Goal: Task Accomplishment & Management: Use online tool/utility

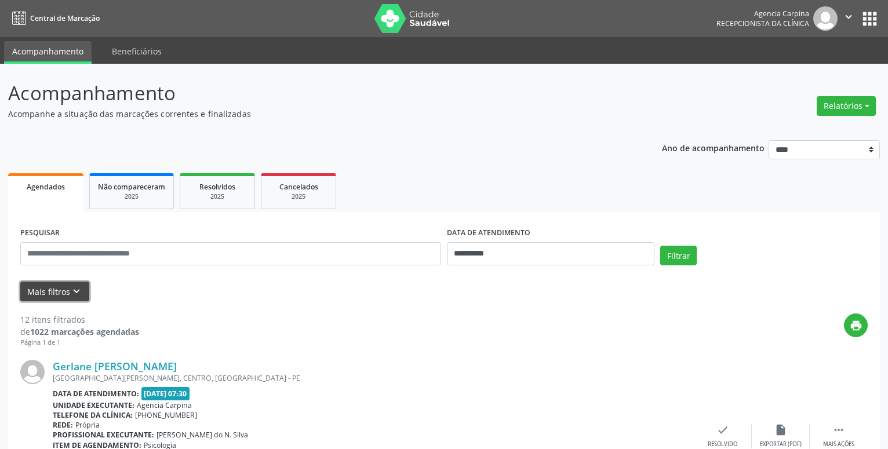
click at [74, 293] on icon "keyboard_arrow_down" at bounding box center [76, 291] width 13 height 13
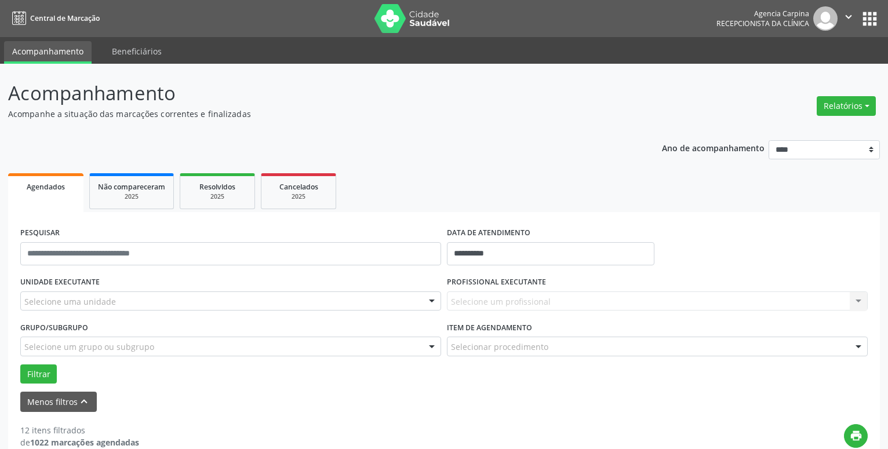
click at [431, 300] on div at bounding box center [431, 302] width 17 height 20
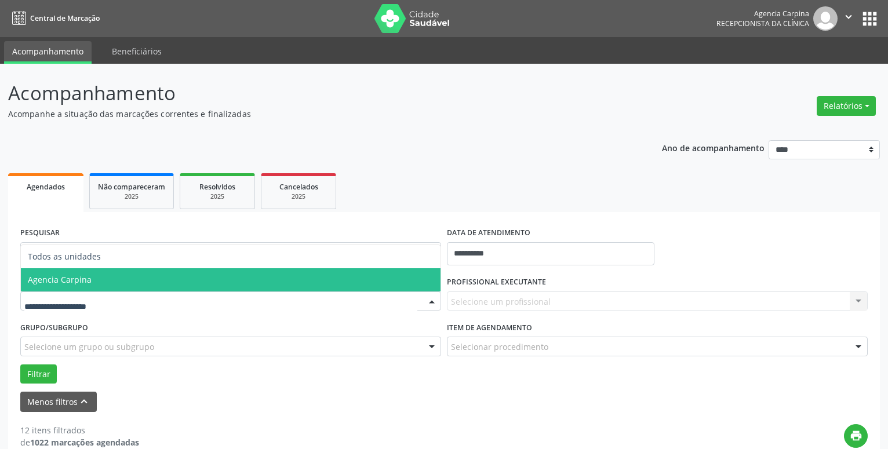
click at [250, 275] on span "Agencia Carpina" at bounding box center [231, 279] width 420 height 23
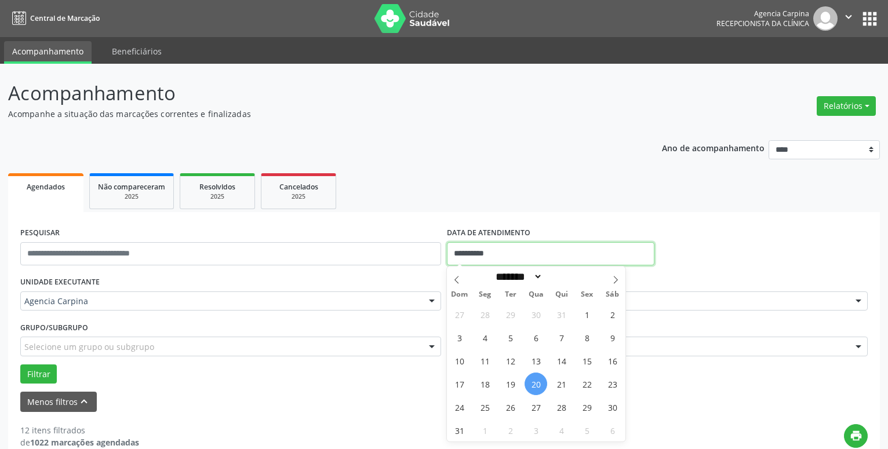
click at [520, 250] on input "**********" at bounding box center [551, 253] width 208 height 23
click at [480, 382] on span "18" at bounding box center [485, 384] width 23 height 23
type input "**********"
click at [480, 382] on span "18" at bounding box center [485, 384] width 23 height 23
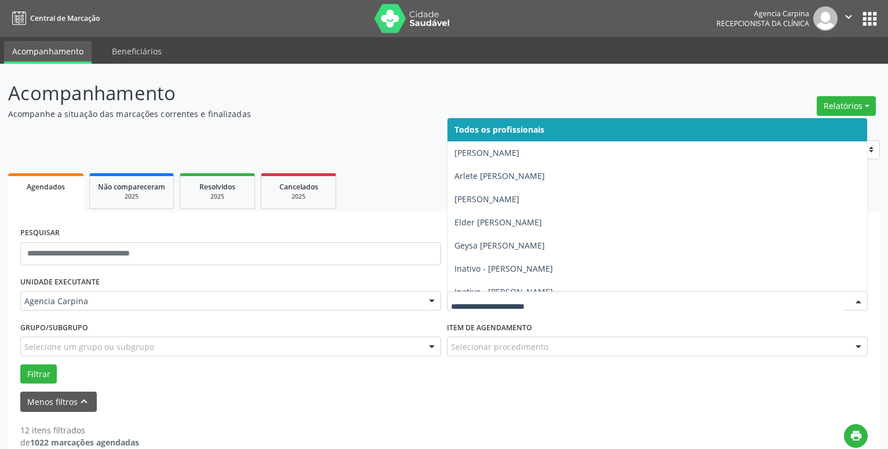
click at [858, 300] on div at bounding box center [858, 302] width 17 height 20
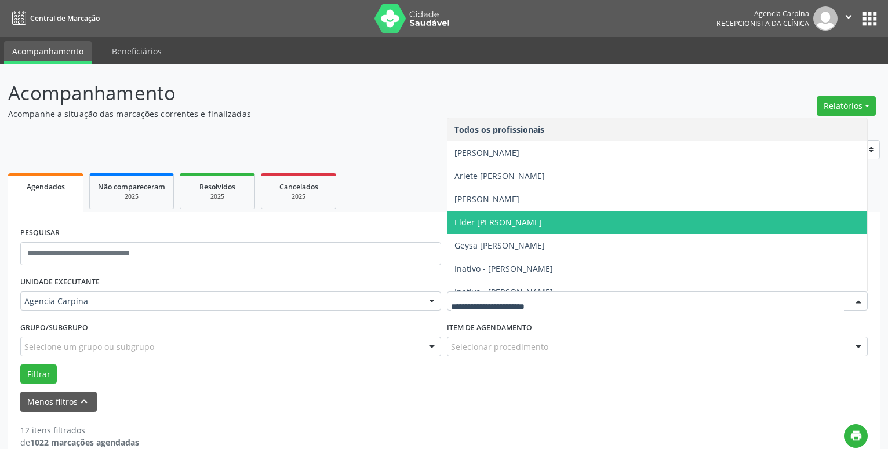
click at [634, 220] on span "Elder [PERSON_NAME]" at bounding box center [658, 222] width 420 height 23
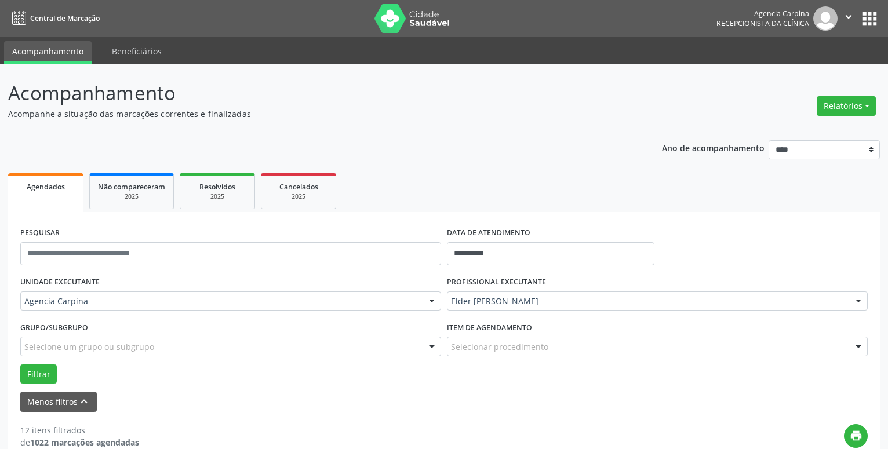
click at [863, 345] on div at bounding box center [858, 347] width 17 height 20
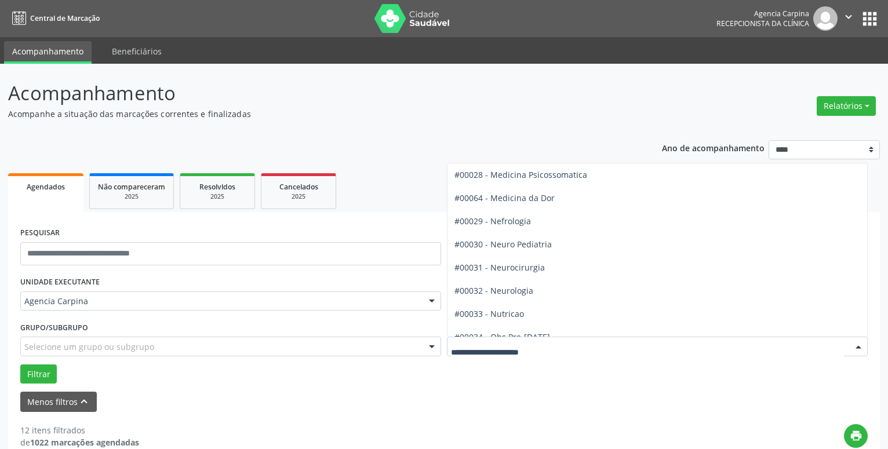
scroll to position [1058, 0]
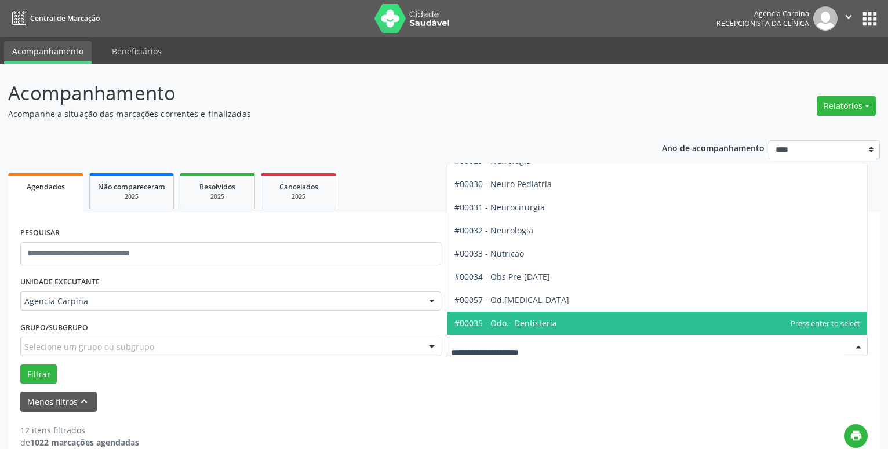
click at [617, 315] on span "#00035 - Odo.- Dentisteria" at bounding box center [658, 323] width 420 height 23
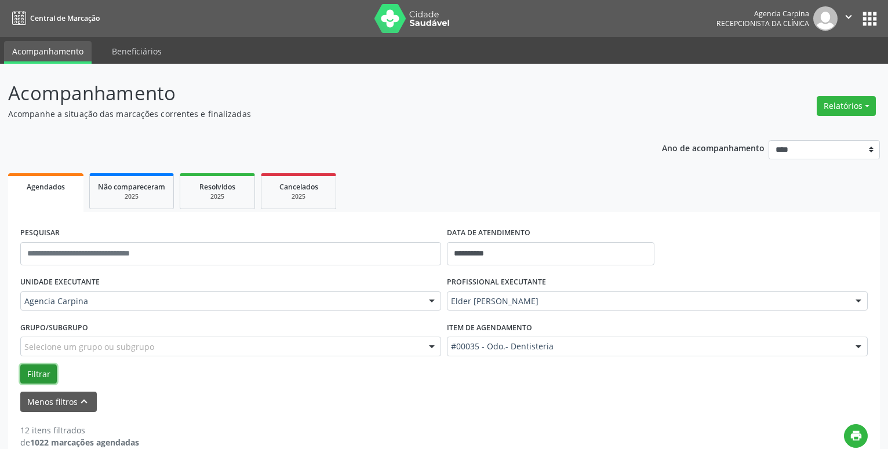
click at [32, 375] on button "Filtrar" at bounding box center [38, 375] width 37 height 20
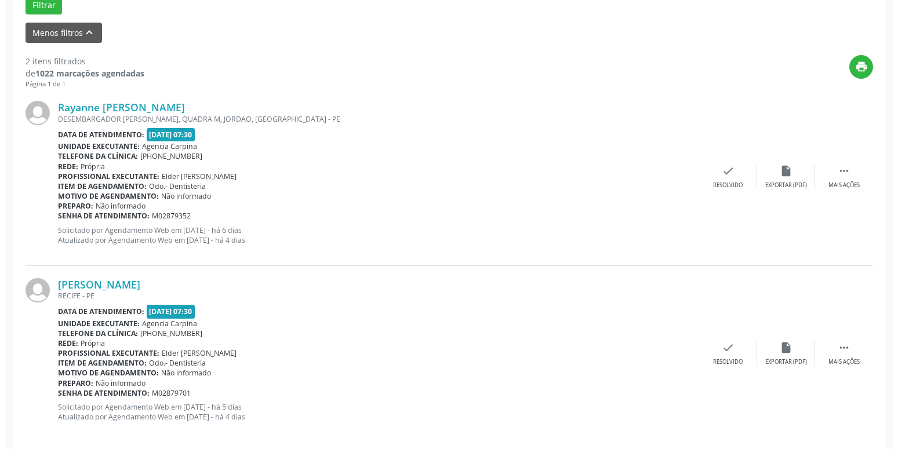
scroll to position [383, 0]
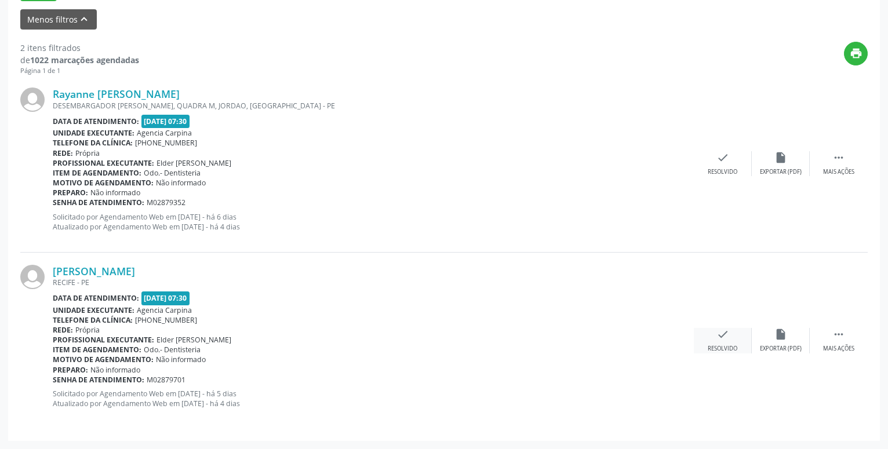
click at [724, 341] on icon "check" at bounding box center [723, 334] width 13 height 13
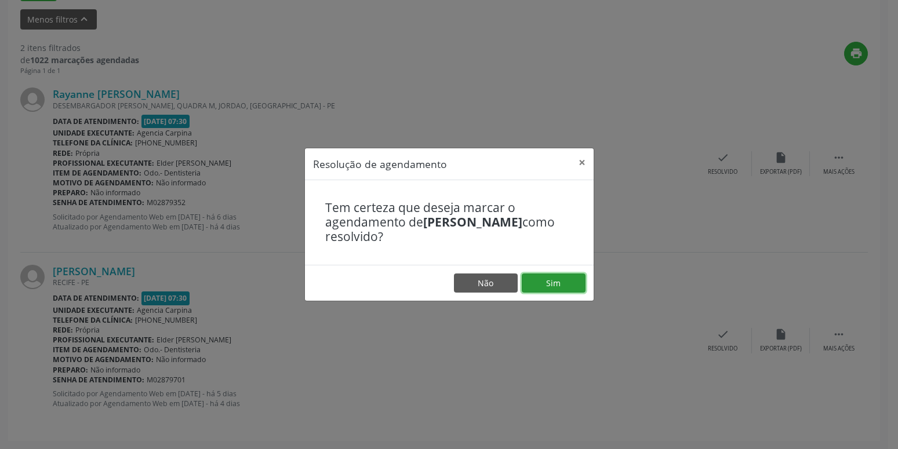
click at [547, 285] on button "Sim" at bounding box center [554, 284] width 64 height 20
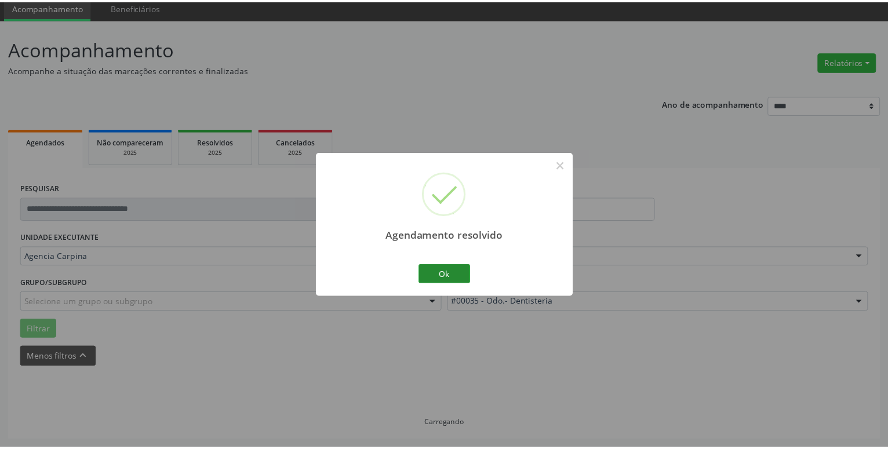
scroll to position [45, 0]
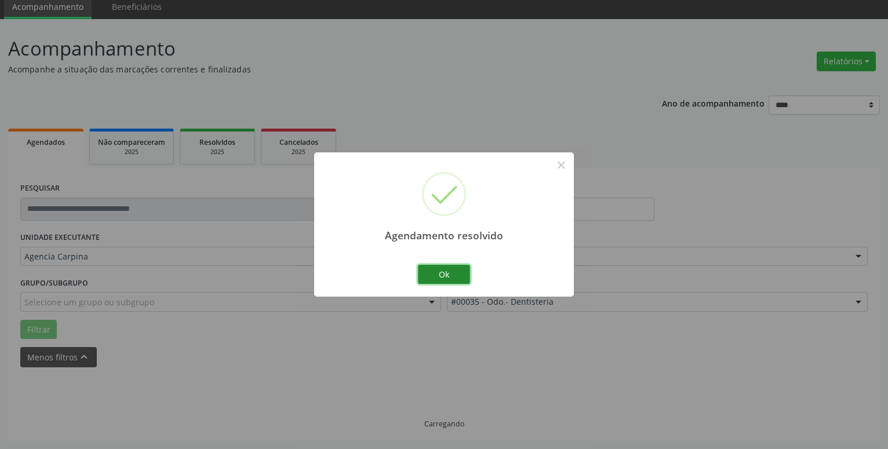
click at [453, 270] on button "Ok" at bounding box center [444, 275] width 52 height 20
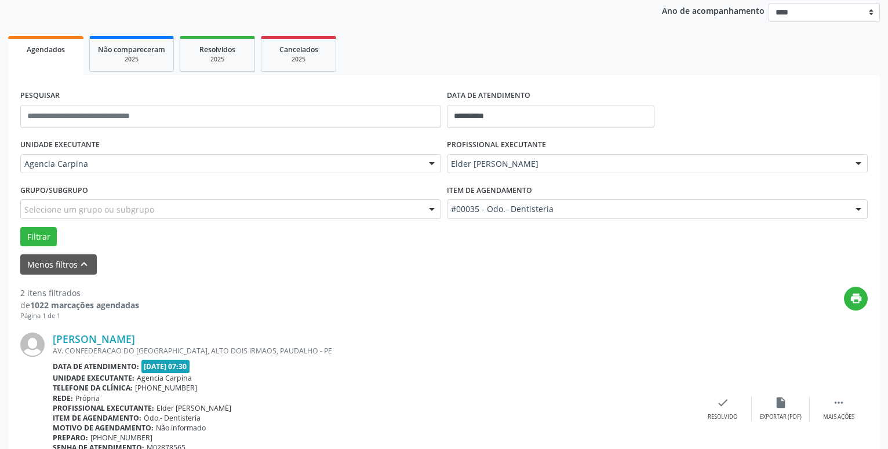
scroll to position [163, 0]
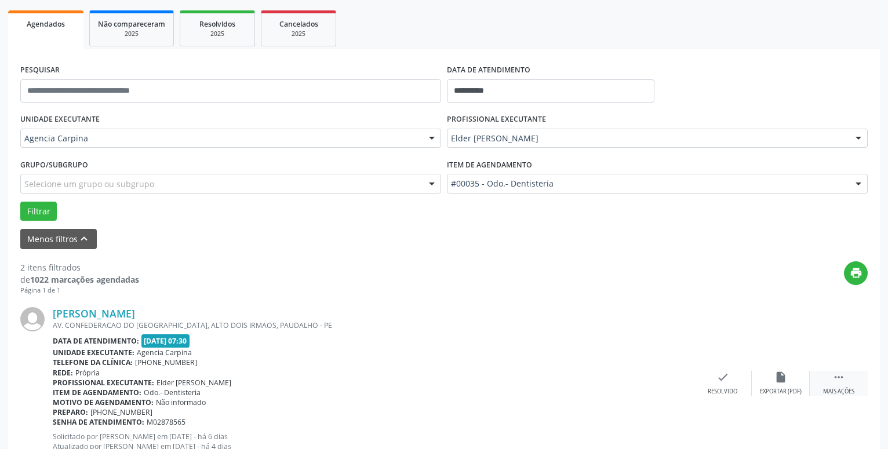
click at [834, 383] on icon "" at bounding box center [839, 377] width 13 height 13
click at [779, 377] on icon "alarm_off" at bounding box center [781, 377] width 13 height 13
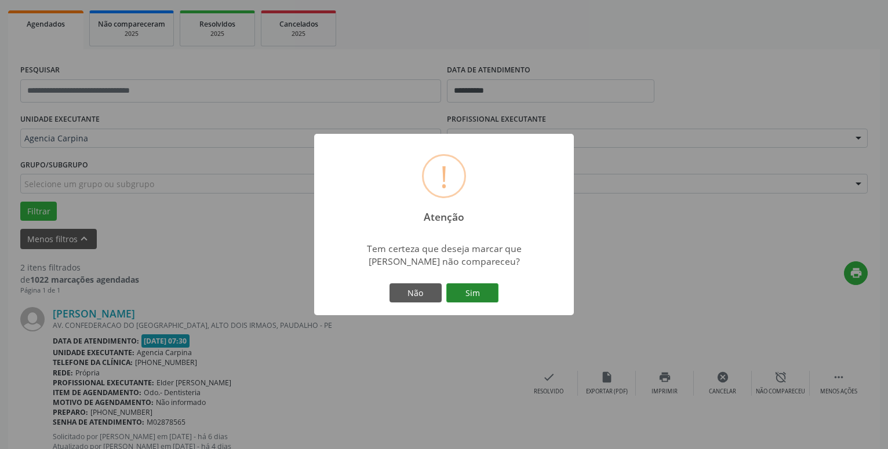
click at [482, 288] on button "Sim" at bounding box center [472, 294] width 52 height 20
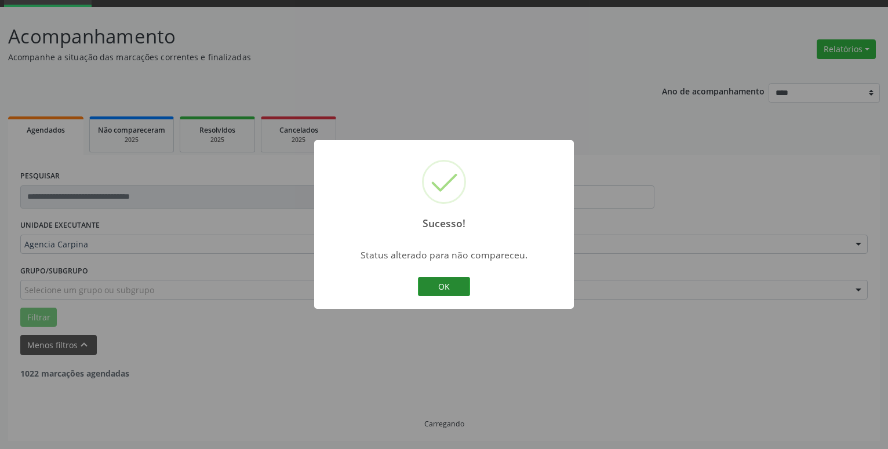
scroll to position [57, 0]
click at [439, 288] on button "OK" at bounding box center [444, 287] width 52 height 20
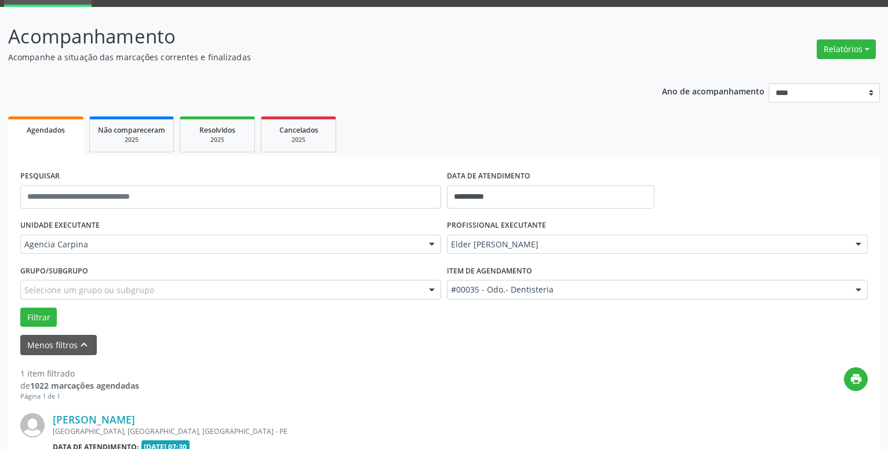
scroll to position [206, 0]
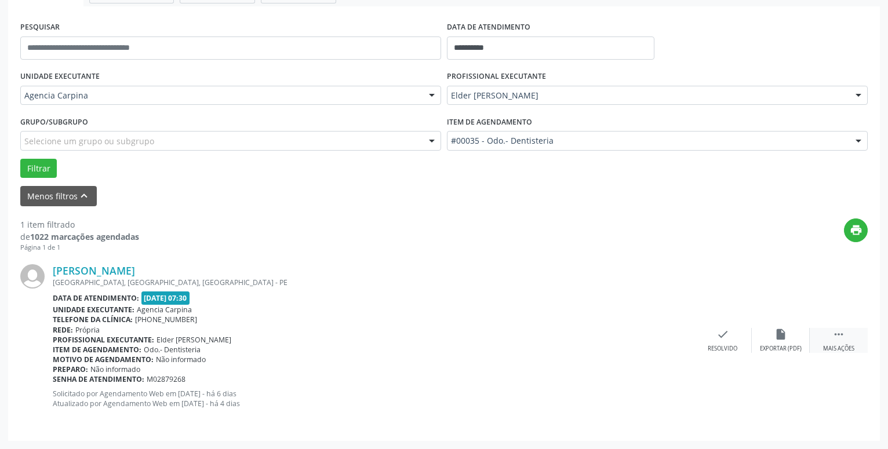
click at [841, 335] on icon "" at bounding box center [839, 334] width 13 height 13
click at [789, 339] on div "alarm_off Não compareceu" at bounding box center [781, 340] width 58 height 25
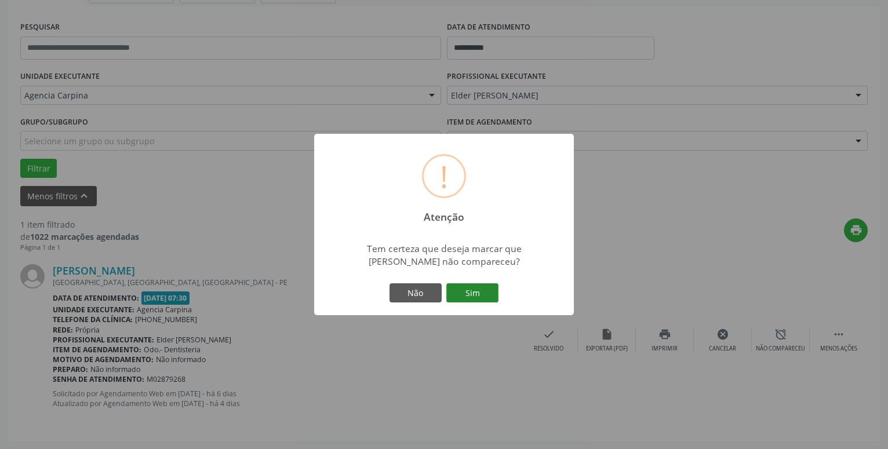
click at [481, 299] on button "Sim" at bounding box center [472, 294] width 52 height 20
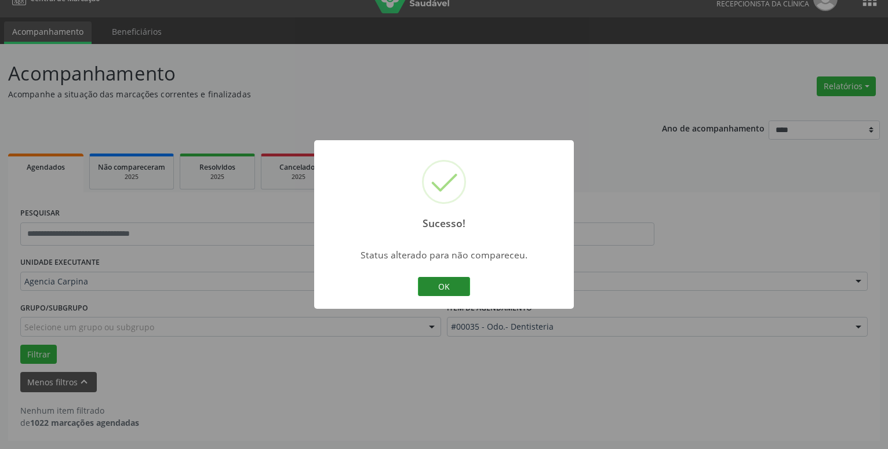
scroll to position [20, 0]
click at [449, 284] on button "OK" at bounding box center [444, 287] width 52 height 20
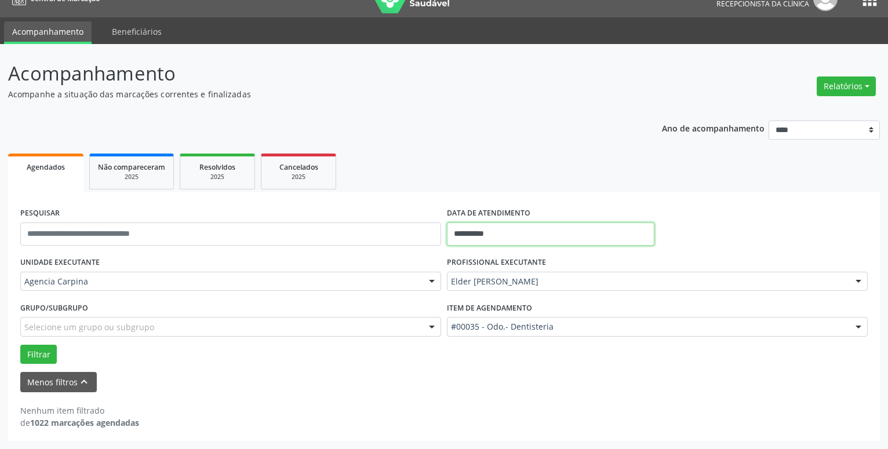
click at [501, 234] on input "**********" at bounding box center [551, 234] width 208 height 23
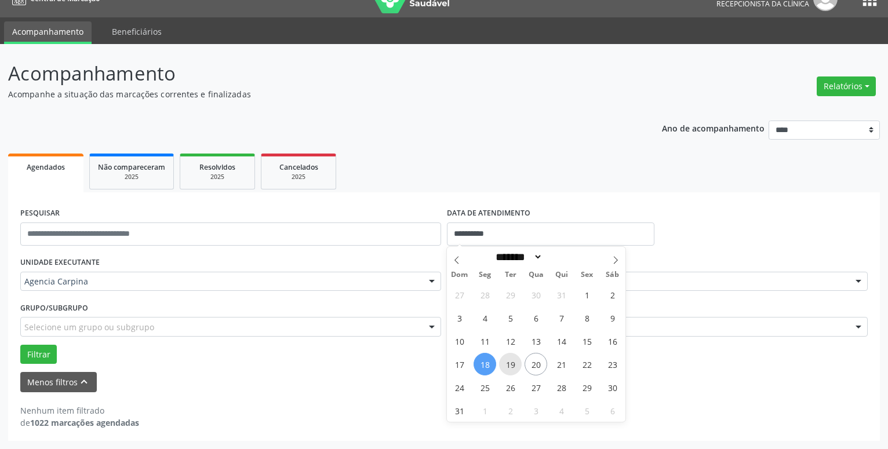
click at [510, 365] on span "19" at bounding box center [510, 364] width 23 height 23
type input "**********"
click at [510, 365] on span "19" at bounding box center [510, 364] width 23 height 23
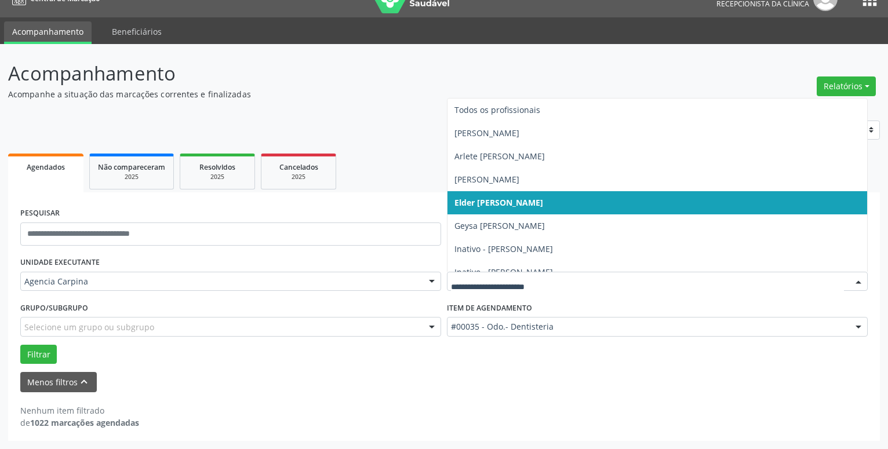
click at [860, 280] on div at bounding box center [858, 283] width 17 height 20
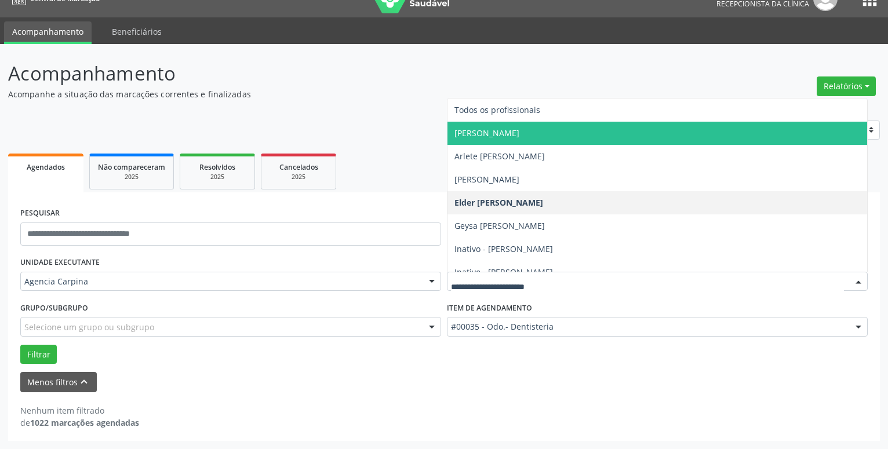
click at [601, 134] on span "[PERSON_NAME]" at bounding box center [658, 133] width 420 height 23
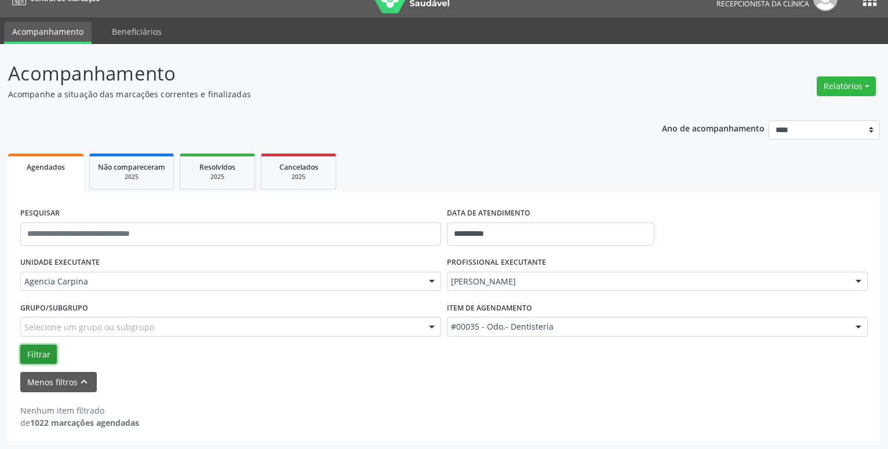
click at [41, 359] on button "Filtrar" at bounding box center [38, 355] width 37 height 20
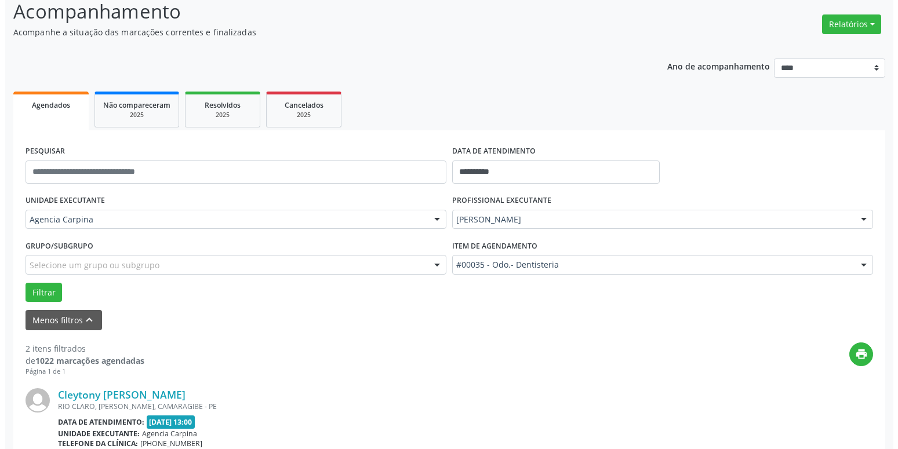
scroll to position [138, 0]
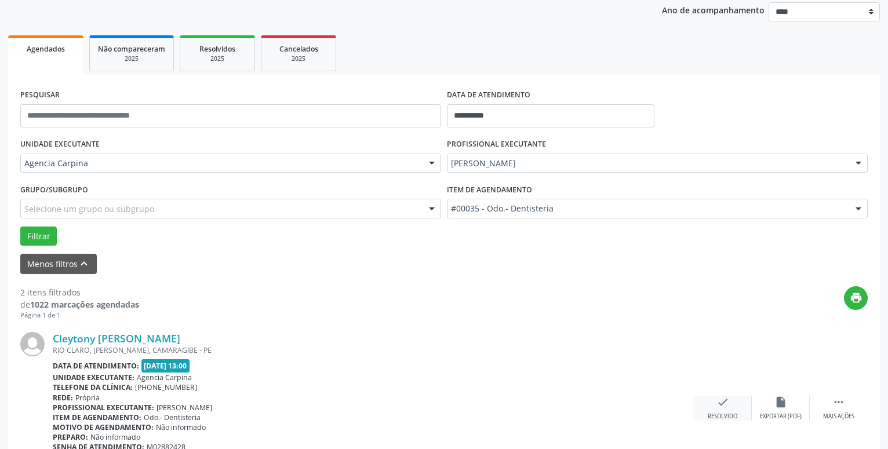
click at [720, 408] on icon "check" at bounding box center [723, 402] width 13 height 13
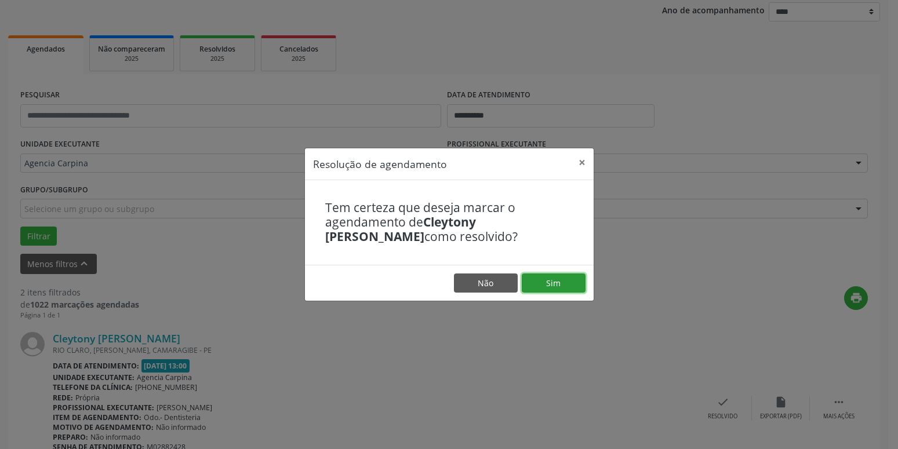
click at [567, 282] on button "Sim" at bounding box center [554, 284] width 64 height 20
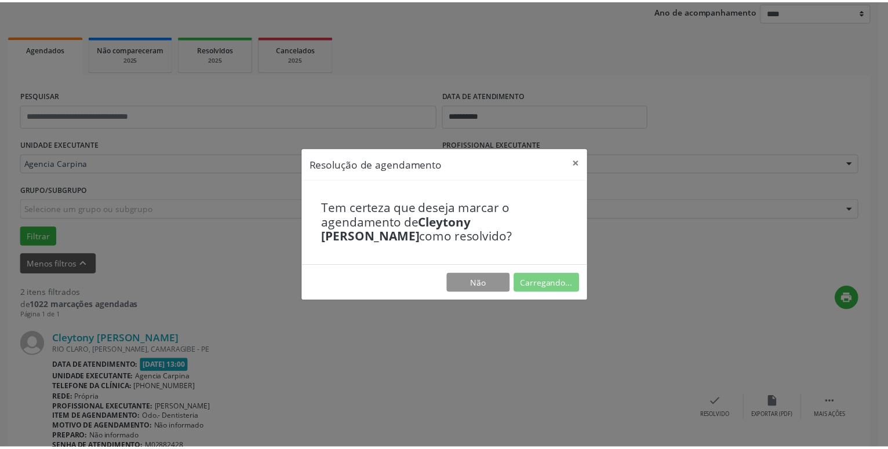
scroll to position [45, 0]
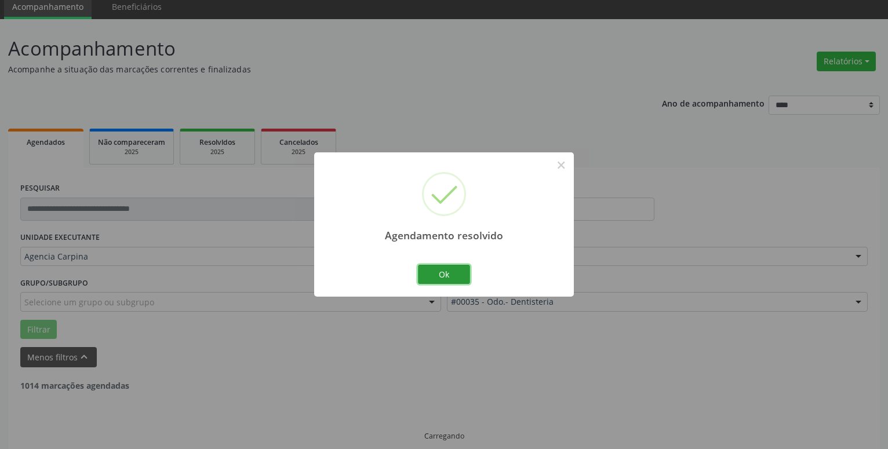
click at [452, 275] on button "Ok" at bounding box center [444, 275] width 52 height 20
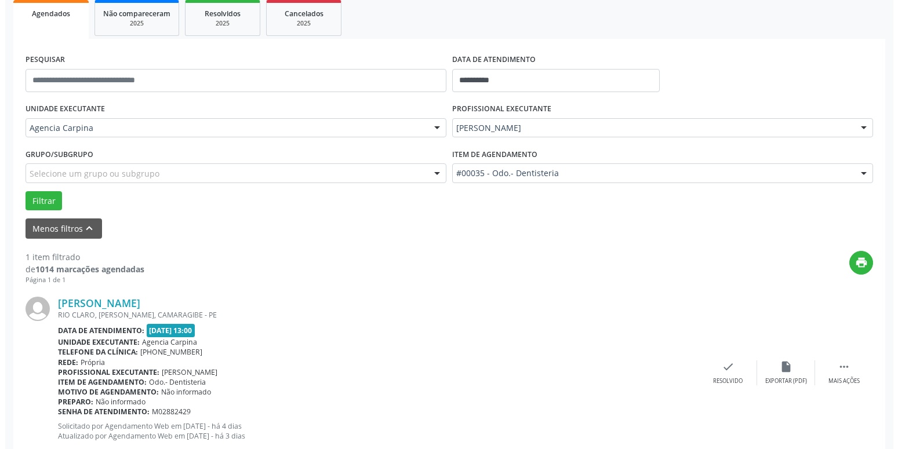
scroll to position [206, 0]
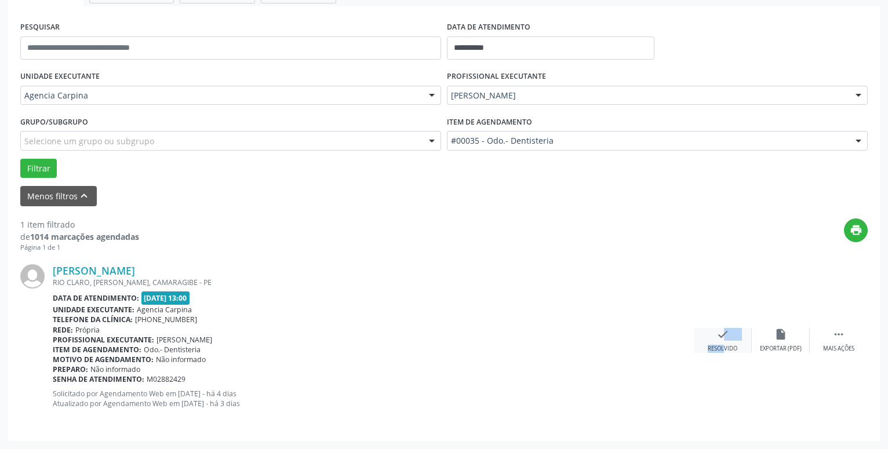
click at [718, 342] on div "check Resolvido" at bounding box center [723, 340] width 58 height 25
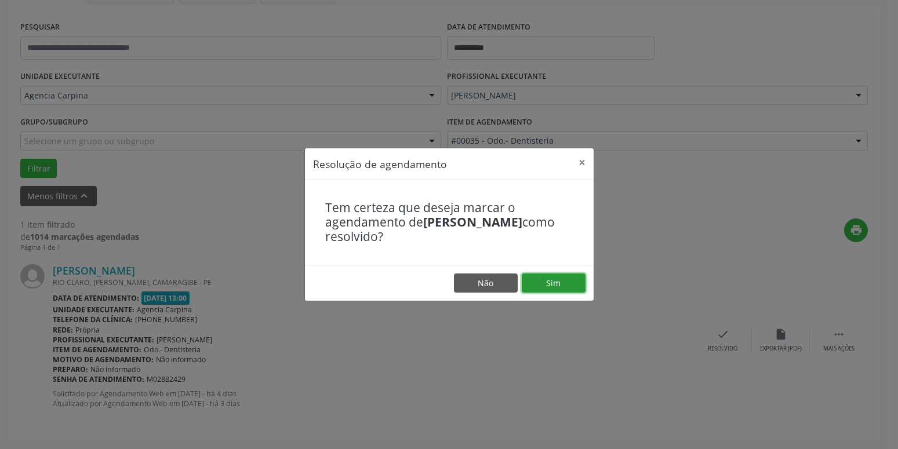
click at [569, 286] on button "Sim" at bounding box center [554, 284] width 64 height 20
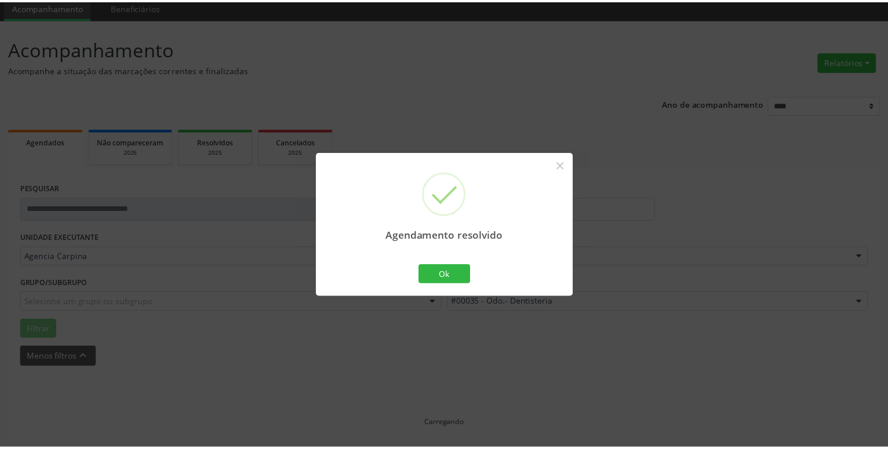
scroll to position [45, 0]
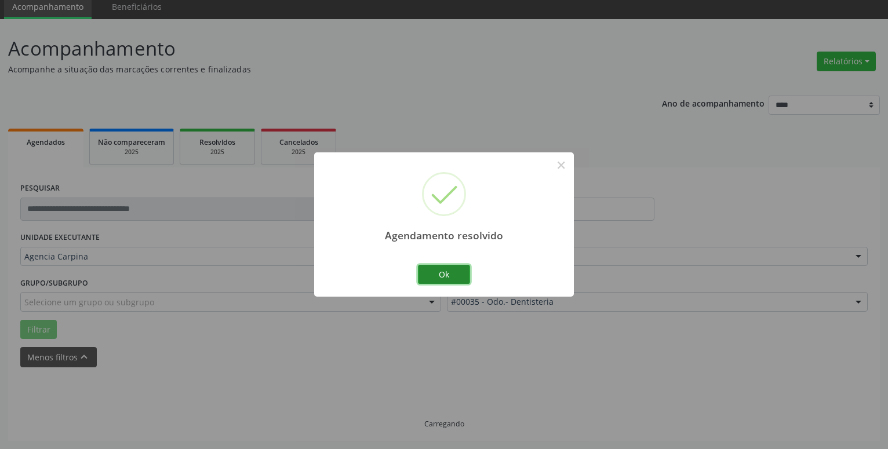
click at [452, 272] on button "Ok" at bounding box center [444, 275] width 52 height 20
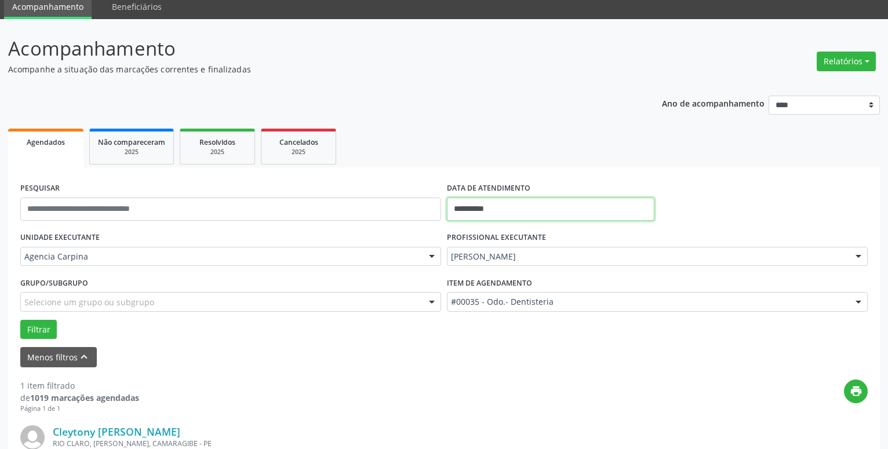
click at [491, 201] on input "**********" at bounding box center [551, 209] width 208 height 23
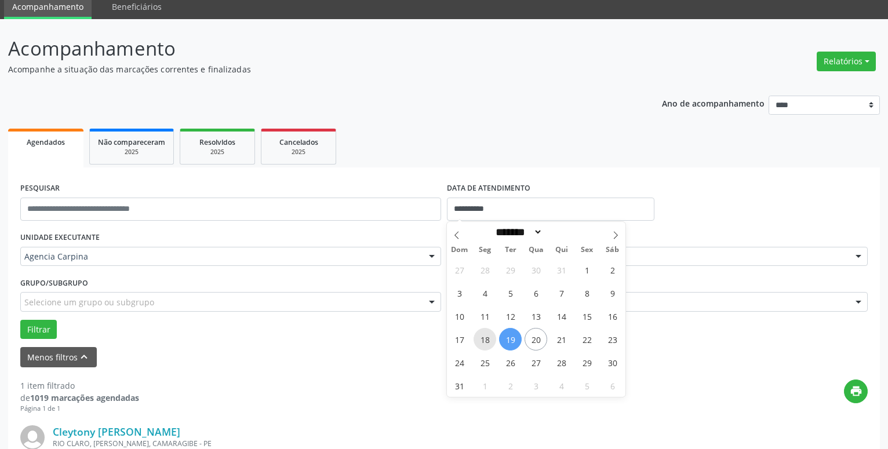
click at [490, 339] on span "18" at bounding box center [485, 339] width 23 height 23
type input "**********"
click at [490, 339] on span "18" at bounding box center [485, 339] width 23 height 23
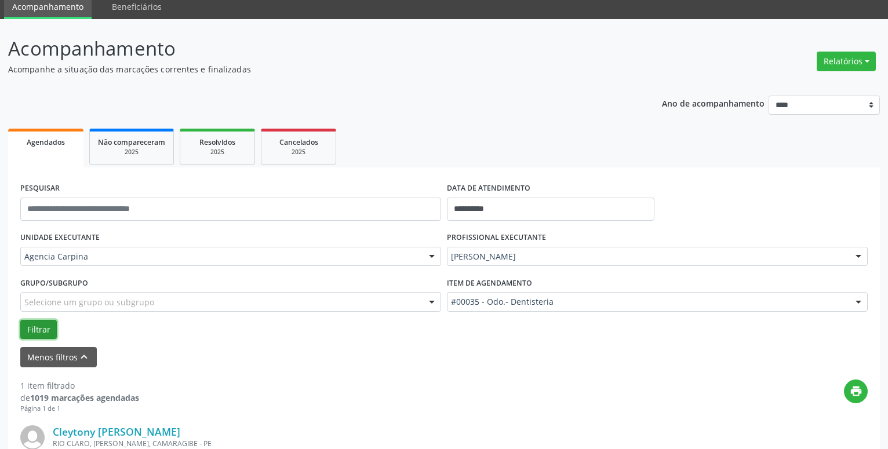
click at [43, 329] on button "Filtrar" at bounding box center [38, 330] width 37 height 20
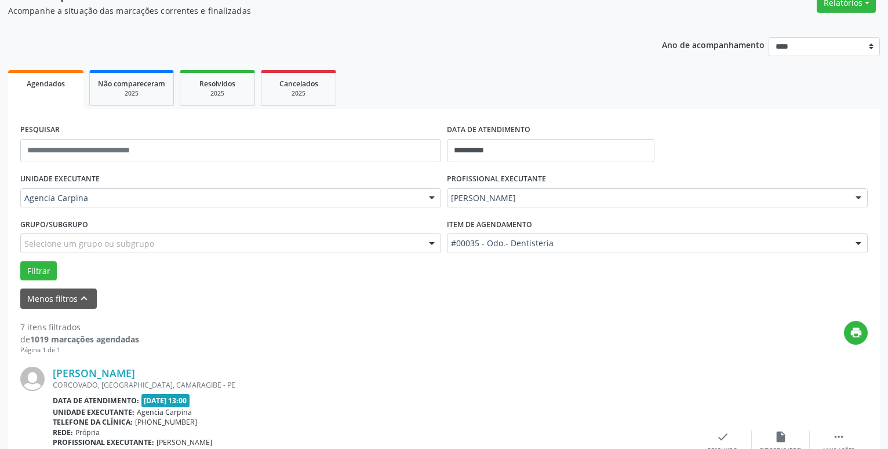
scroll to position [222, 0]
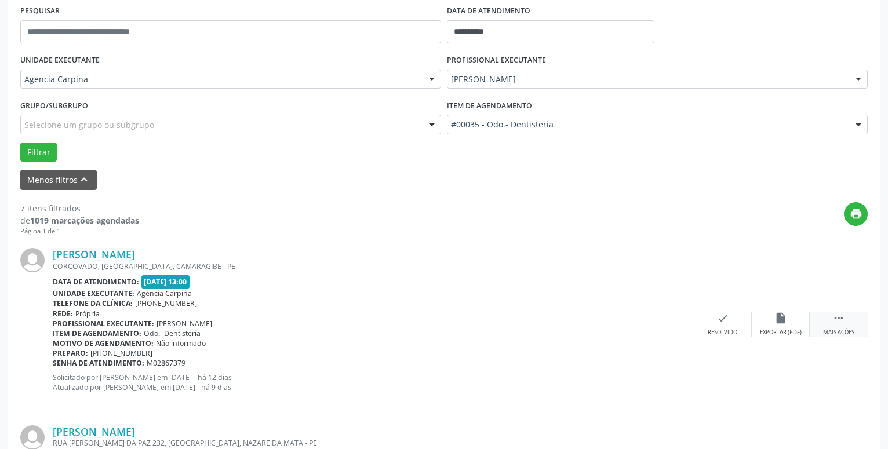
click at [836, 319] on icon "" at bounding box center [839, 318] width 13 height 13
click at [780, 320] on icon "alarm_off" at bounding box center [781, 318] width 13 height 13
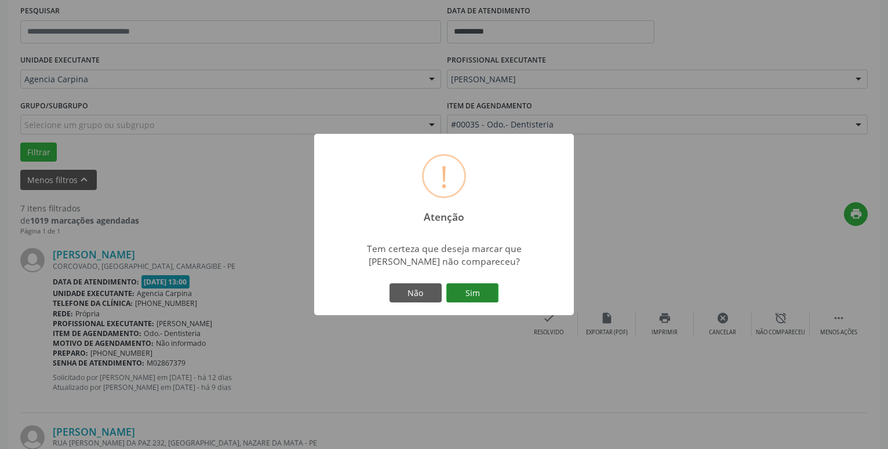
click at [474, 297] on button "Sim" at bounding box center [472, 294] width 52 height 20
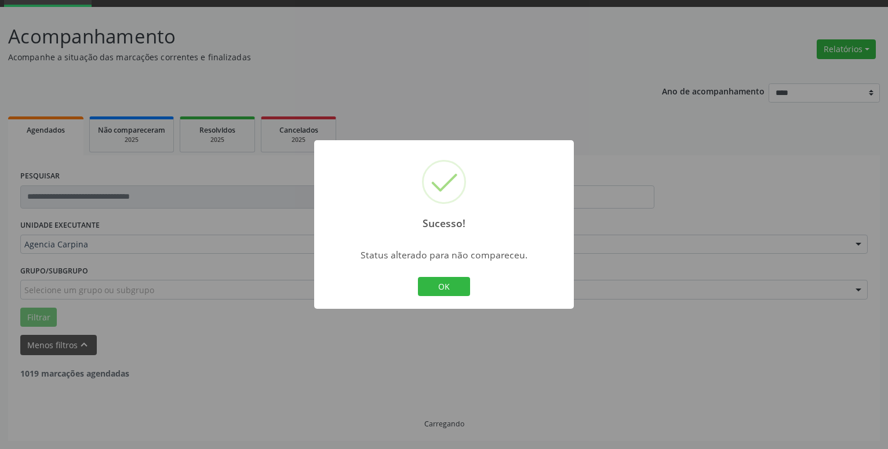
scroll to position [57, 0]
click at [446, 287] on button "OK" at bounding box center [444, 287] width 52 height 20
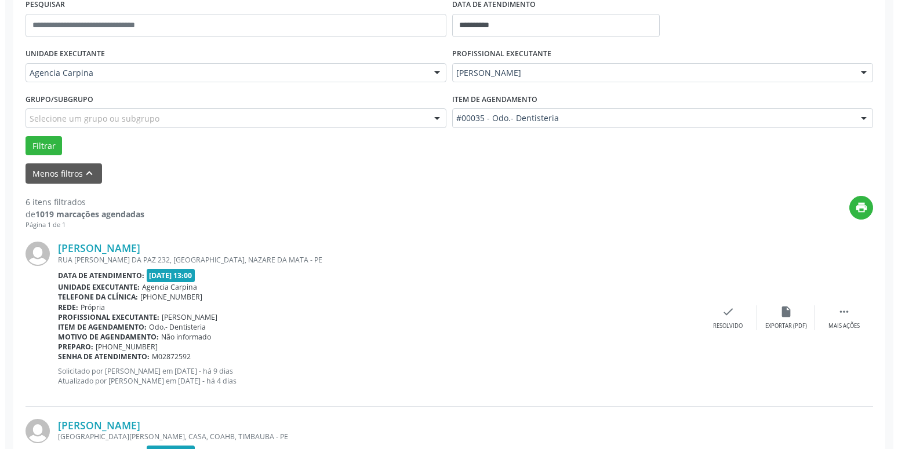
scroll to position [234, 0]
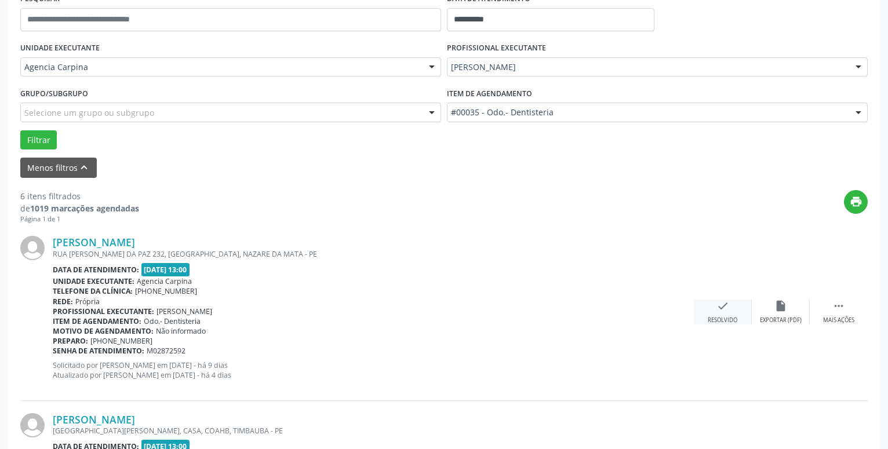
click at [712, 314] on div "check Resolvido" at bounding box center [723, 312] width 58 height 25
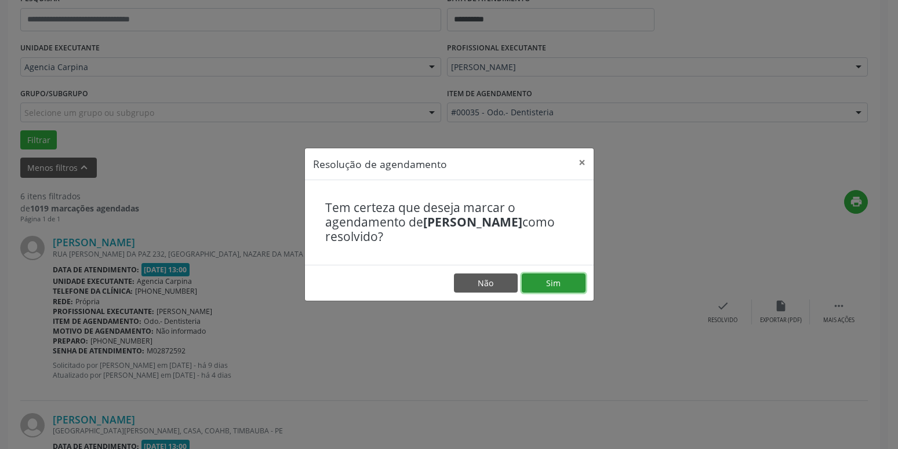
click at [567, 281] on button "Sim" at bounding box center [554, 284] width 64 height 20
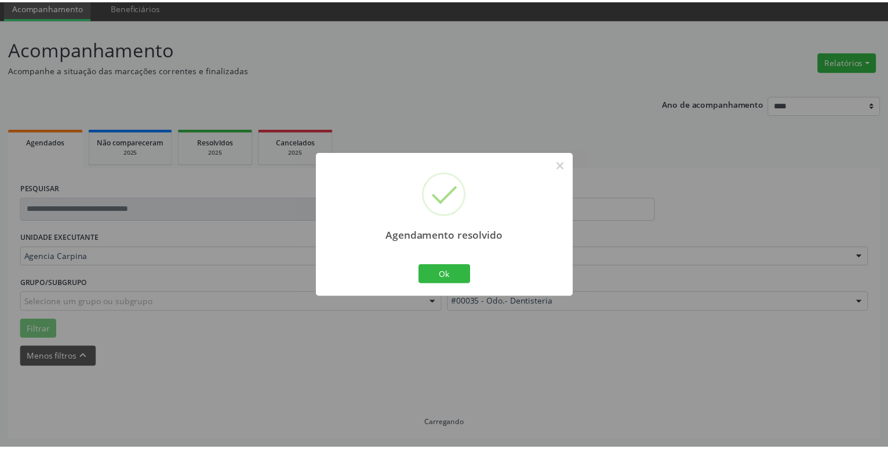
scroll to position [45, 0]
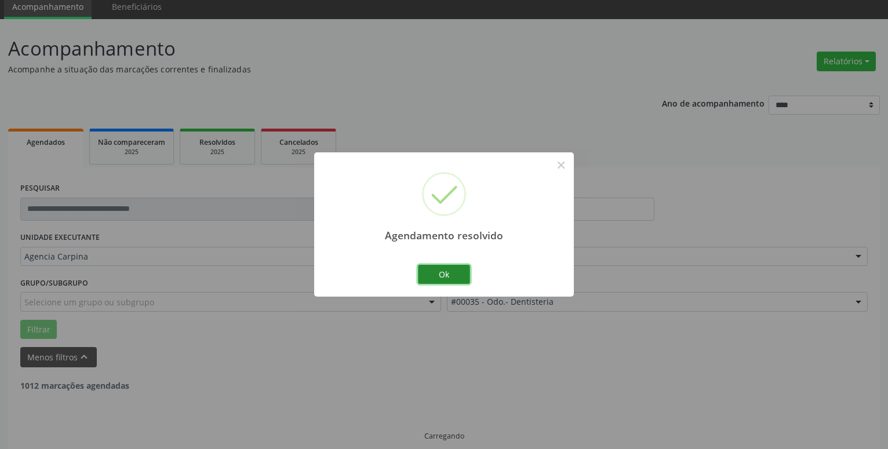
click at [445, 277] on button "Ok" at bounding box center [444, 275] width 52 height 20
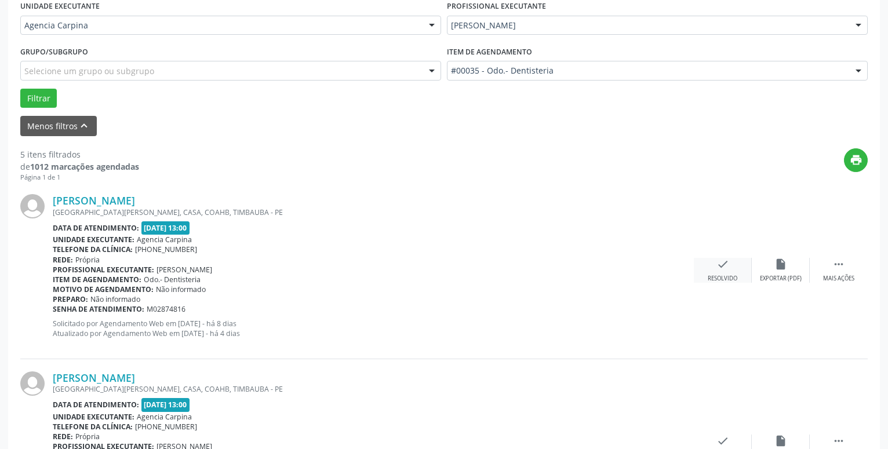
scroll to position [281, 0]
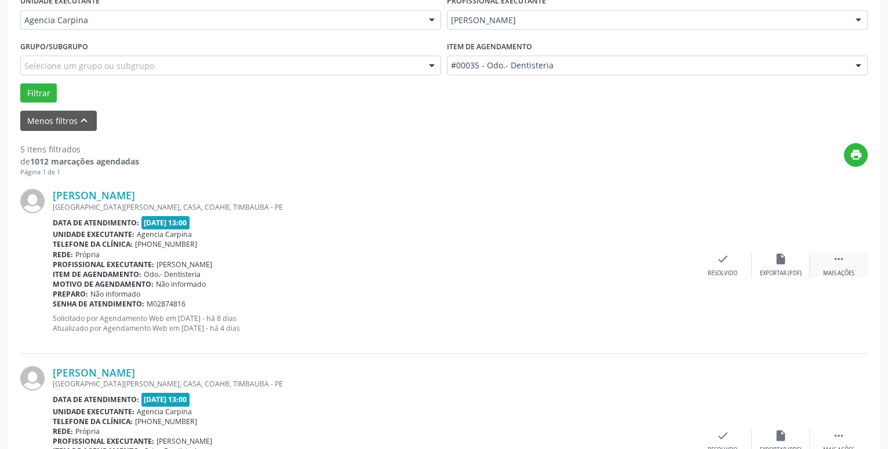
click at [838, 257] on icon "" at bounding box center [839, 259] width 13 height 13
click at [779, 258] on icon "alarm_off" at bounding box center [781, 259] width 13 height 13
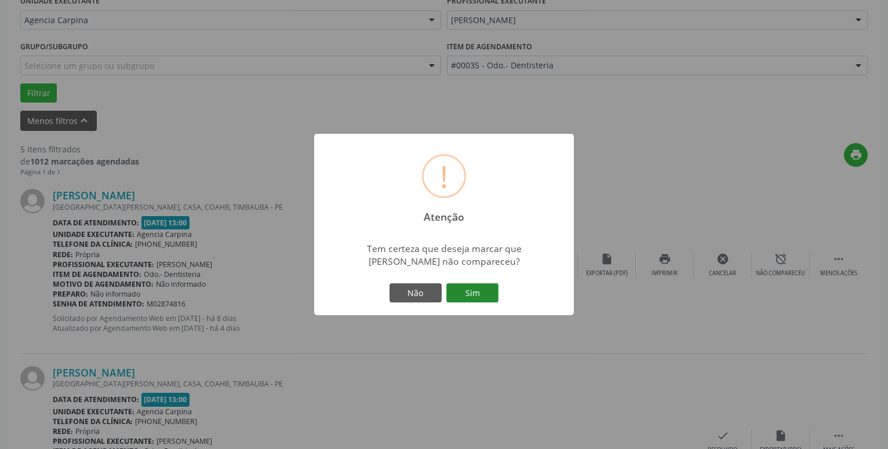
click at [462, 293] on button "Sim" at bounding box center [472, 294] width 52 height 20
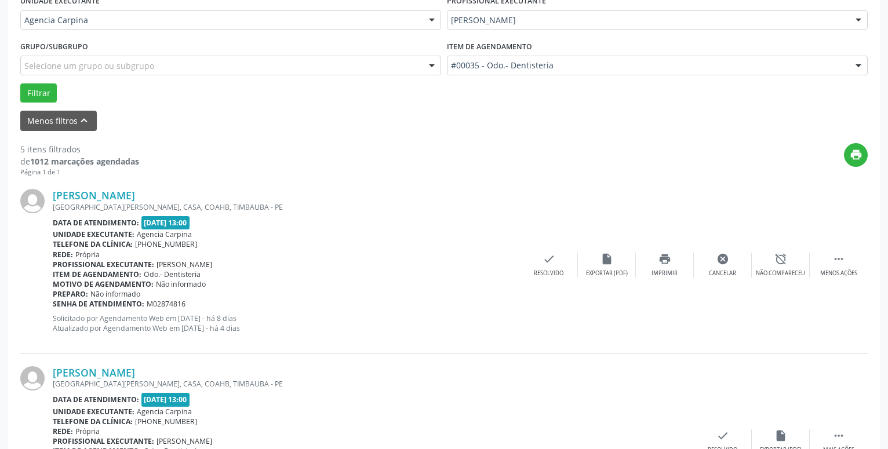
scroll to position [57, 0]
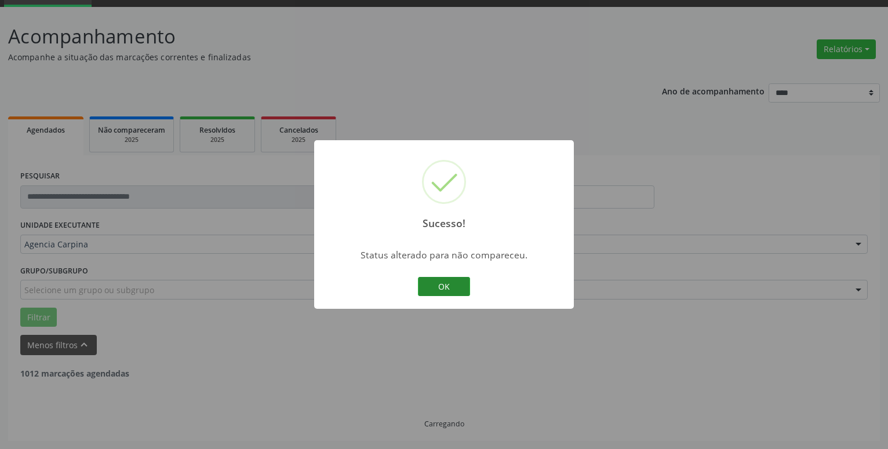
click at [462, 289] on button "OK" at bounding box center [444, 287] width 52 height 20
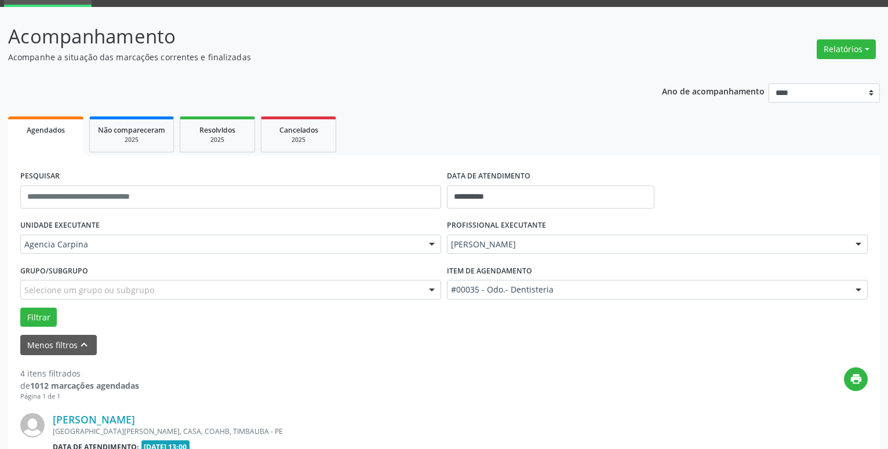
scroll to position [175, 0]
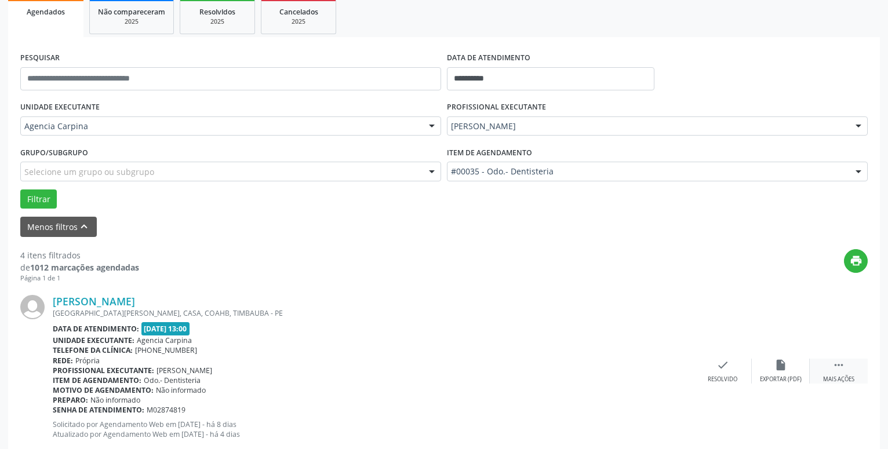
click at [839, 372] on icon "" at bounding box center [839, 365] width 13 height 13
click at [778, 363] on icon "alarm_off" at bounding box center [781, 365] width 13 height 13
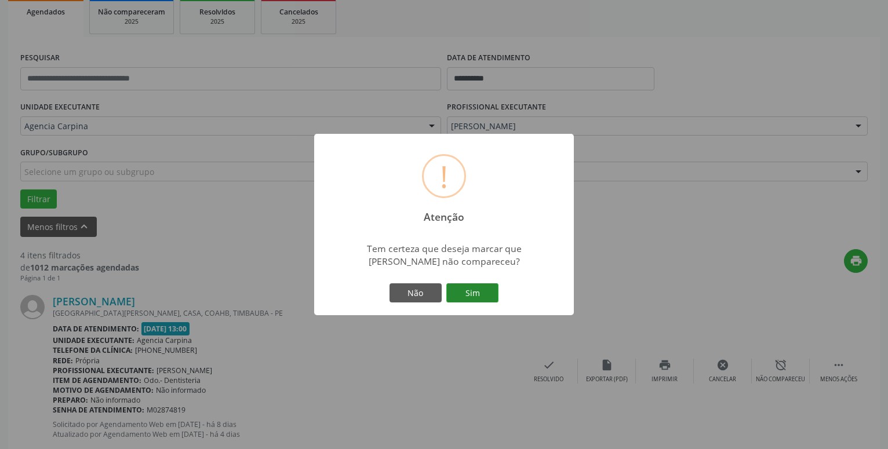
click at [483, 293] on button "Sim" at bounding box center [472, 294] width 52 height 20
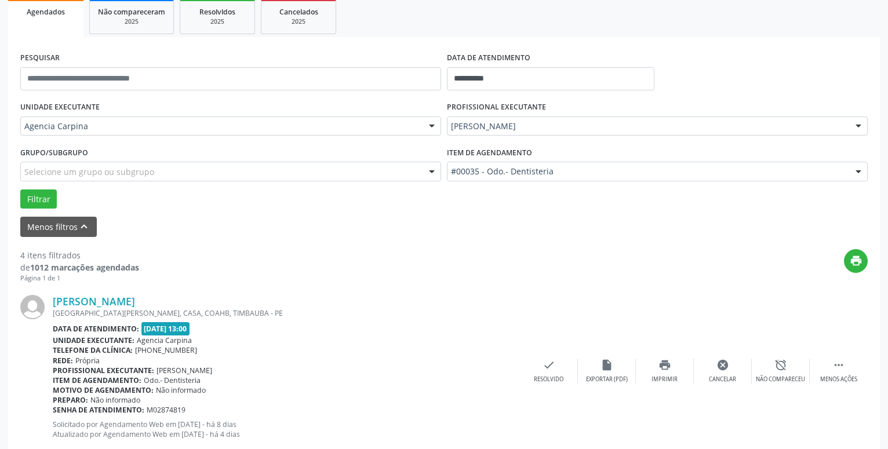
scroll to position [57, 0]
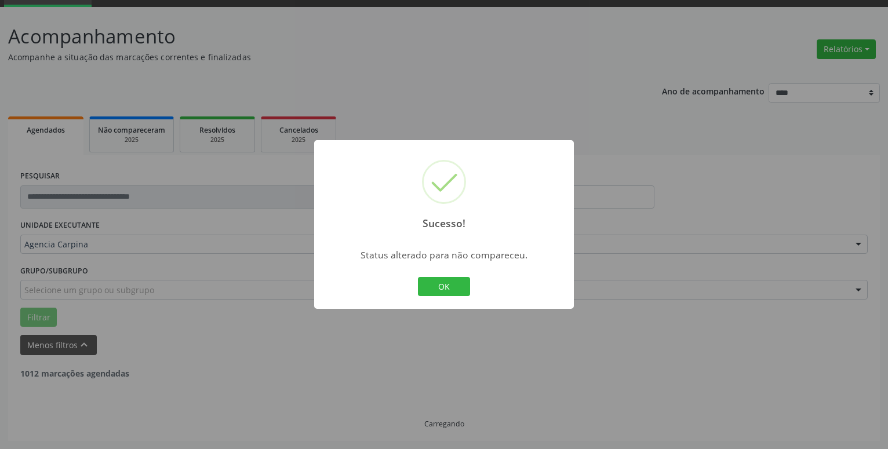
click at [456, 289] on button "OK" at bounding box center [444, 287] width 52 height 20
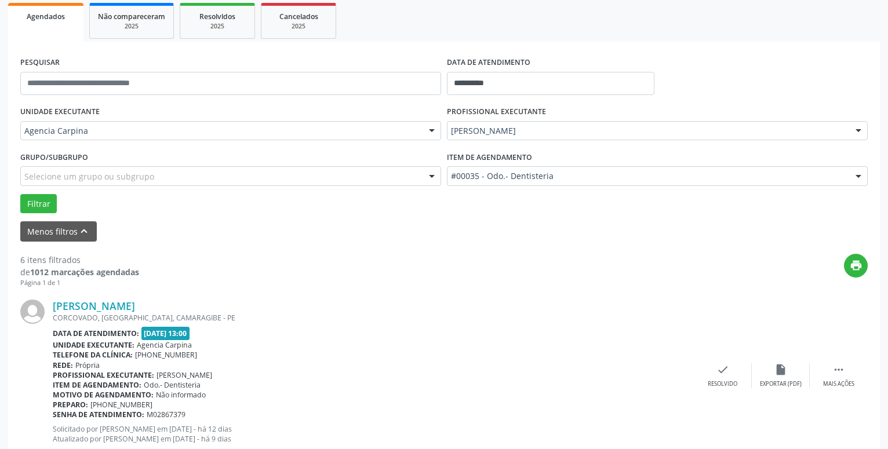
scroll to position [175, 0]
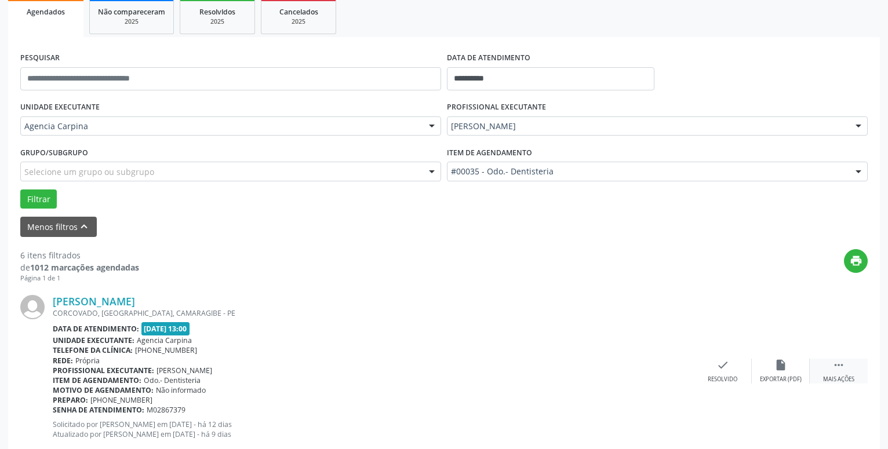
click at [836, 371] on icon "" at bounding box center [839, 365] width 13 height 13
click at [775, 372] on icon "alarm_off" at bounding box center [781, 365] width 13 height 13
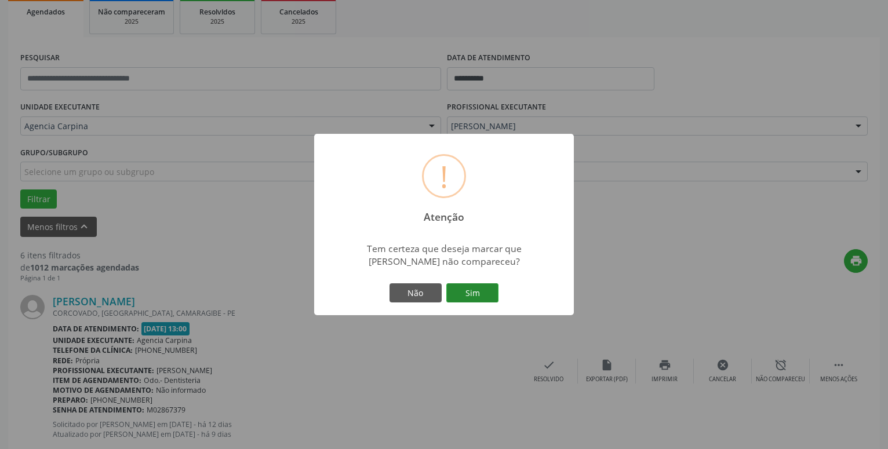
click at [480, 289] on button "Sim" at bounding box center [472, 294] width 52 height 20
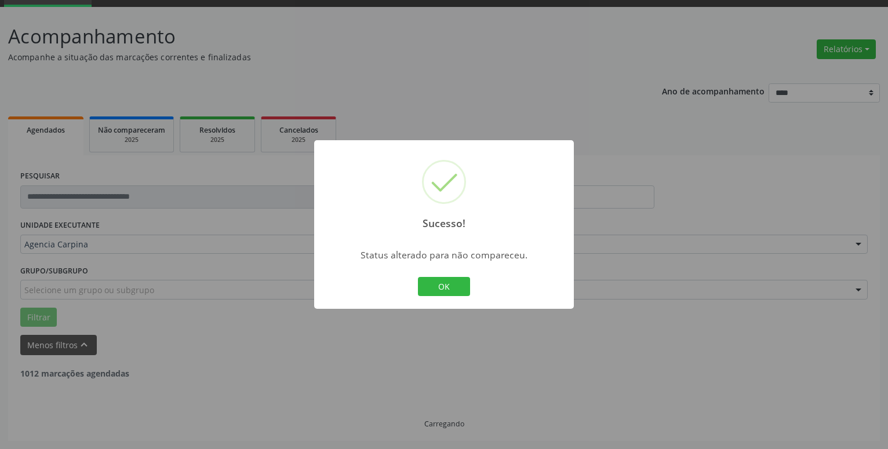
scroll to position [57, 0]
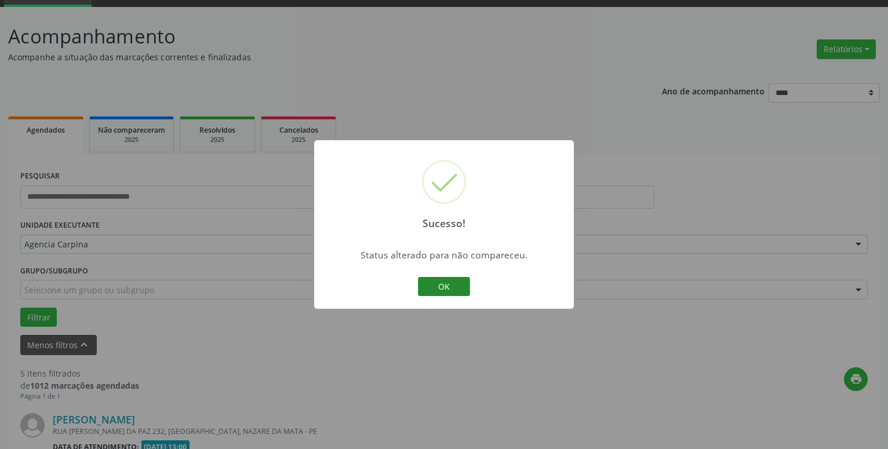
click at [437, 285] on button "OK" at bounding box center [444, 287] width 52 height 20
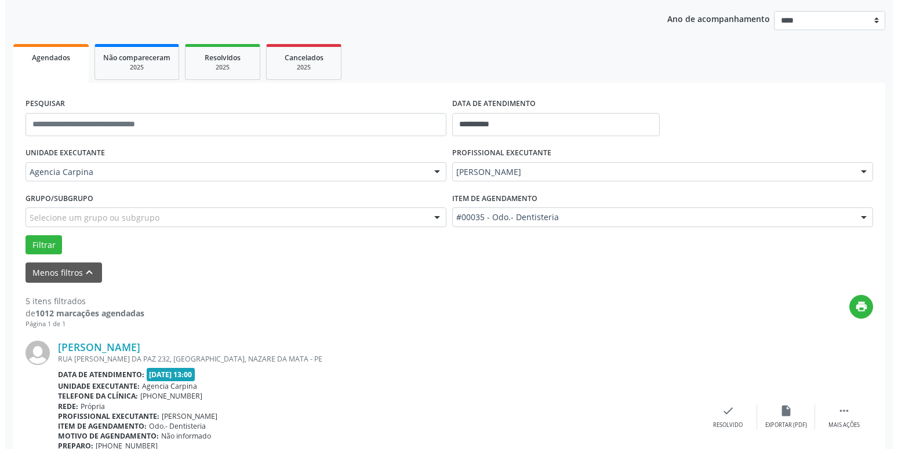
scroll to position [175, 0]
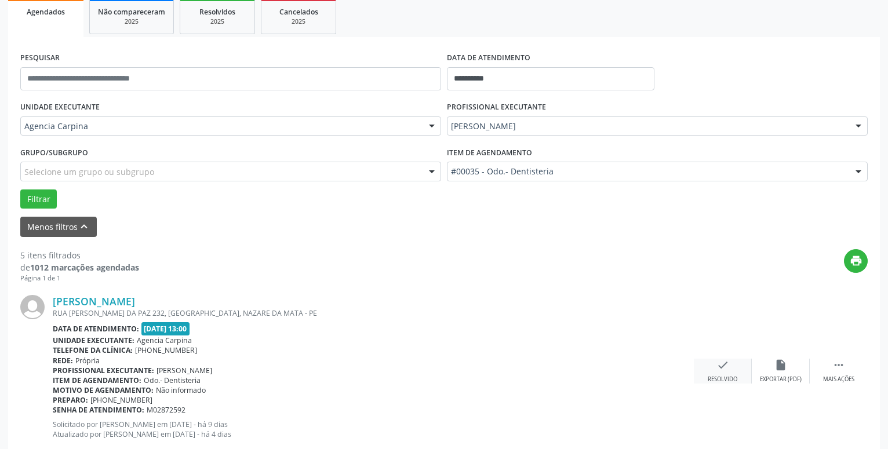
click at [725, 366] on icon "check" at bounding box center [723, 365] width 13 height 13
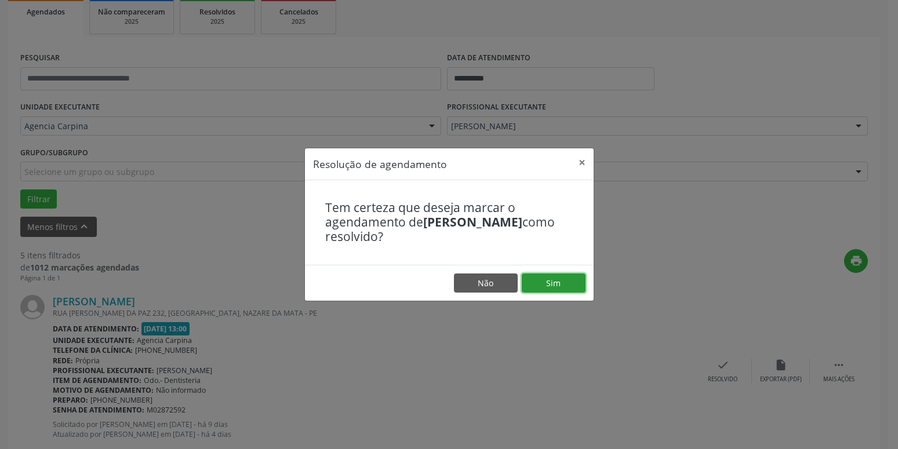
click at [582, 288] on button "Sim" at bounding box center [554, 284] width 64 height 20
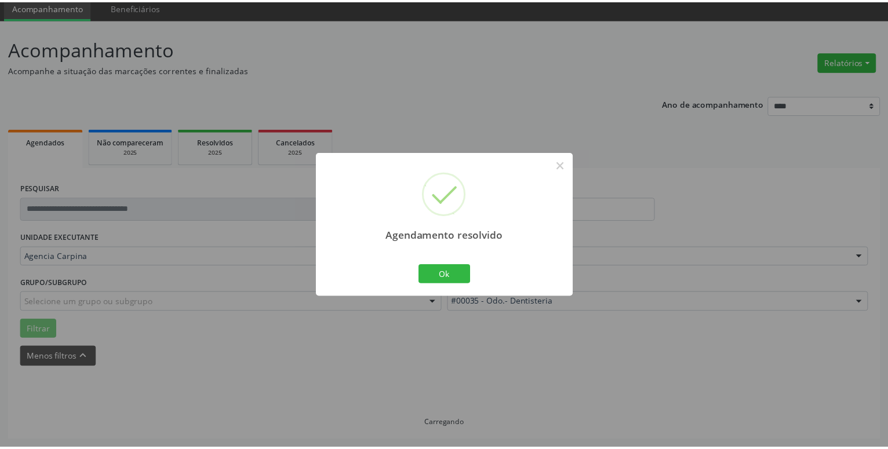
scroll to position [45, 0]
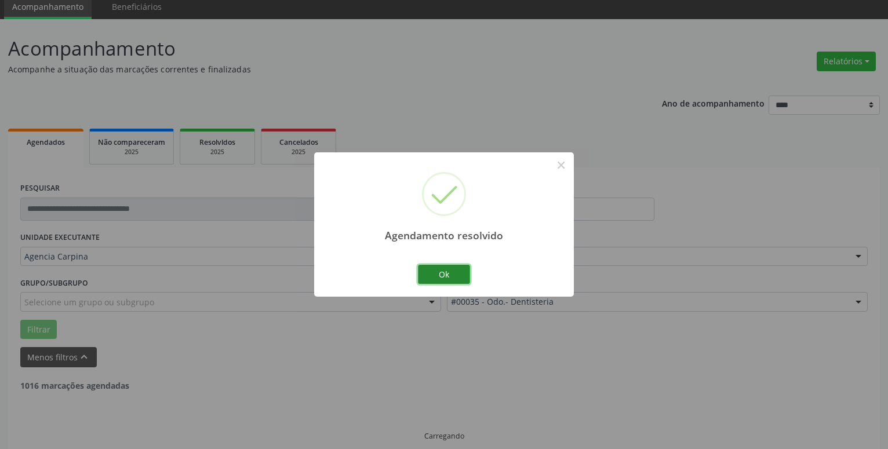
click at [455, 270] on button "Ok" at bounding box center [444, 275] width 52 height 20
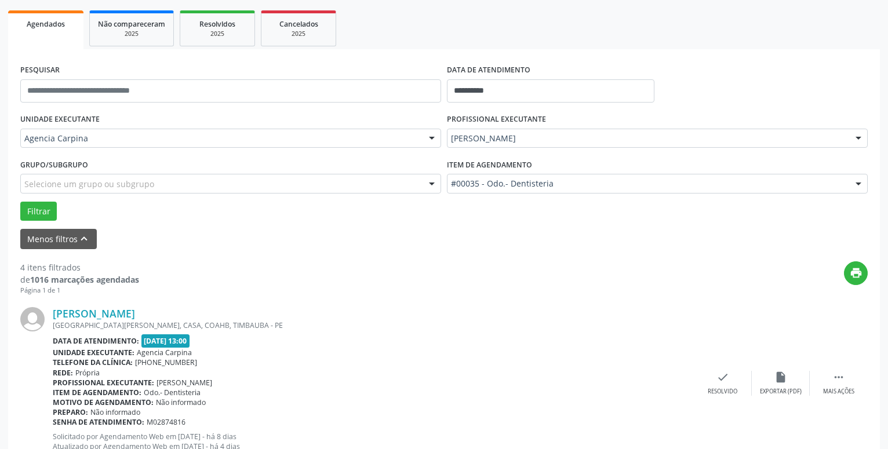
scroll to position [222, 0]
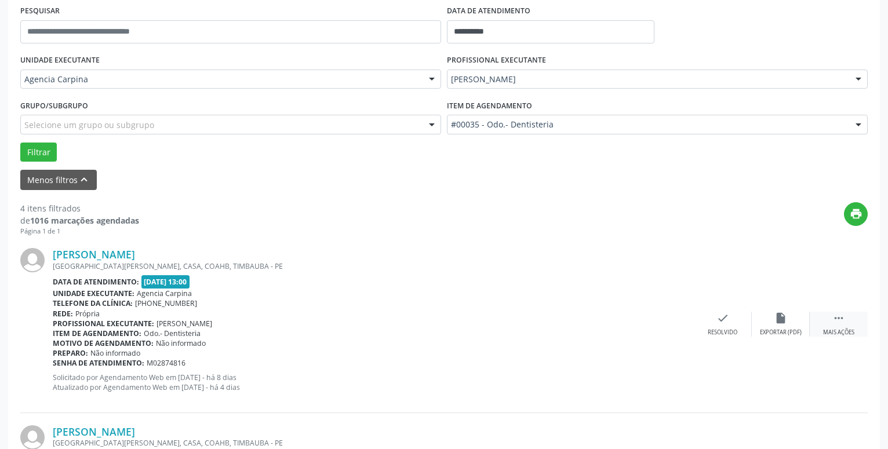
click at [836, 322] on icon "" at bounding box center [839, 318] width 13 height 13
click at [782, 324] on icon "alarm_off" at bounding box center [781, 318] width 13 height 13
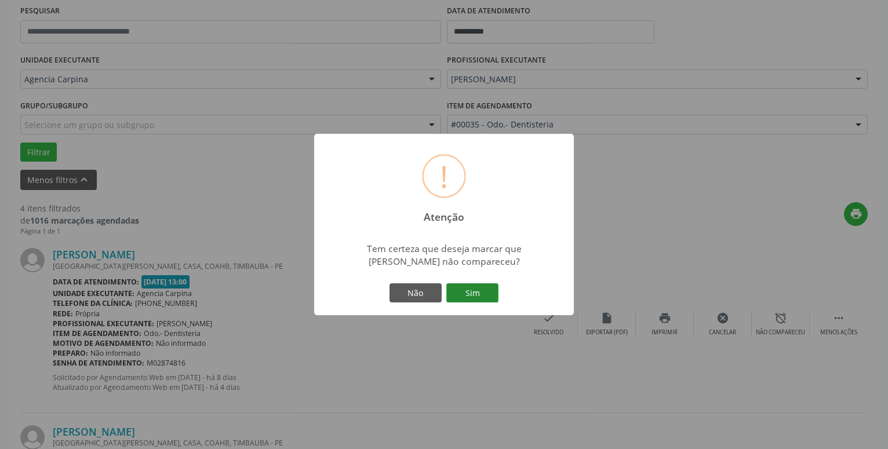
click at [478, 295] on button "Sim" at bounding box center [472, 294] width 52 height 20
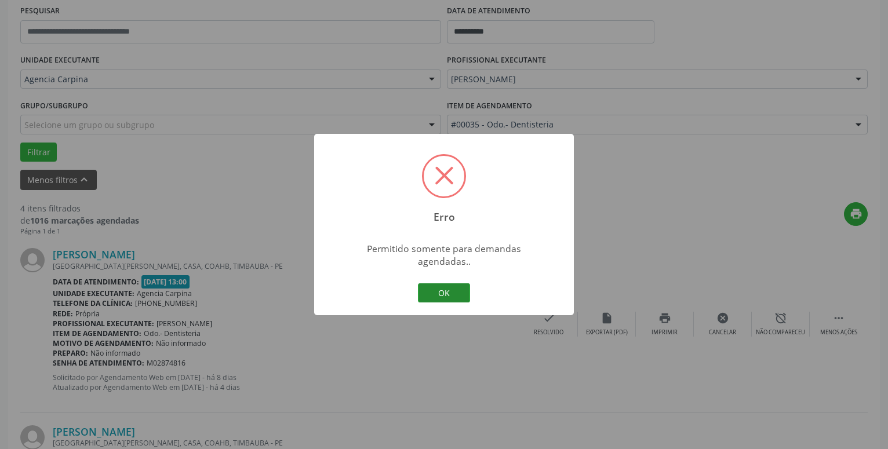
click at [433, 284] on button "OK" at bounding box center [444, 294] width 52 height 20
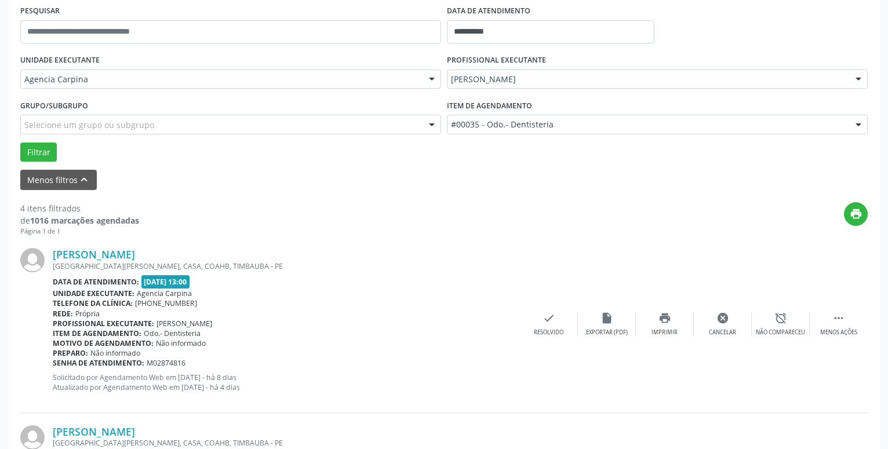
scroll to position [400, 0]
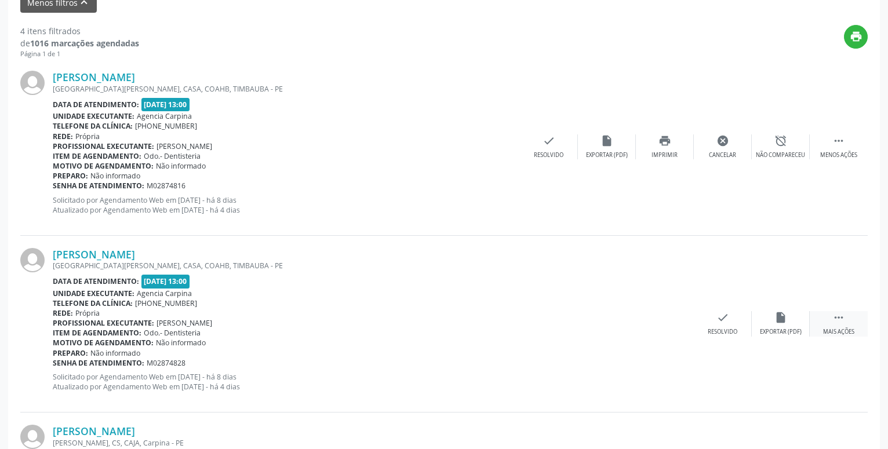
click at [840, 324] on icon "" at bounding box center [839, 317] width 13 height 13
click at [777, 319] on icon "alarm_off" at bounding box center [781, 317] width 13 height 13
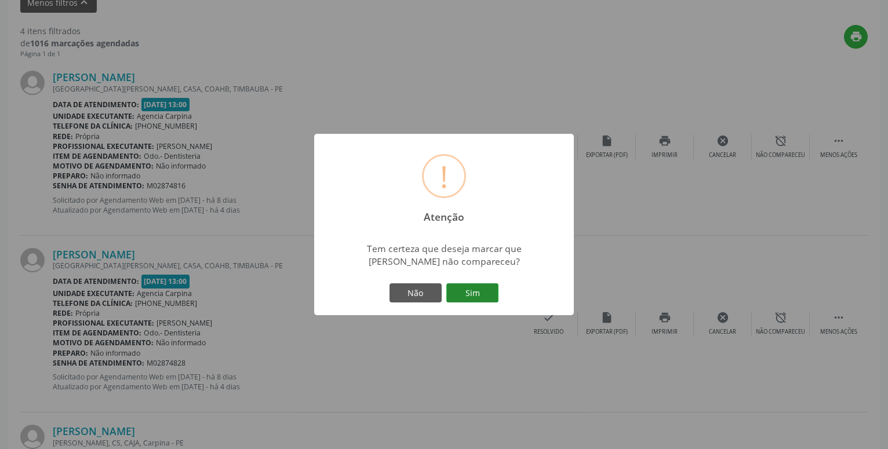
click at [478, 292] on button "Sim" at bounding box center [472, 294] width 52 height 20
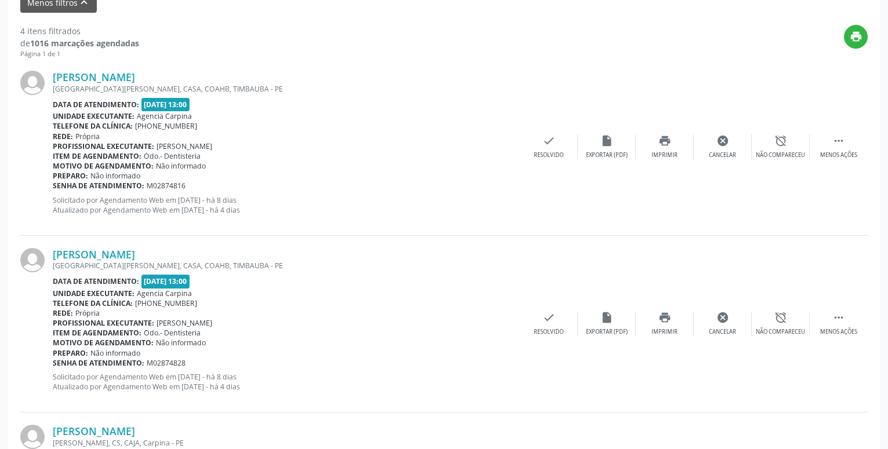
scroll to position [57, 0]
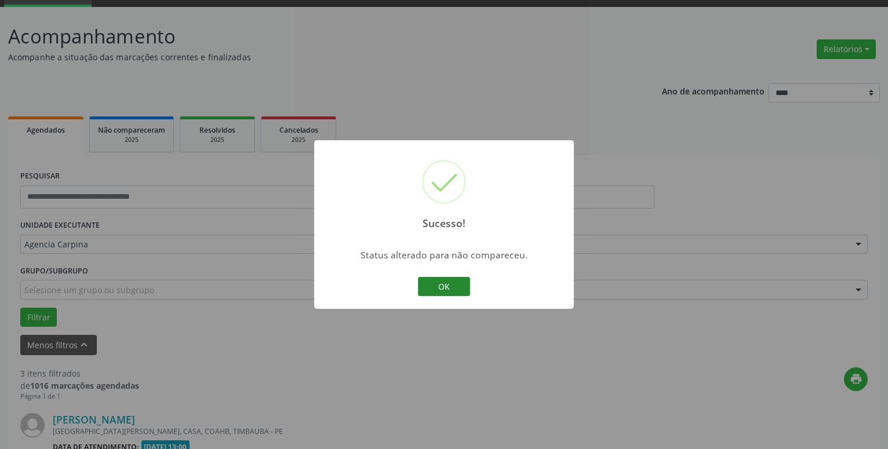
click at [452, 279] on button "OK" at bounding box center [444, 287] width 52 height 20
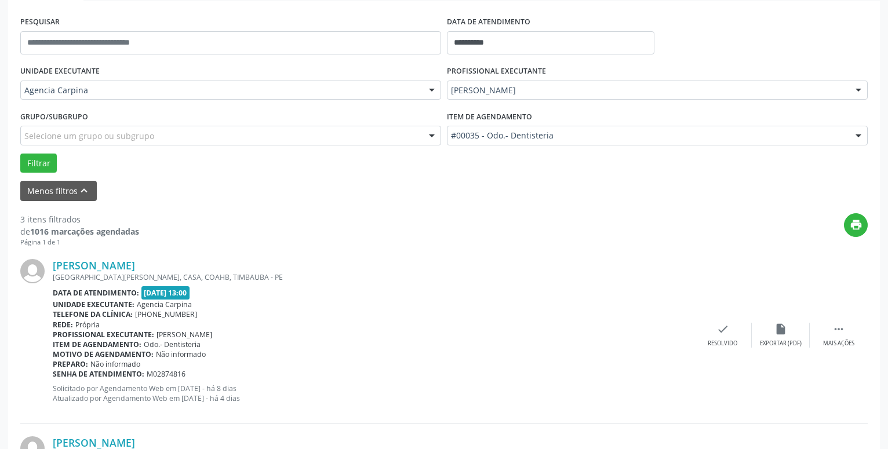
scroll to position [234, 0]
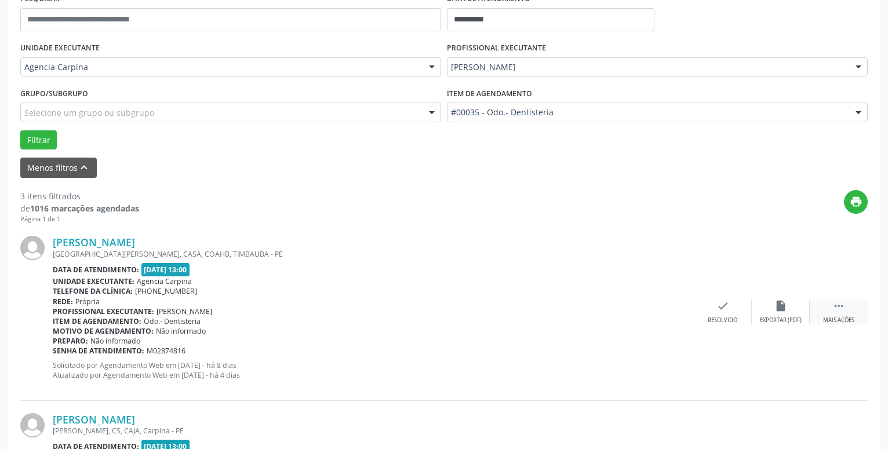
click at [840, 313] on icon "" at bounding box center [839, 306] width 13 height 13
click at [775, 311] on icon "alarm_off" at bounding box center [781, 306] width 13 height 13
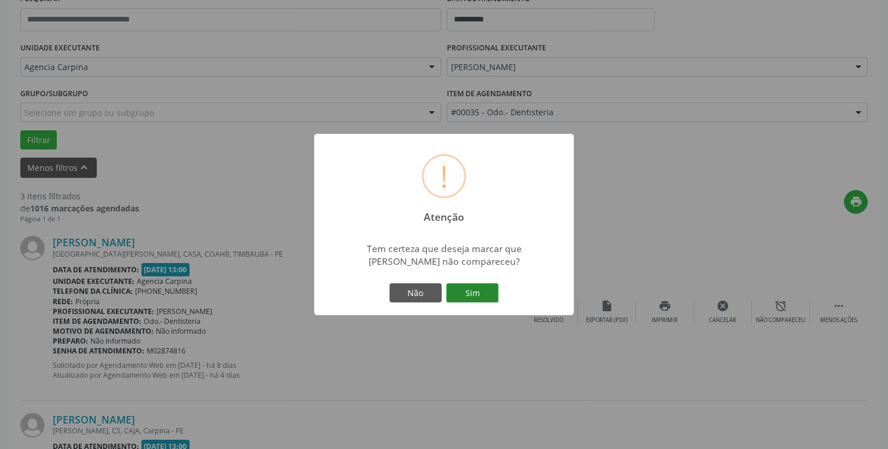
click at [467, 292] on button "Sim" at bounding box center [472, 294] width 52 height 20
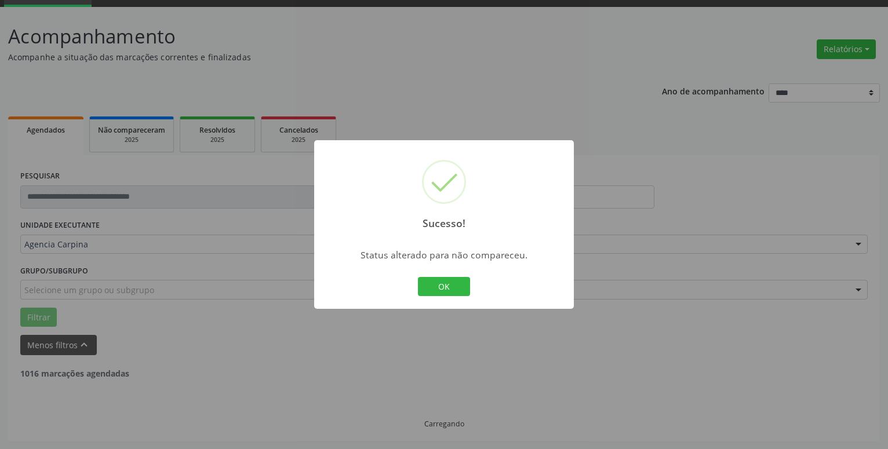
scroll to position [57, 0]
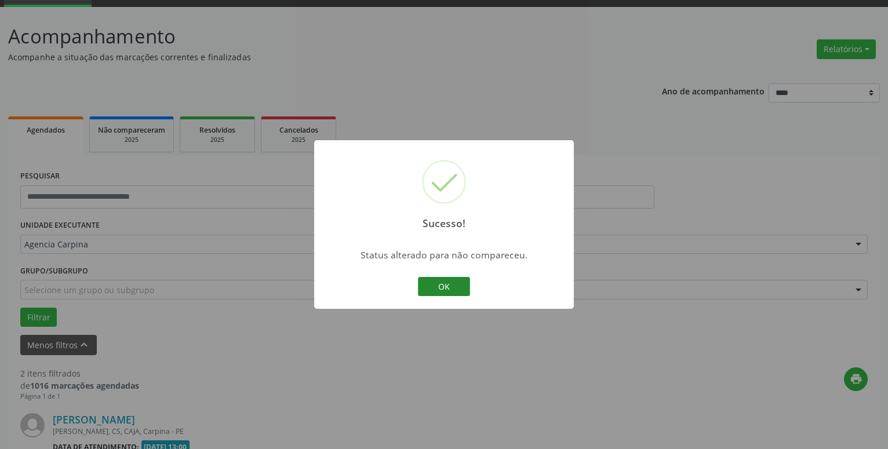
click at [457, 287] on button "OK" at bounding box center [444, 287] width 52 height 20
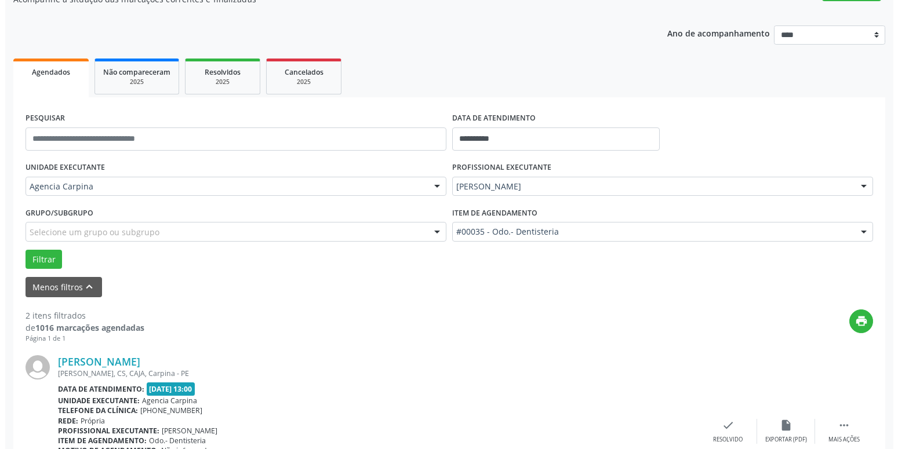
scroll to position [234, 0]
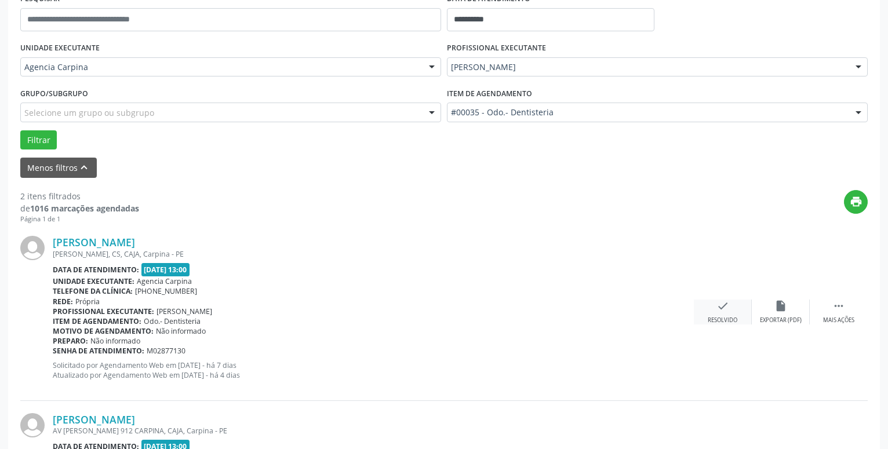
click at [716, 315] on div "check Resolvido" at bounding box center [723, 312] width 58 height 25
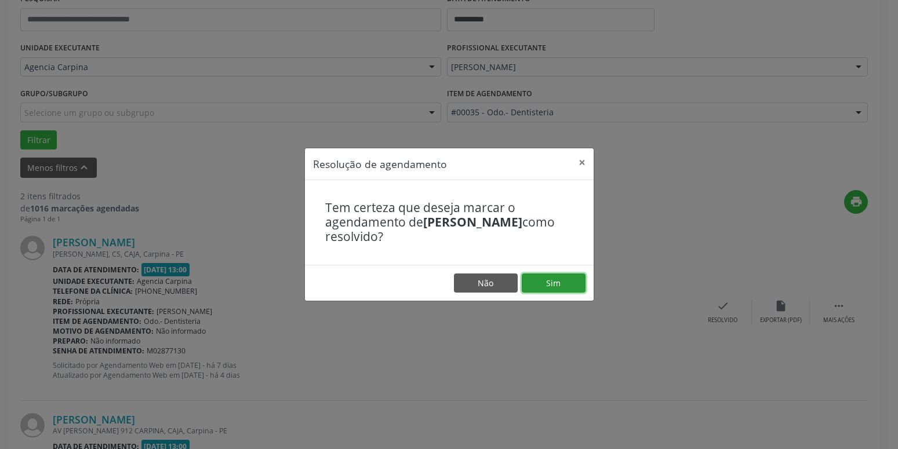
click at [571, 282] on button "Sim" at bounding box center [554, 284] width 64 height 20
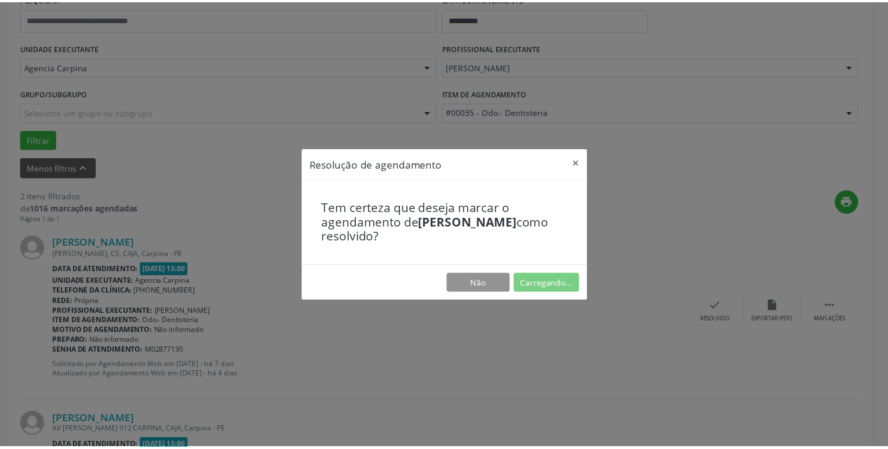
scroll to position [45, 0]
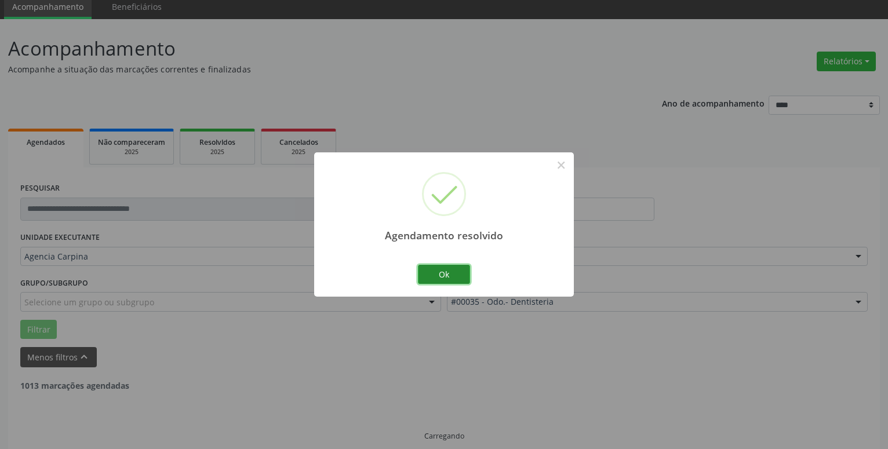
click at [459, 275] on button "Ok" at bounding box center [444, 275] width 52 height 20
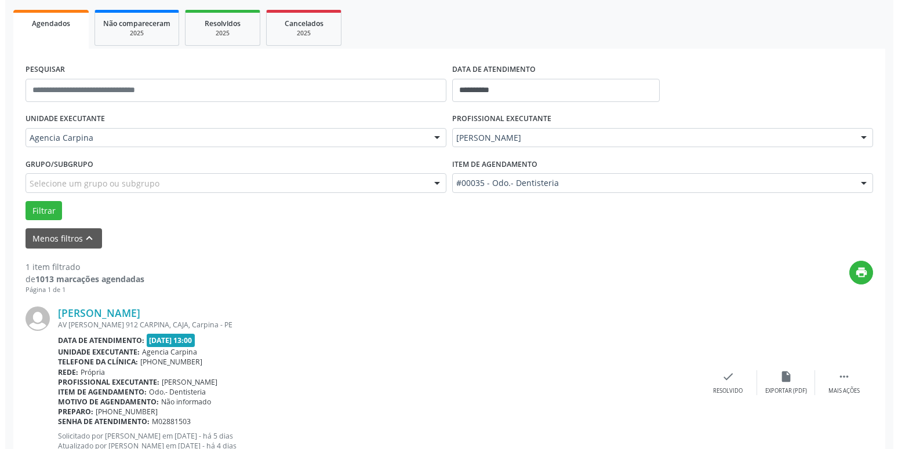
scroll to position [206, 0]
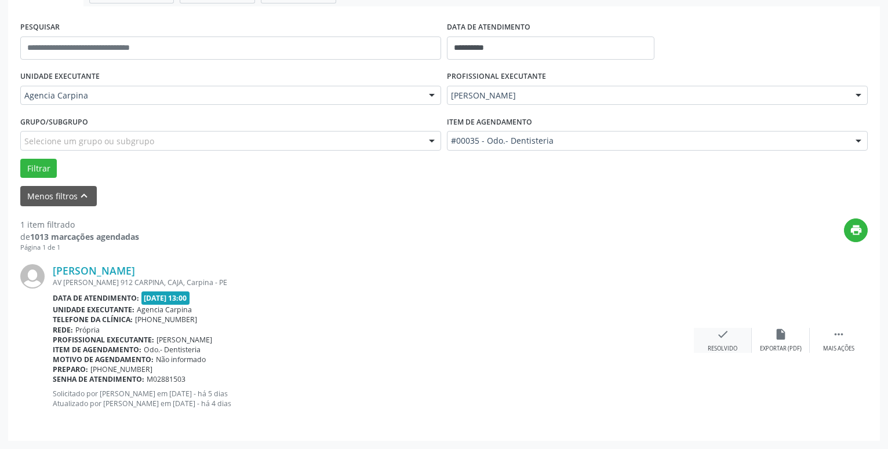
click at [724, 341] on icon "check" at bounding box center [723, 334] width 13 height 13
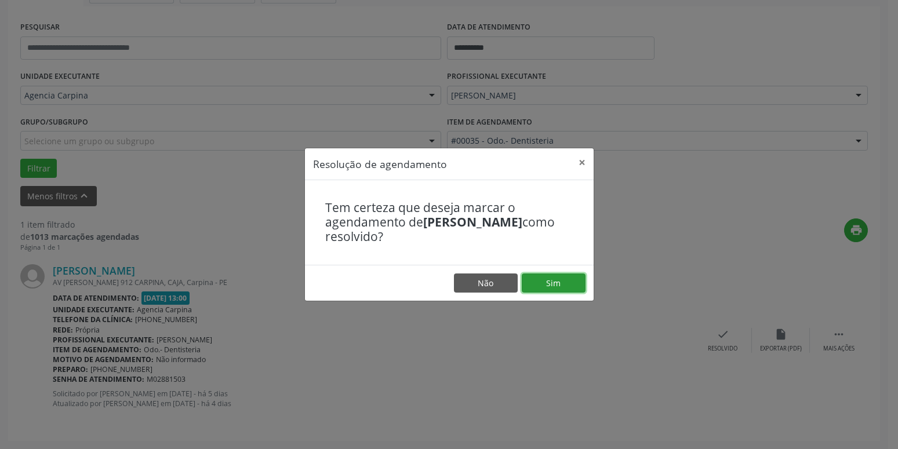
click at [545, 278] on button "Sim" at bounding box center [554, 284] width 64 height 20
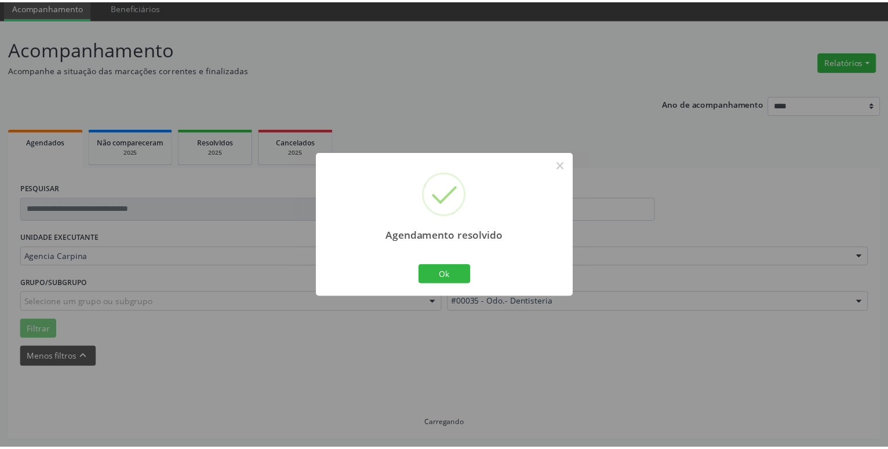
scroll to position [45, 0]
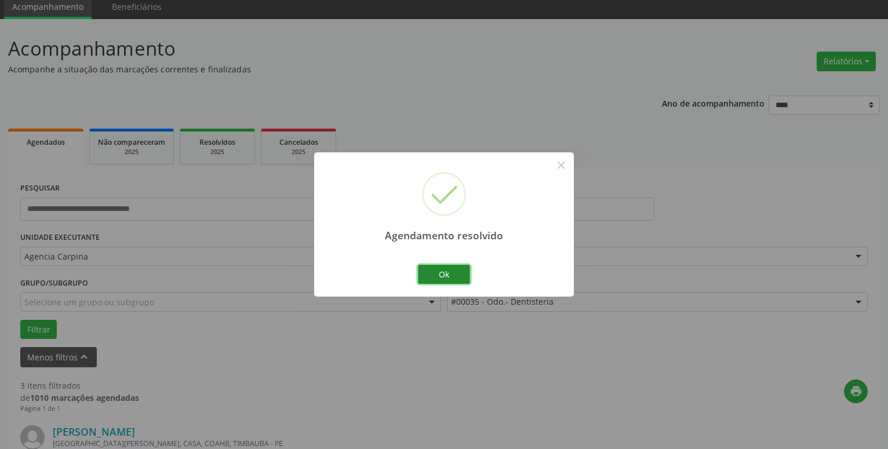
click at [444, 275] on button "Ok" at bounding box center [444, 275] width 52 height 20
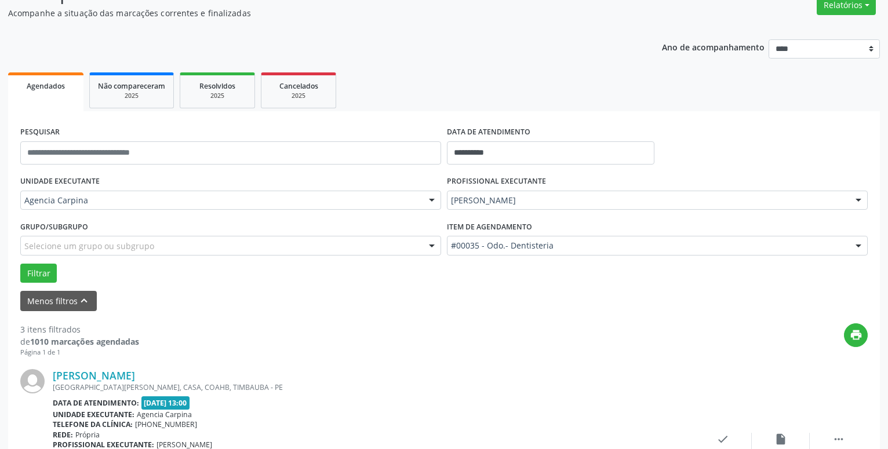
scroll to position [163, 0]
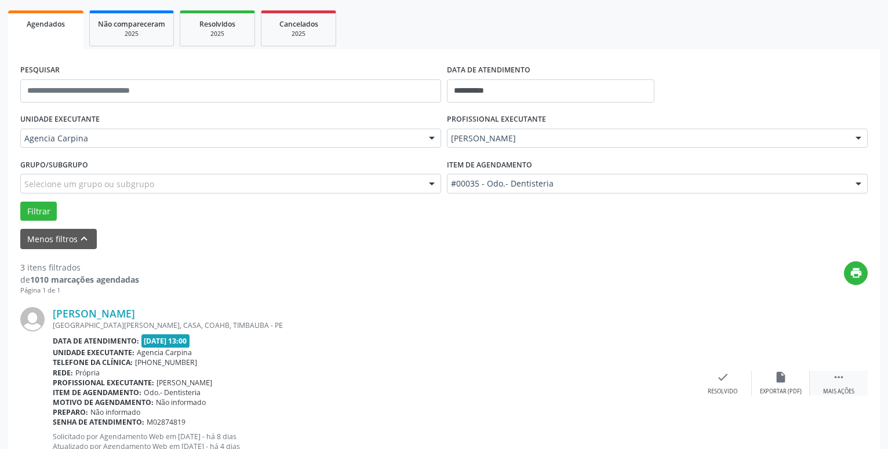
click at [845, 384] on icon "" at bounding box center [839, 377] width 13 height 13
click at [773, 378] on div "alarm_off Não compareceu" at bounding box center [781, 383] width 58 height 25
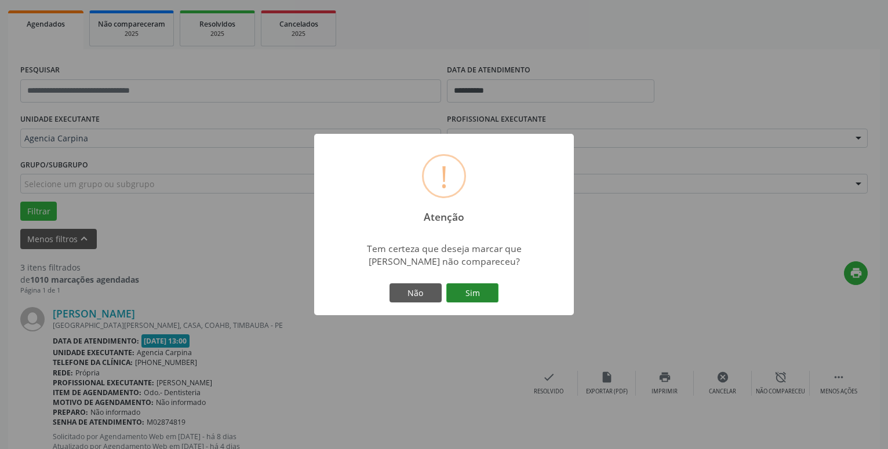
click at [477, 290] on button "Sim" at bounding box center [472, 294] width 52 height 20
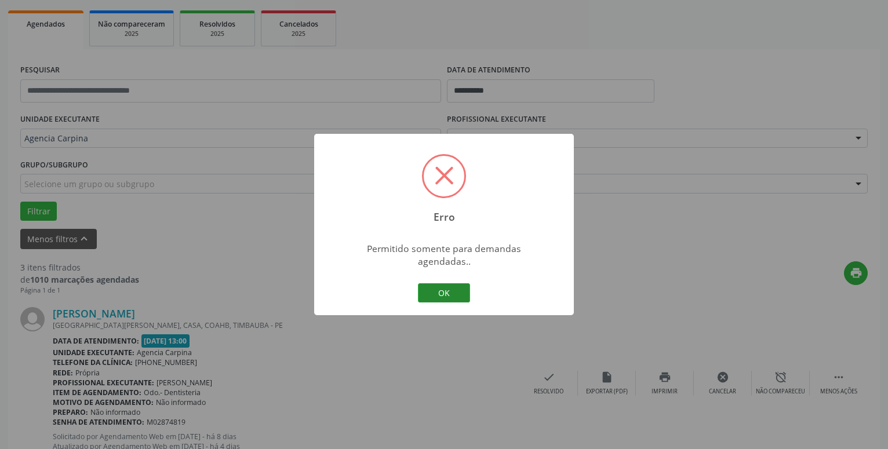
click at [441, 288] on button "OK" at bounding box center [444, 294] width 52 height 20
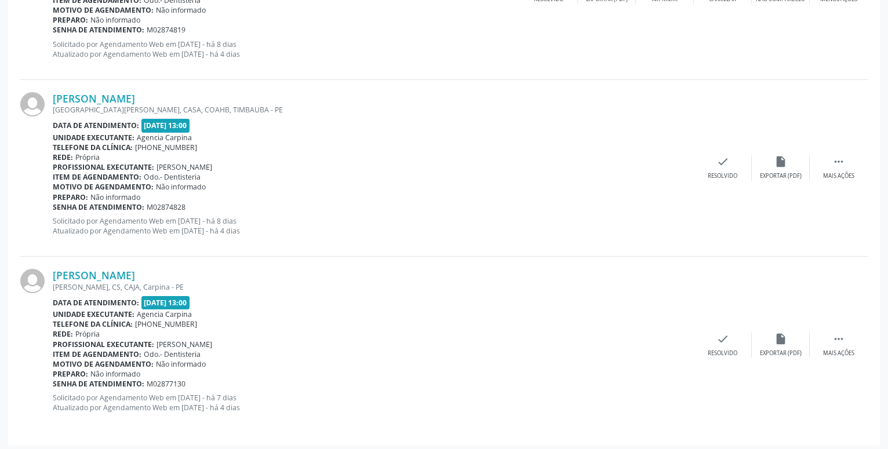
scroll to position [560, 0]
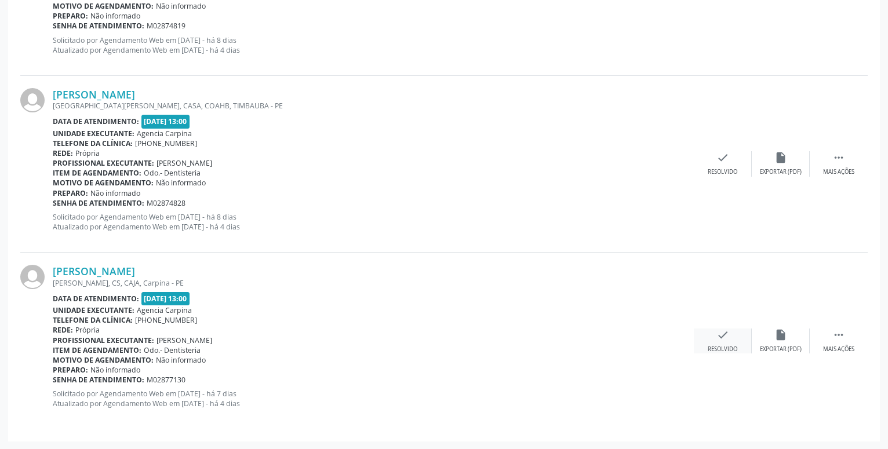
click at [724, 342] on icon "check" at bounding box center [723, 335] width 13 height 13
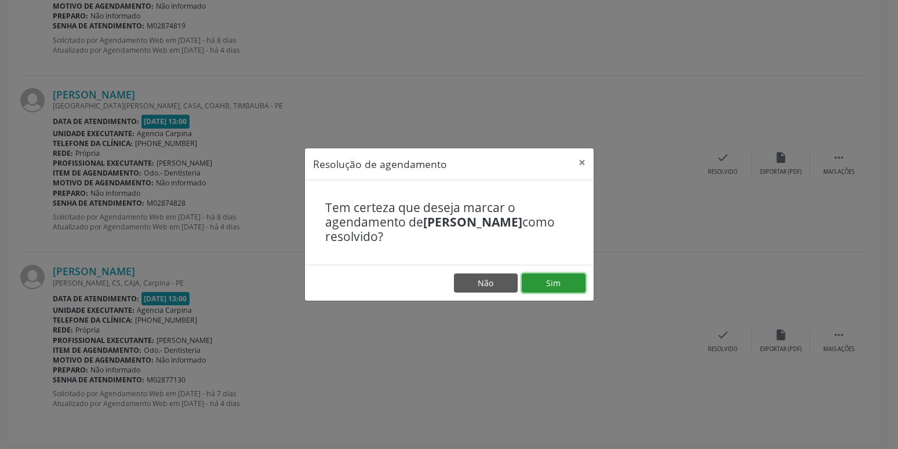
click at [550, 279] on button "Sim" at bounding box center [554, 284] width 64 height 20
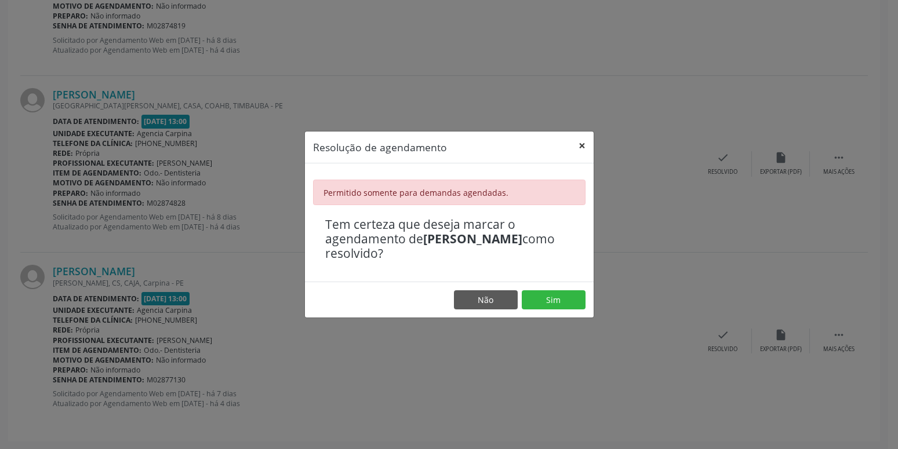
click at [583, 143] on button "×" at bounding box center [582, 146] width 23 height 28
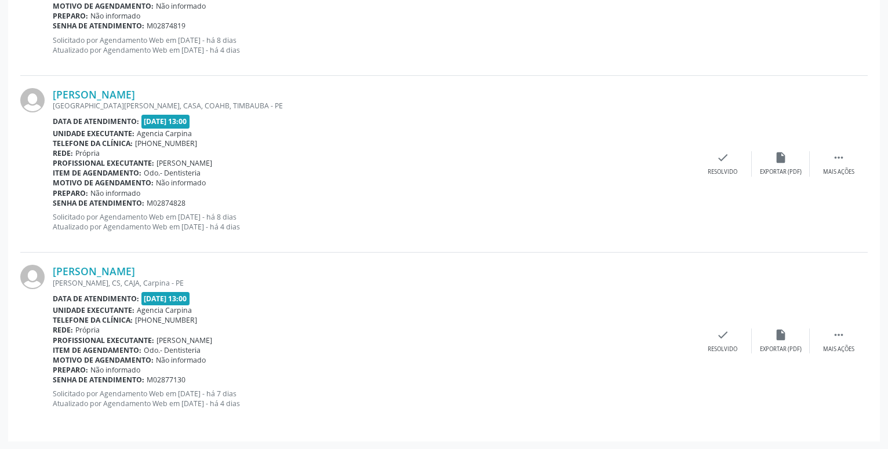
click at [355, 399] on p "Solicitado por Agendamento Web em [DATE] - há 7 dias Atualizado por Agendamento…" at bounding box center [373, 399] width 641 height 20
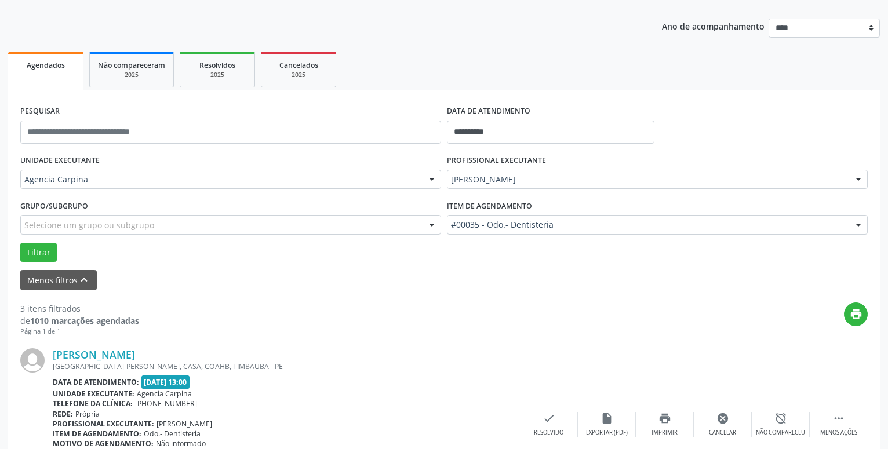
scroll to position [237, 0]
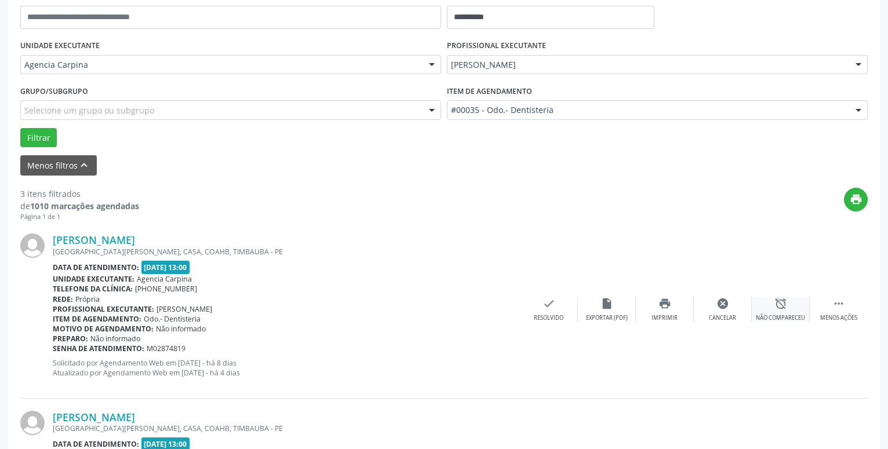
click at [786, 306] on icon "alarm_off" at bounding box center [781, 303] width 13 height 13
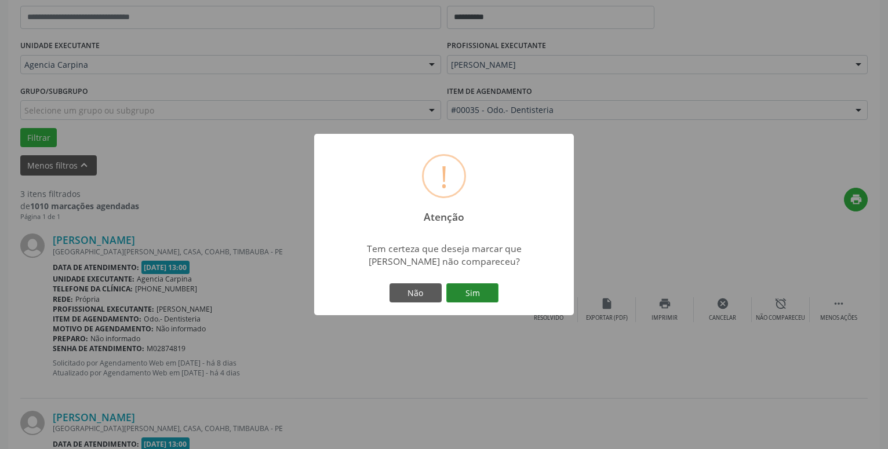
click at [469, 293] on button "Sim" at bounding box center [472, 294] width 52 height 20
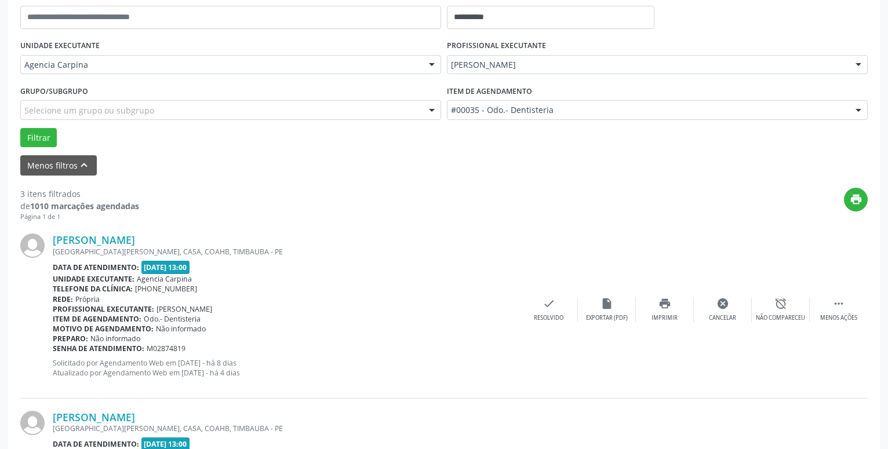
scroll to position [57, 0]
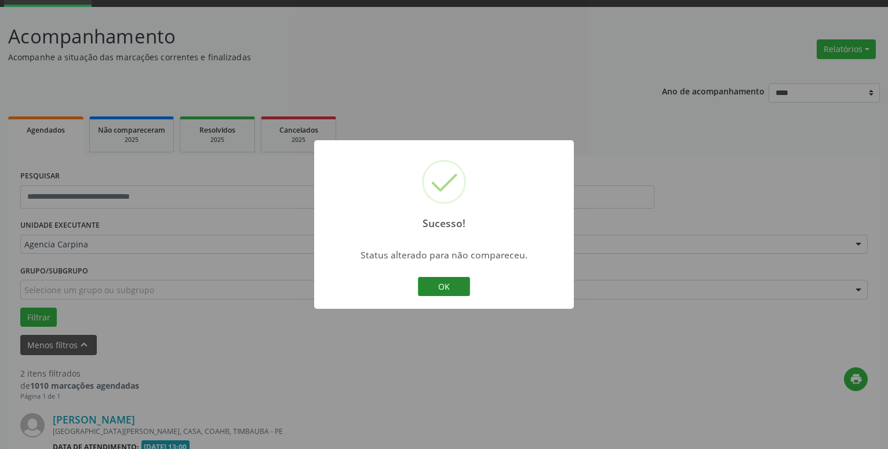
click at [459, 286] on button "OK" at bounding box center [444, 287] width 52 height 20
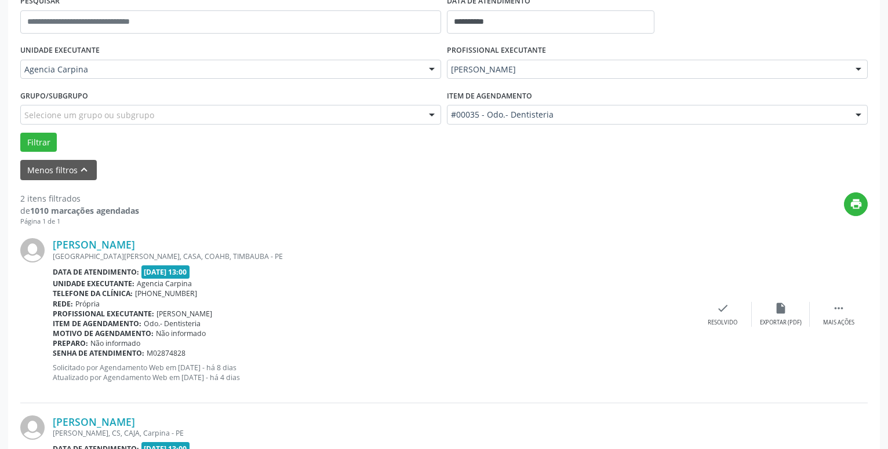
scroll to position [234, 0]
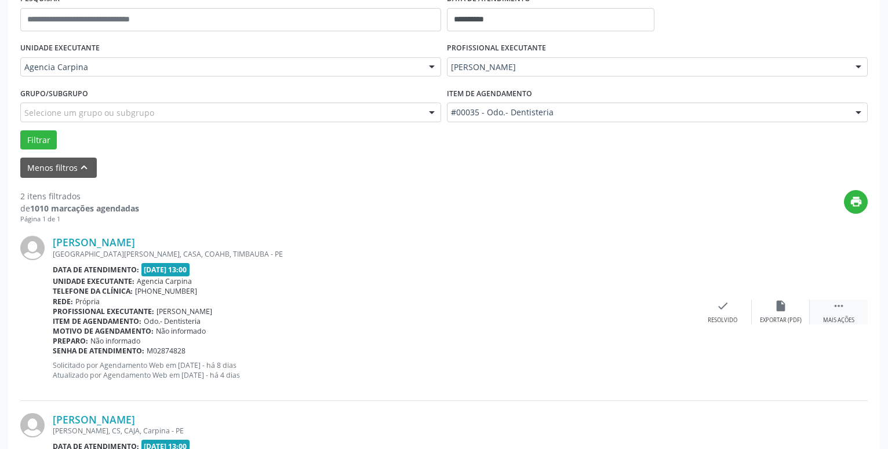
click at [841, 313] on icon "" at bounding box center [839, 306] width 13 height 13
click at [778, 316] on div "alarm_off Não compareceu" at bounding box center [781, 312] width 58 height 25
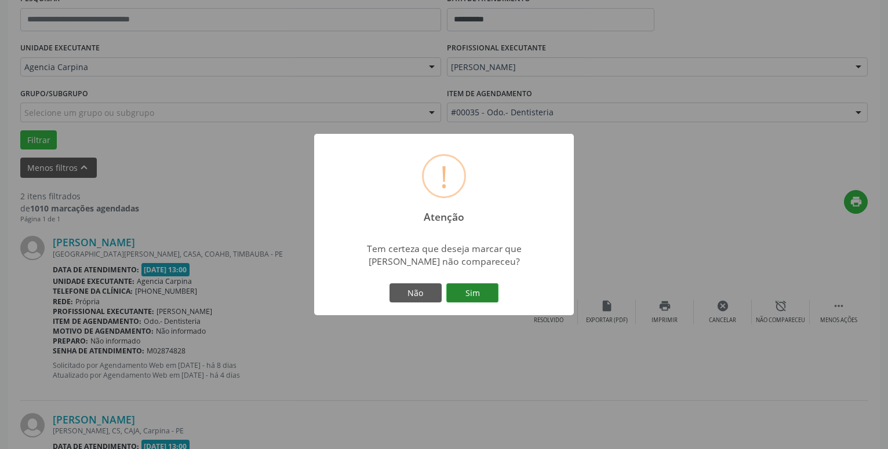
click at [483, 296] on button "Sim" at bounding box center [472, 294] width 52 height 20
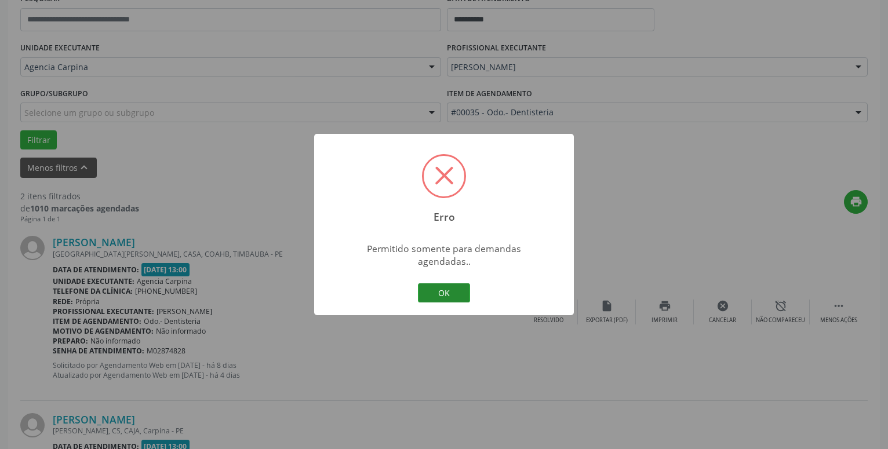
click at [457, 284] on button "OK" at bounding box center [444, 294] width 52 height 20
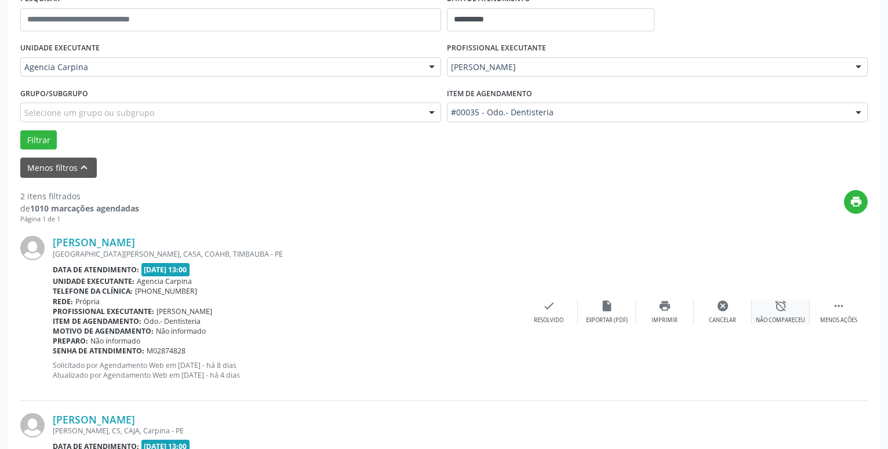
click at [789, 308] on div "alarm_off Não compareceu" at bounding box center [781, 312] width 58 height 25
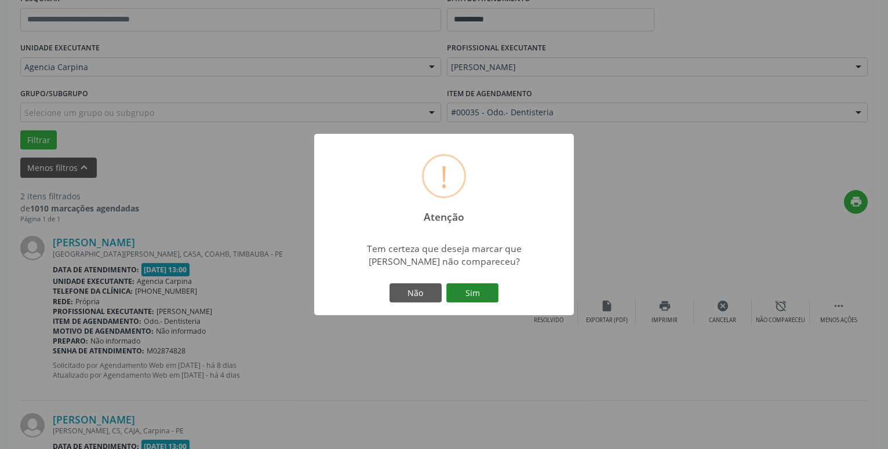
click at [478, 289] on button "Sim" at bounding box center [472, 294] width 52 height 20
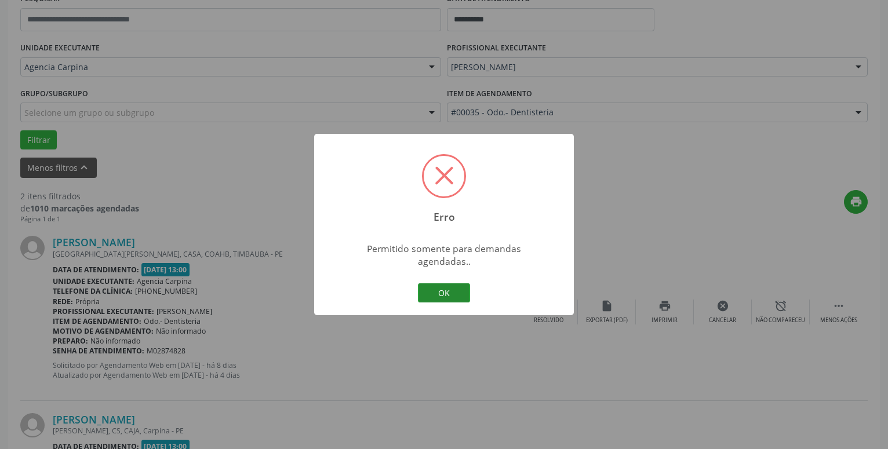
click at [432, 290] on button "OK" at bounding box center [444, 294] width 52 height 20
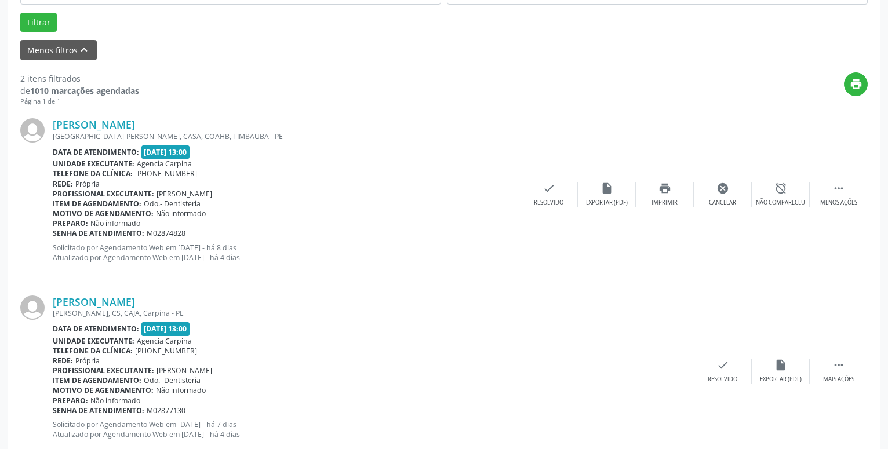
scroll to position [383, 0]
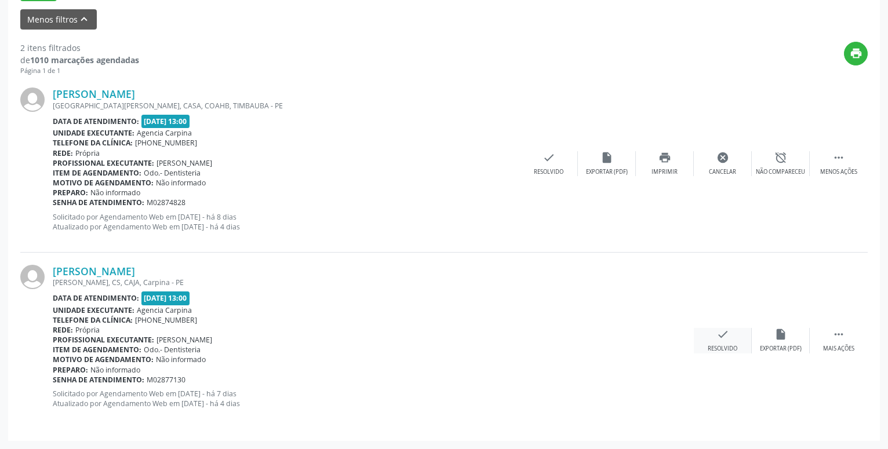
click at [726, 340] on icon "check" at bounding box center [723, 334] width 13 height 13
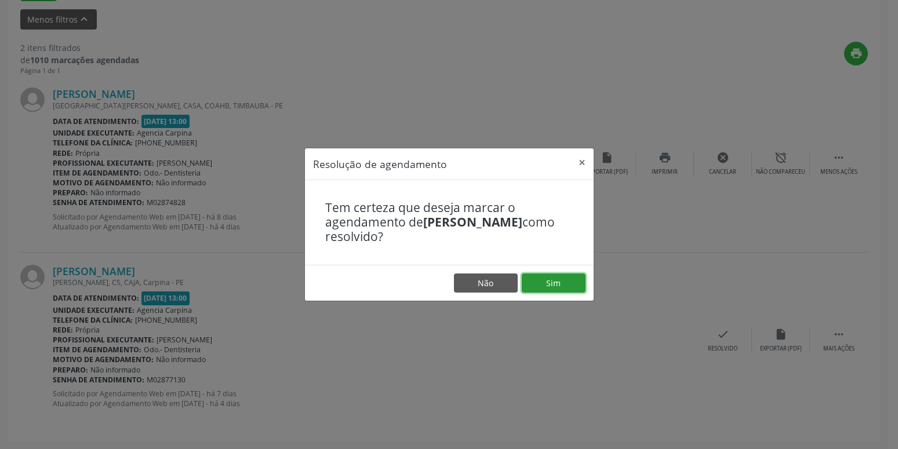
click at [558, 285] on button "Sim" at bounding box center [554, 284] width 64 height 20
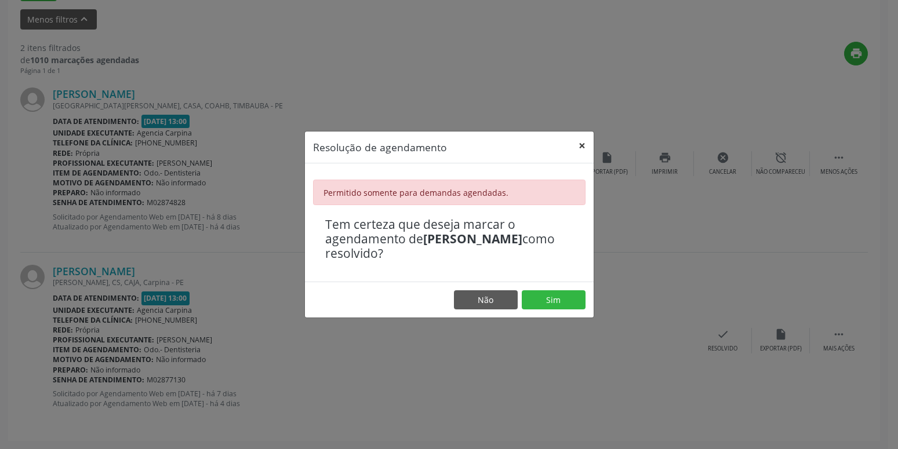
click at [582, 147] on button "×" at bounding box center [582, 146] width 23 height 28
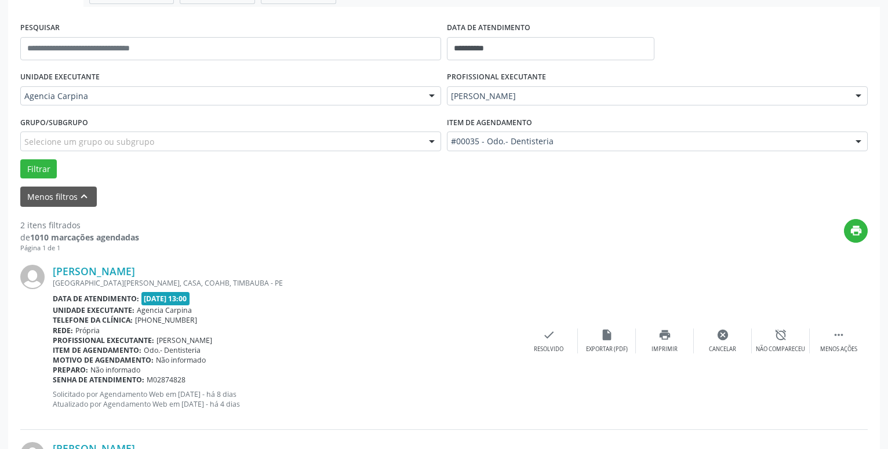
scroll to position [0, 0]
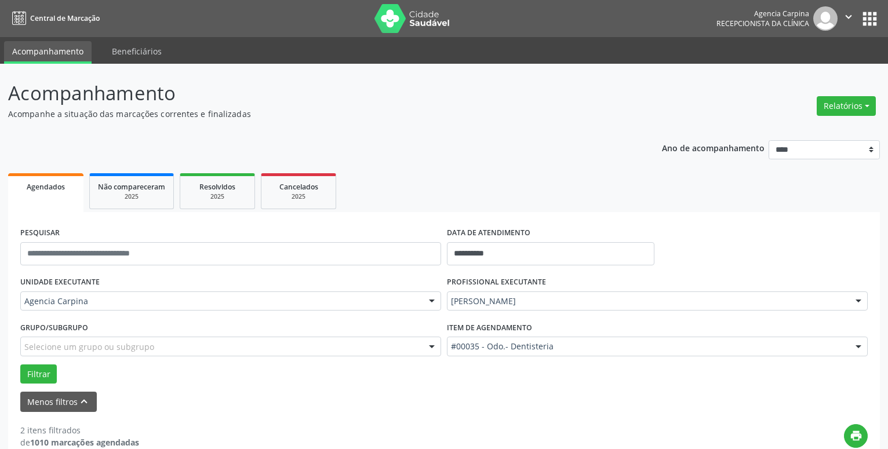
click at [851, 19] on icon "" at bounding box center [848, 16] width 13 height 13
click at [808, 67] on link "Sair" at bounding box center [819, 71] width 80 height 16
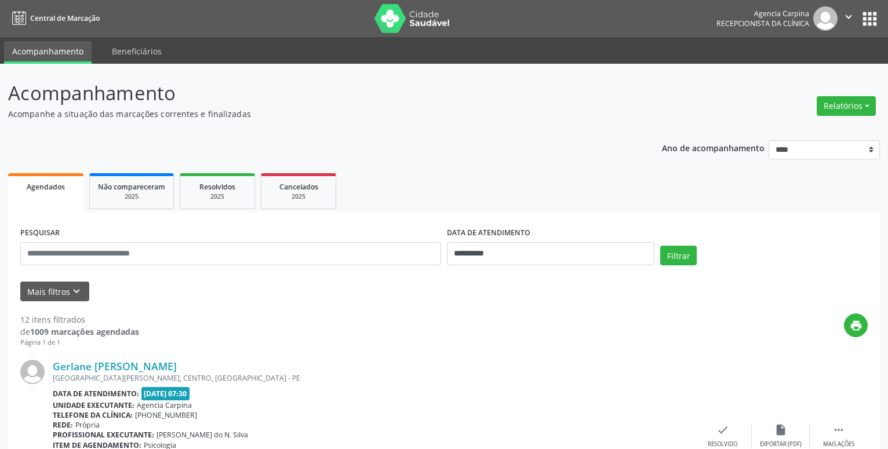
click at [809, 227] on div "**********" at bounding box center [444, 248] width 854 height 49
click at [78, 288] on icon "keyboard_arrow_down" at bounding box center [76, 291] width 13 height 13
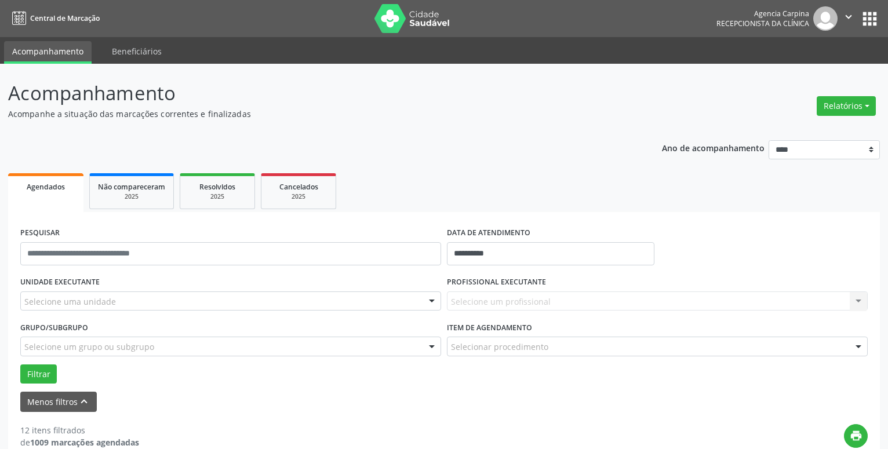
click at [432, 300] on div at bounding box center [431, 302] width 17 height 20
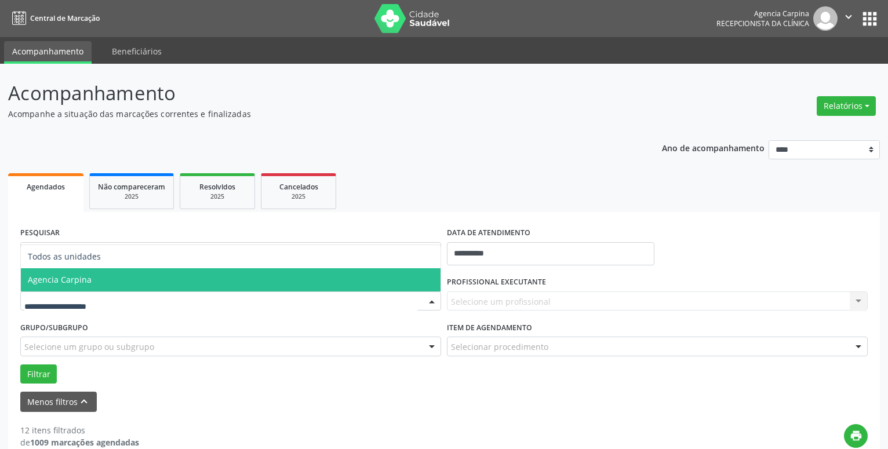
click at [290, 280] on span "Agencia Carpina" at bounding box center [231, 279] width 420 height 23
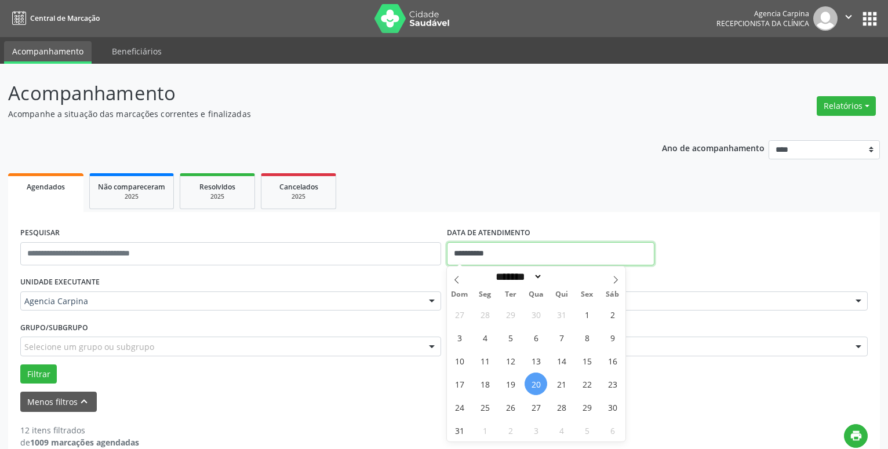
click at [484, 250] on input "**********" at bounding box center [551, 253] width 208 height 23
click at [486, 380] on span "18" at bounding box center [485, 384] width 23 height 23
type input "**********"
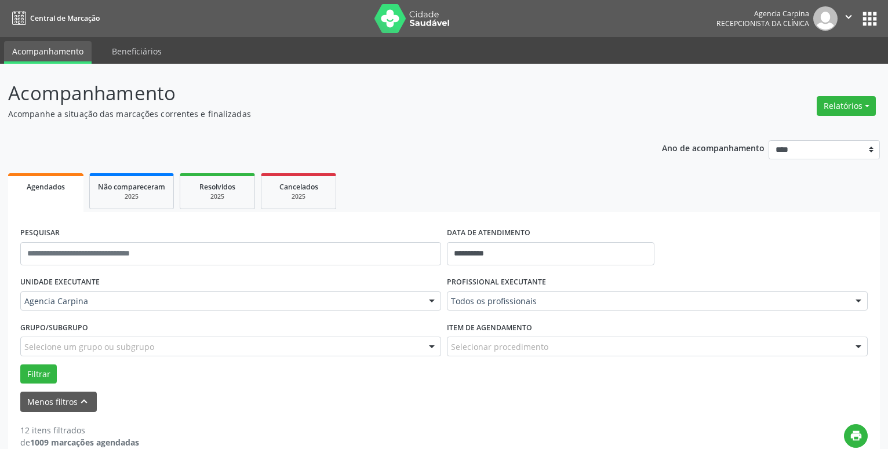
click at [854, 297] on div at bounding box center [858, 302] width 17 height 20
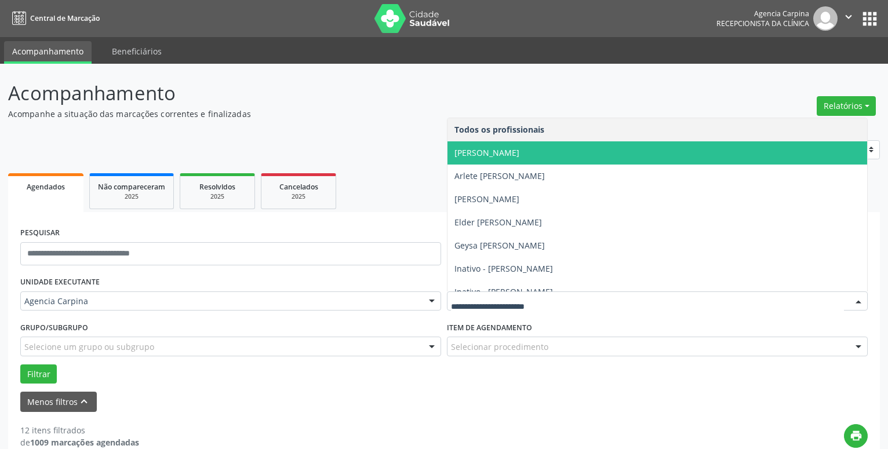
click at [520, 155] on span "[PERSON_NAME]" at bounding box center [487, 152] width 65 height 11
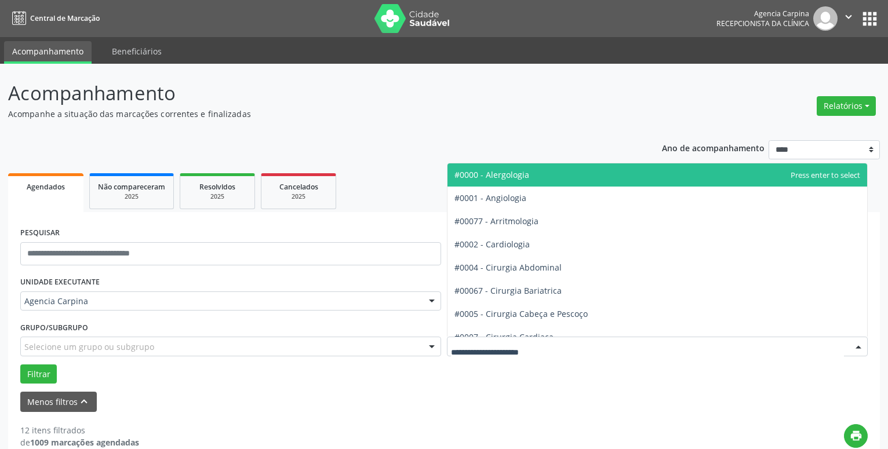
click at [858, 347] on div at bounding box center [858, 347] width 17 height 20
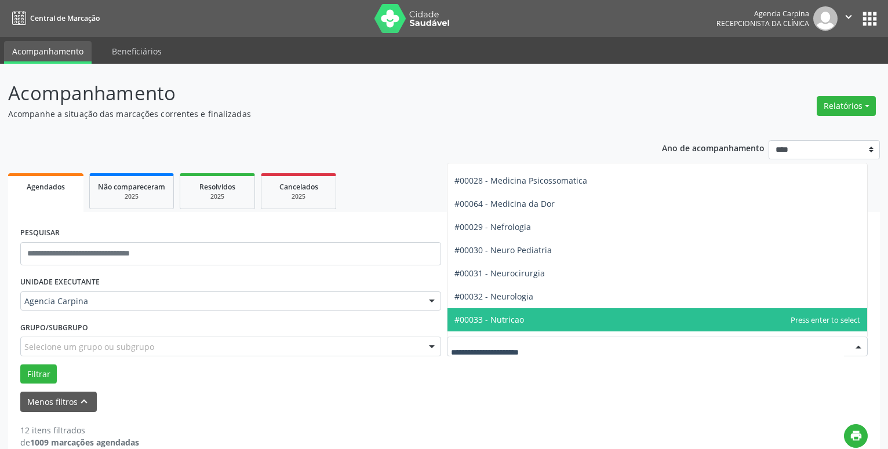
scroll to position [1190, 0]
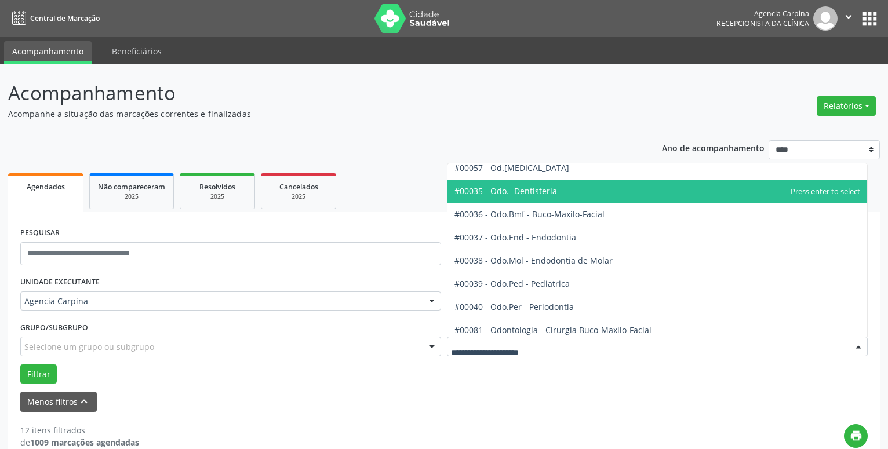
click at [567, 194] on span "#00035 - Odo.- Dentisteria" at bounding box center [658, 191] width 420 height 23
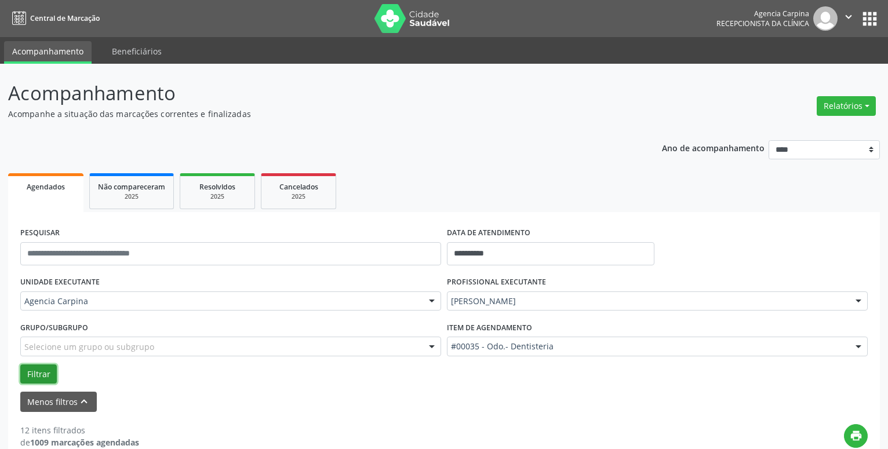
click at [28, 369] on button "Filtrar" at bounding box center [38, 375] width 37 height 20
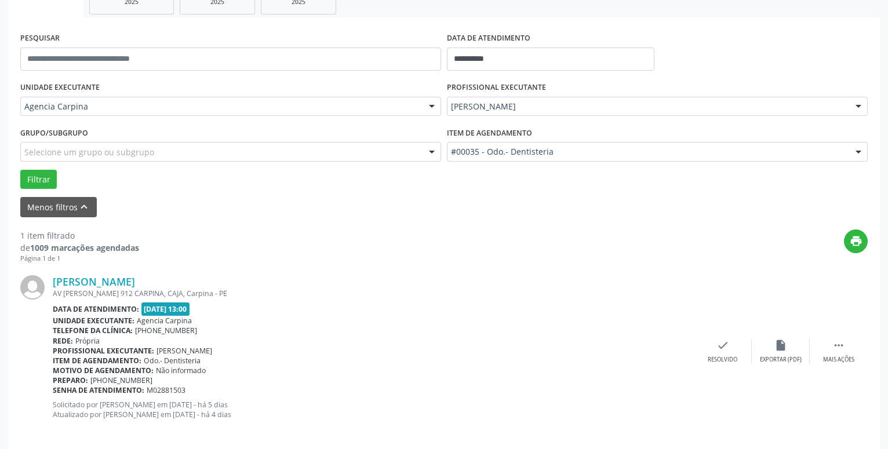
scroll to position [206, 0]
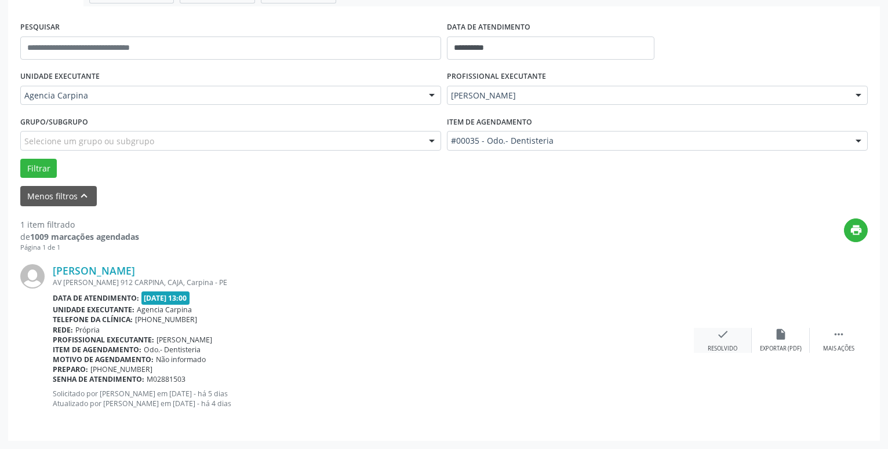
click at [718, 335] on icon "check" at bounding box center [723, 334] width 13 height 13
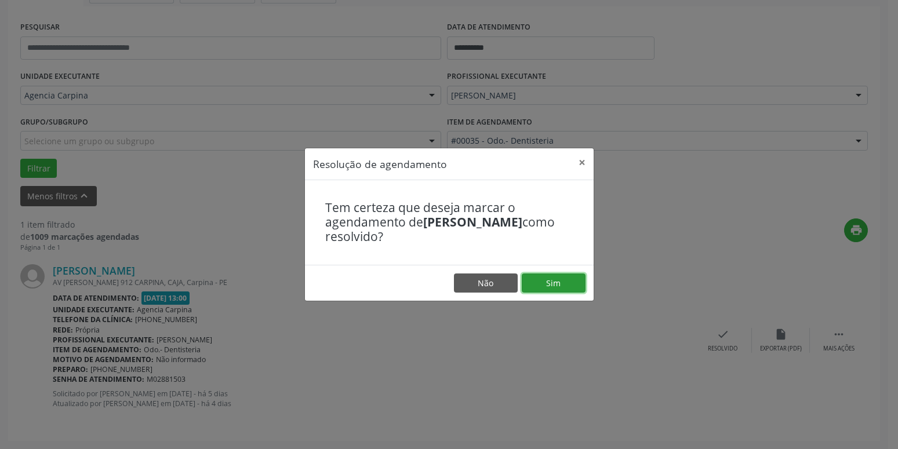
click at [546, 281] on button "Sim" at bounding box center [554, 284] width 64 height 20
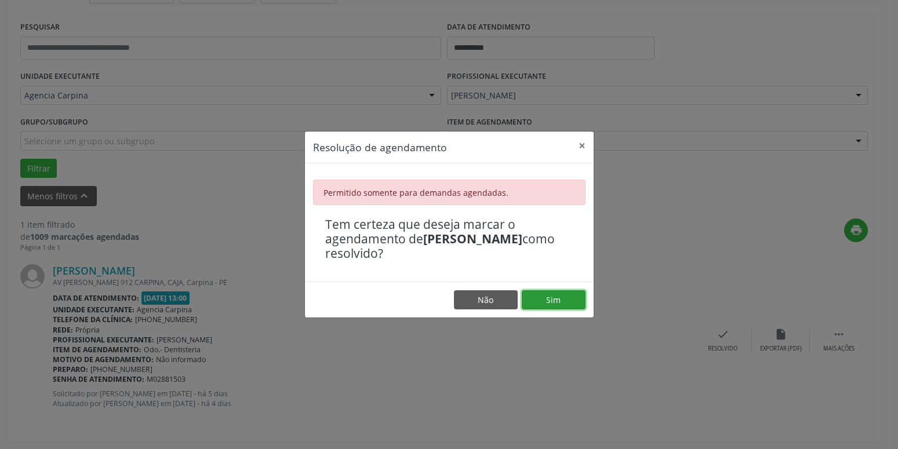
click at [565, 296] on button "Sim" at bounding box center [554, 300] width 64 height 20
click at [583, 144] on button "×" at bounding box center [582, 146] width 23 height 28
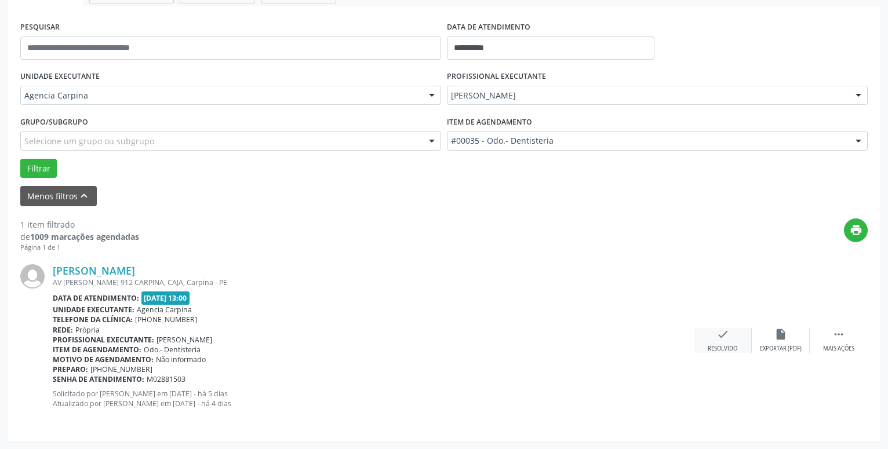
click at [713, 336] on div "check Resolvido" at bounding box center [723, 340] width 58 height 25
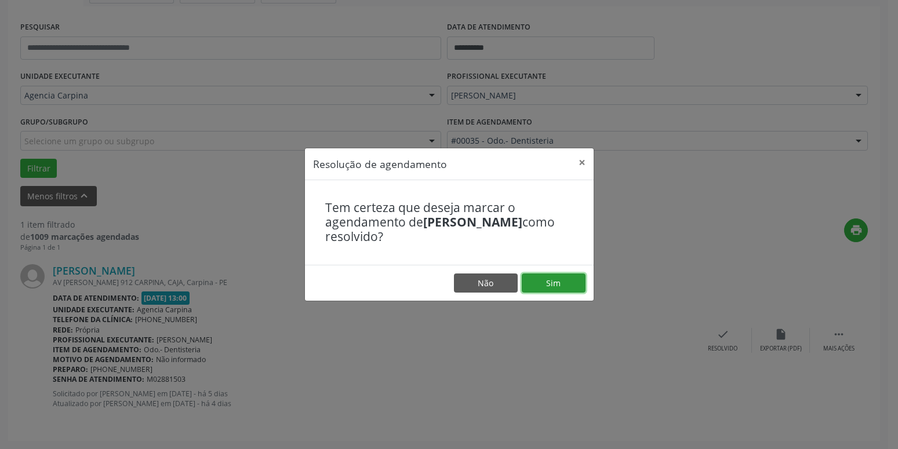
click at [542, 274] on button "Sim" at bounding box center [554, 284] width 64 height 20
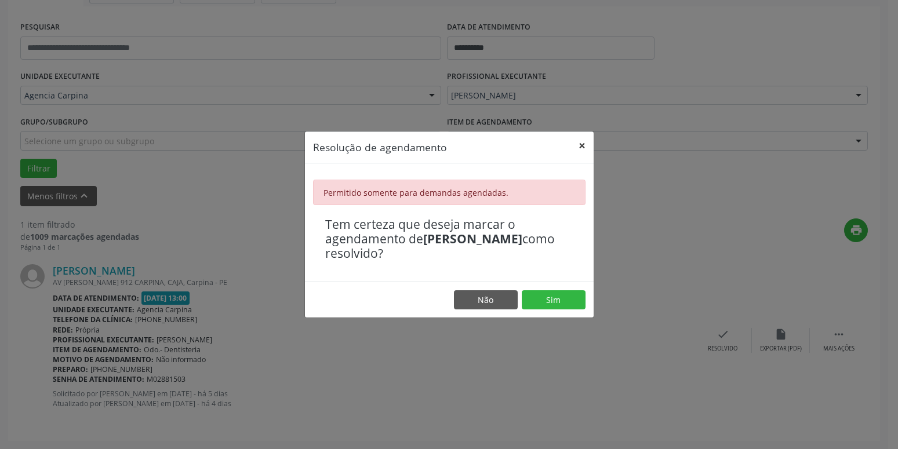
click at [582, 141] on button "×" at bounding box center [582, 146] width 23 height 28
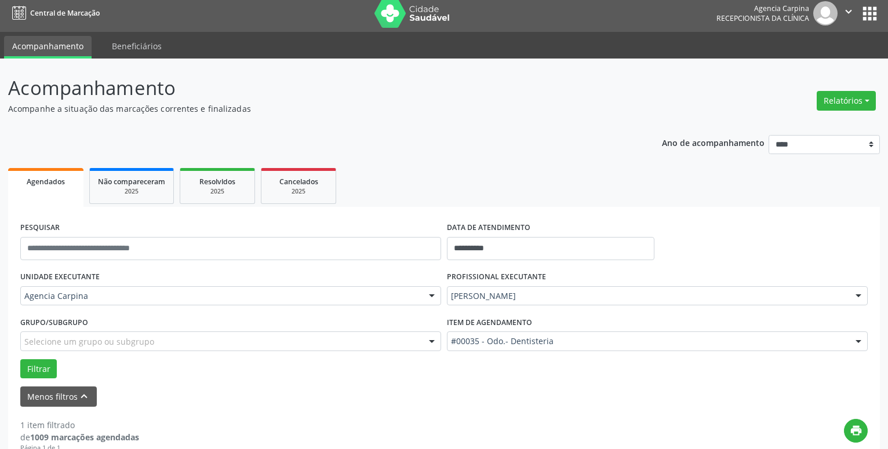
scroll to position [0, 0]
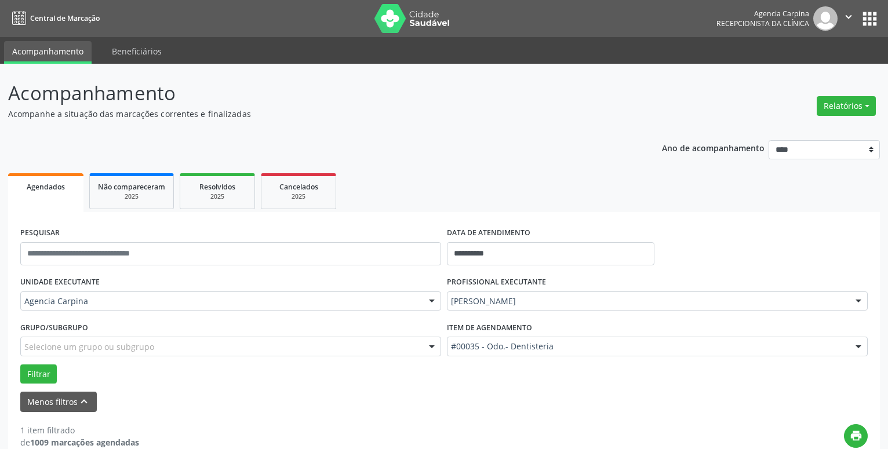
click at [861, 303] on div at bounding box center [858, 302] width 17 height 20
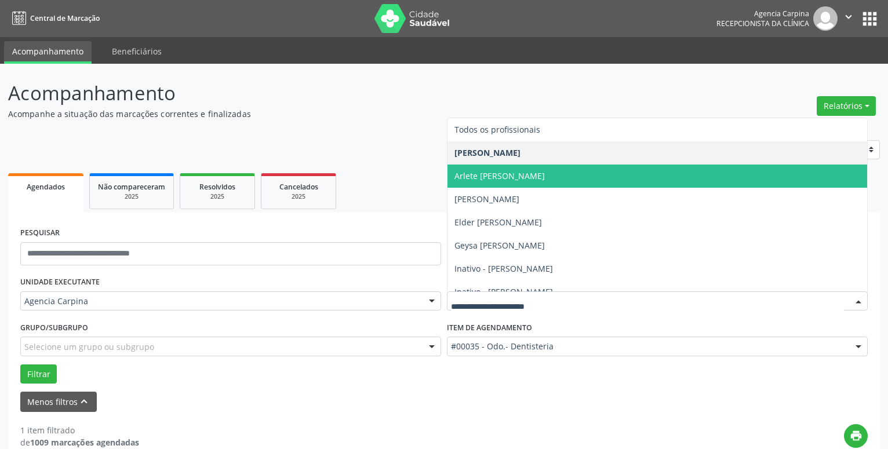
click at [508, 173] on span "Arlete [PERSON_NAME]" at bounding box center [500, 175] width 90 height 11
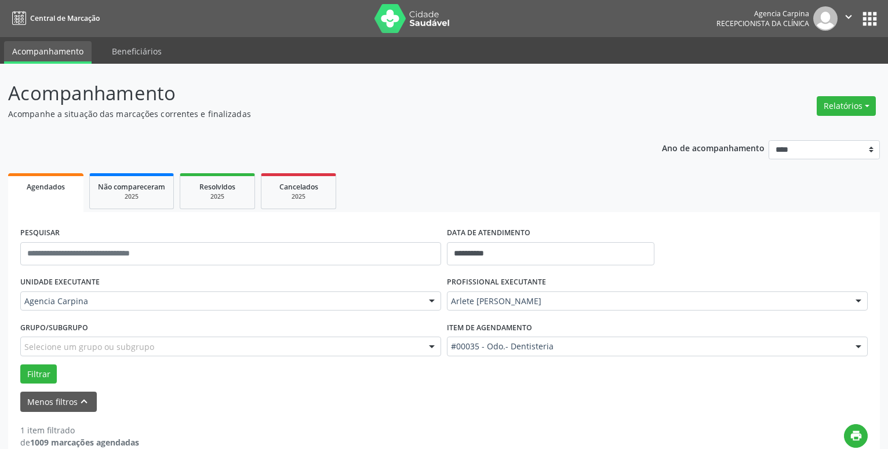
click at [859, 346] on div at bounding box center [858, 347] width 17 height 20
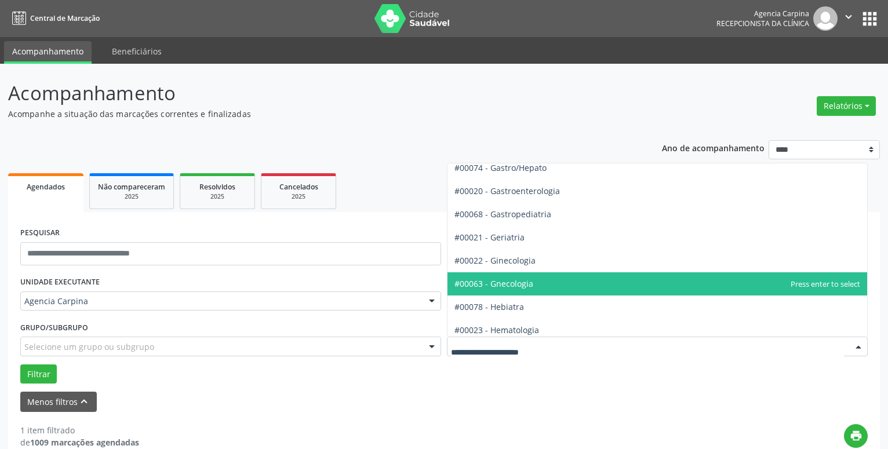
scroll to position [661, 0]
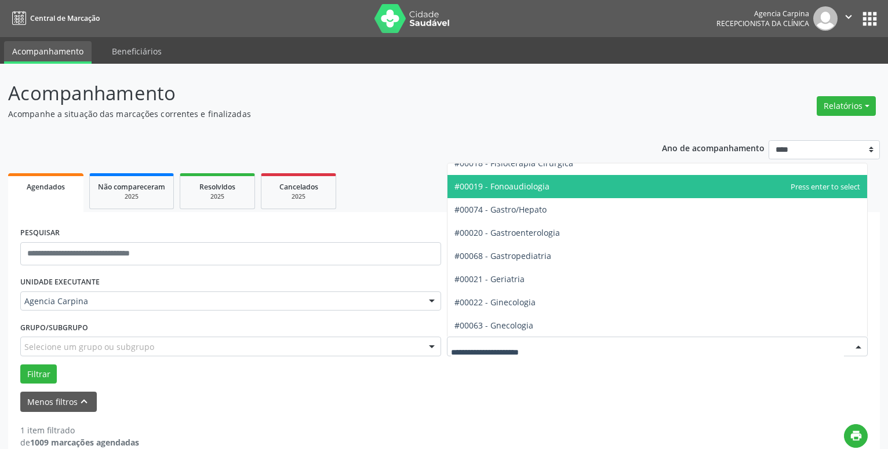
click at [547, 183] on span "#00019 - Fonoaudiologia" at bounding box center [502, 186] width 95 height 11
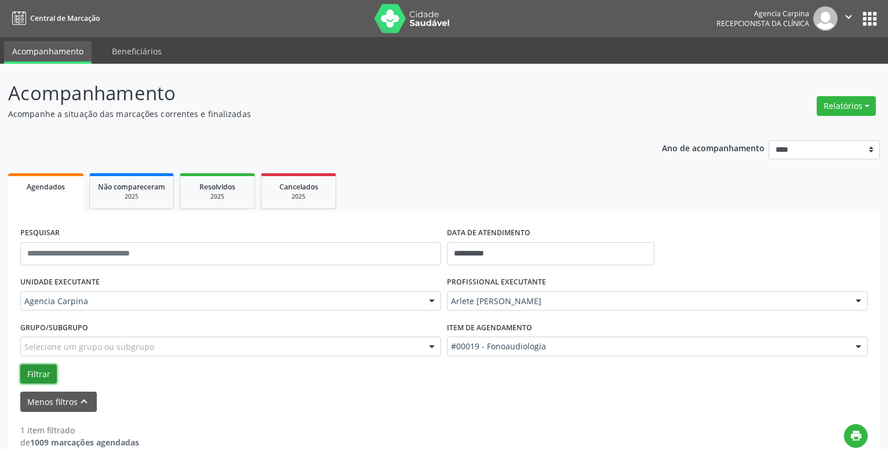
click at [38, 374] on button "Filtrar" at bounding box center [38, 375] width 37 height 20
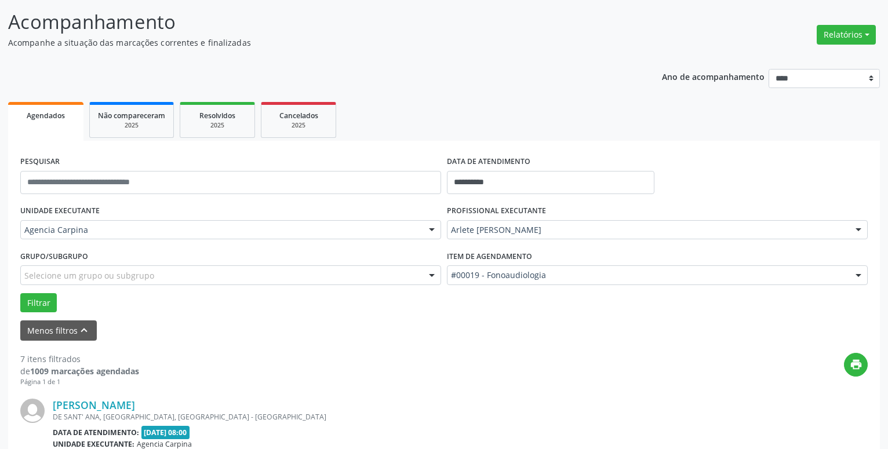
scroll to position [177, 0]
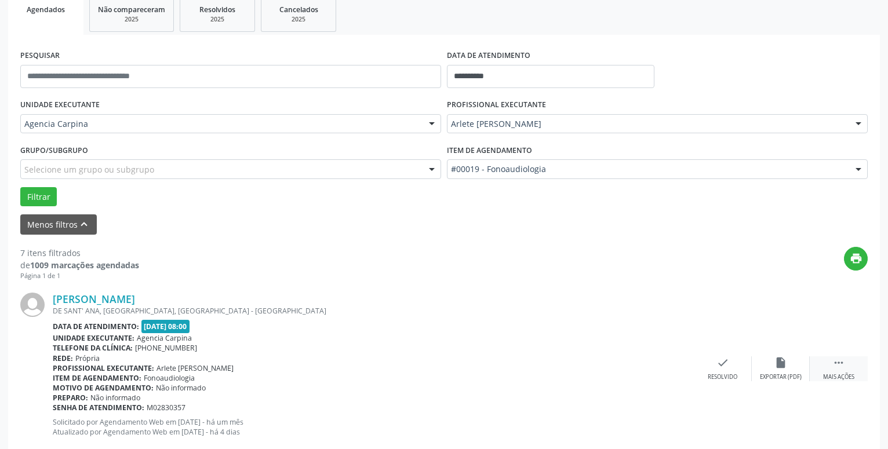
click at [837, 364] on icon "" at bounding box center [839, 363] width 13 height 13
click at [786, 361] on icon "alarm_off" at bounding box center [781, 363] width 13 height 13
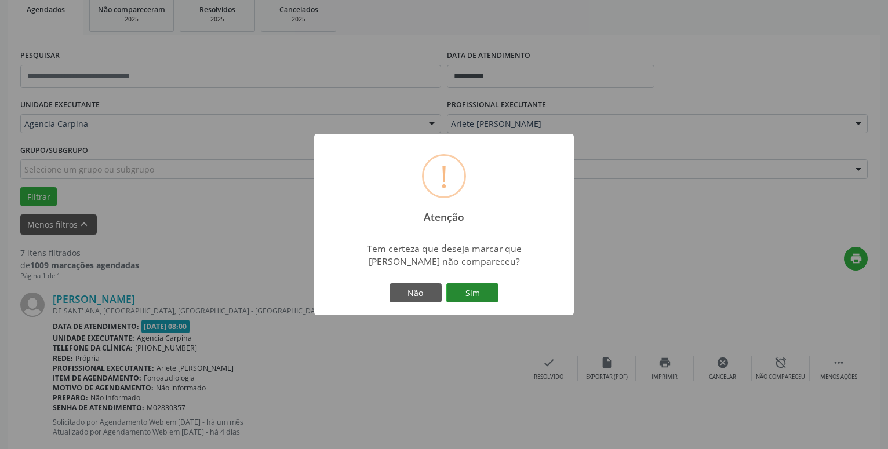
click at [479, 295] on button "Sim" at bounding box center [472, 294] width 52 height 20
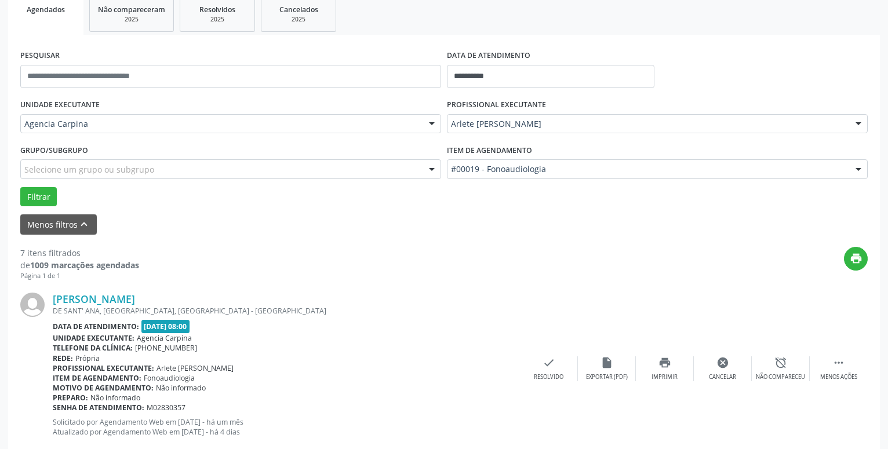
scroll to position [57, 0]
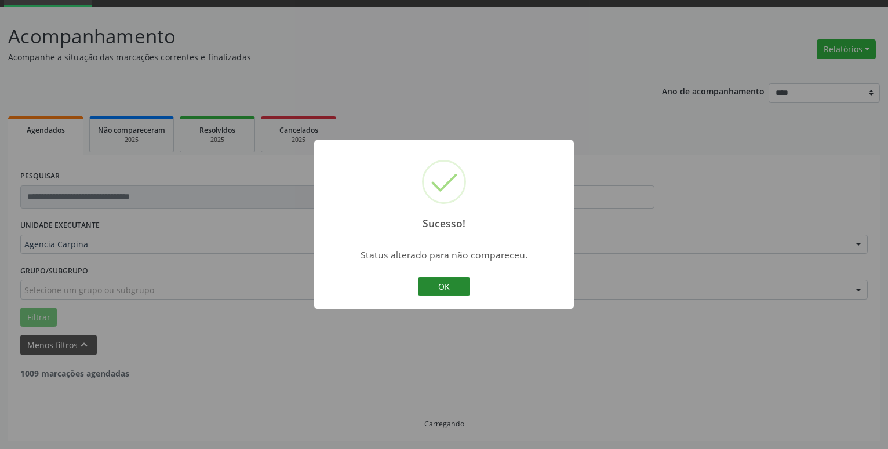
click at [462, 287] on button "OK" at bounding box center [444, 287] width 52 height 20
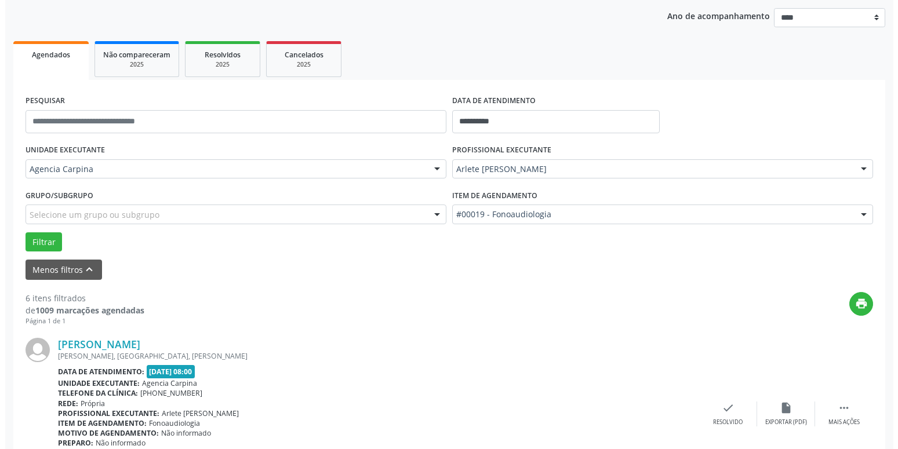
scroll to position [234, 0]
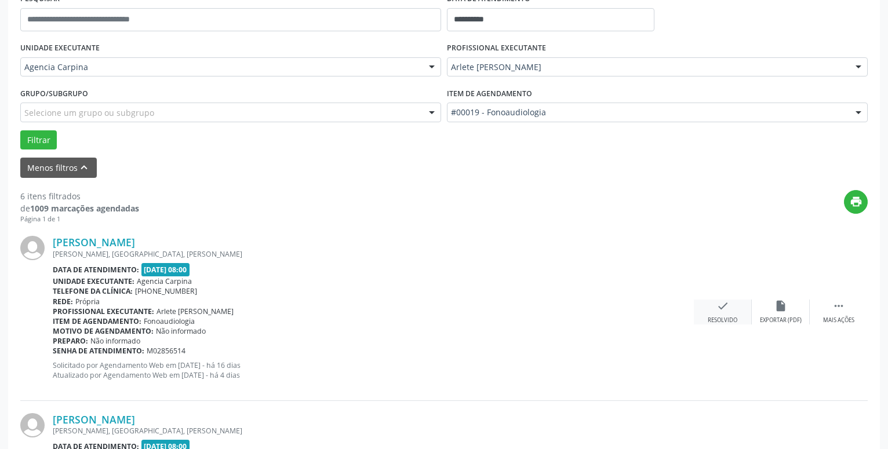
click at [723, 313] on icon "check" at bounding box center [723, 306] width 13 height 13
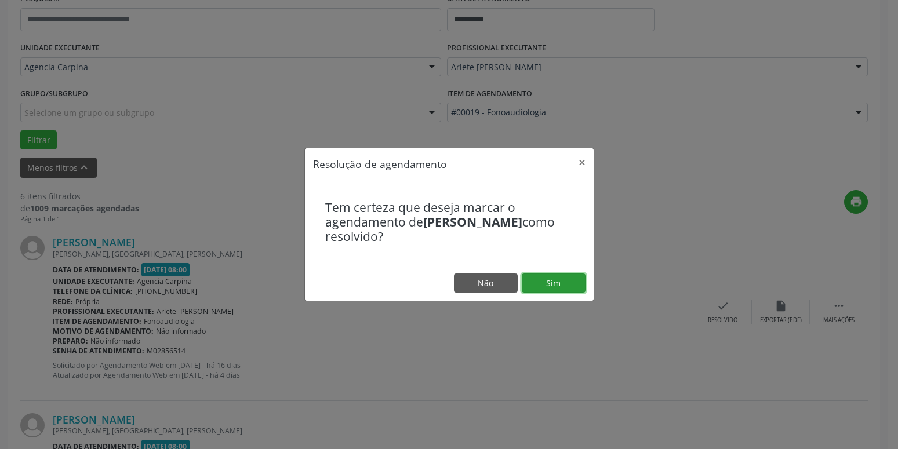
click at [574, 280] on button "Sim" at bounding box center [554, 284] width 64 height 20
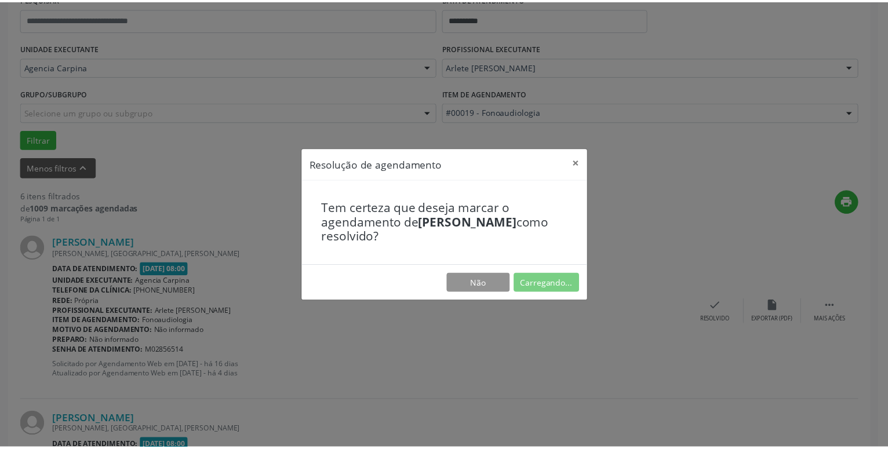
scroll to position [45, 0]
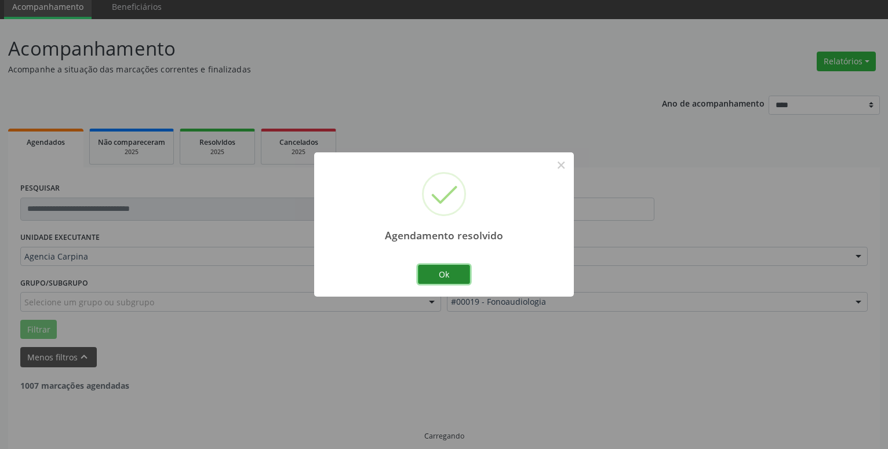
click at [464, 277] on button "Ok" at bounding box center [444, 275] width 52 height 20
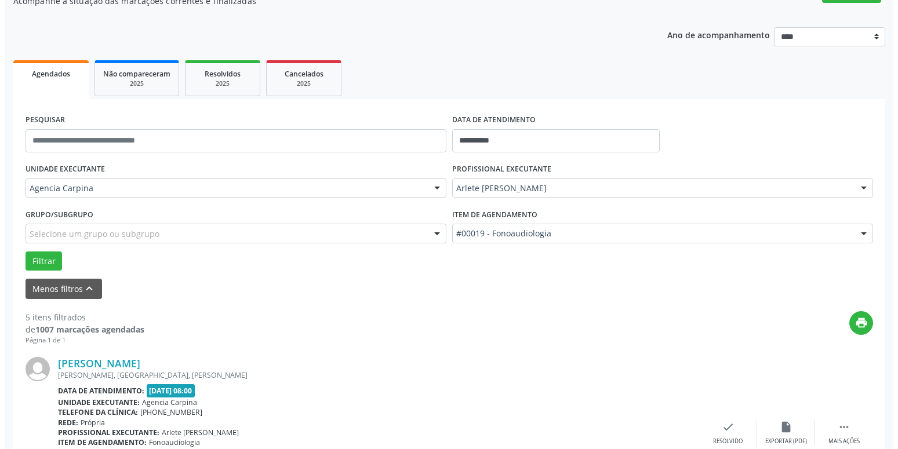
scroll to position [163, 0]
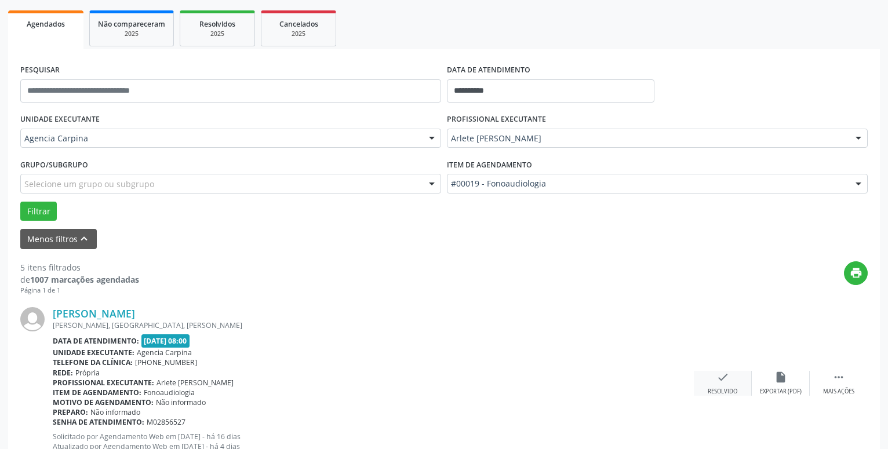
click at [719, 377] on icon "check" at bounding box center [723, 377] width 13 height 13
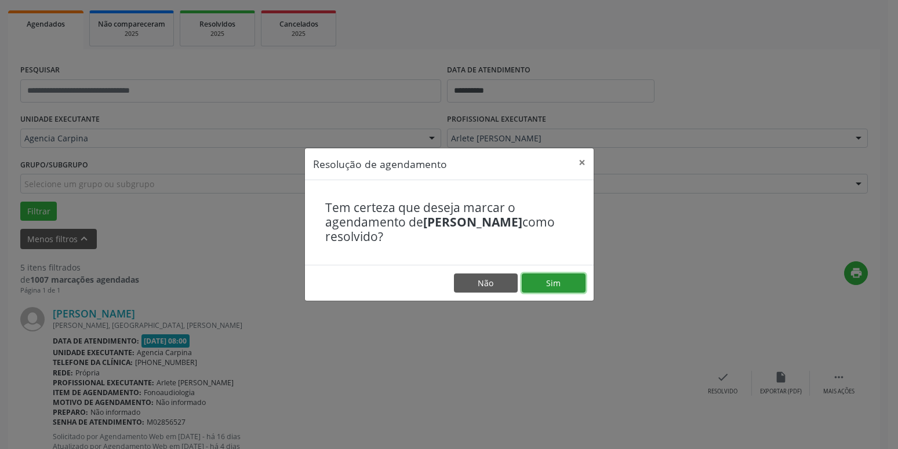
click at [561, 284] on button "Sim" at bounding box center [554, 284] width 64 height 20
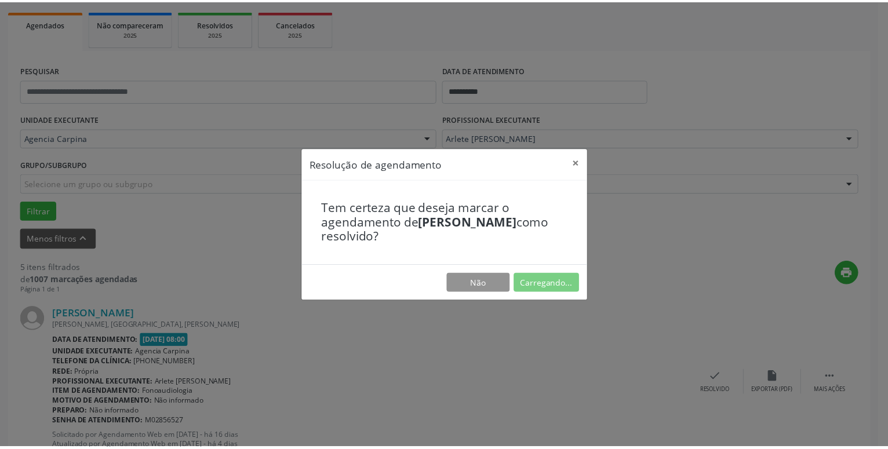
scroll to position [45, 0]
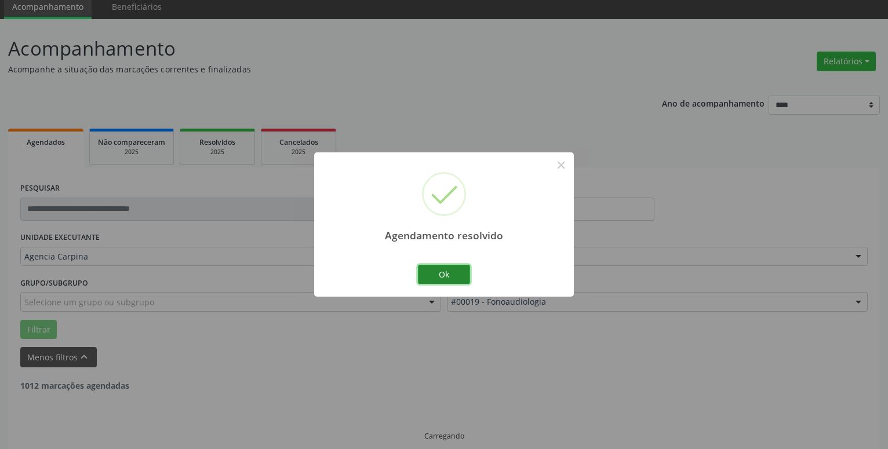
click at [456, 273] on button "Ok" at bounding box center [444, 275] width 52 height 20
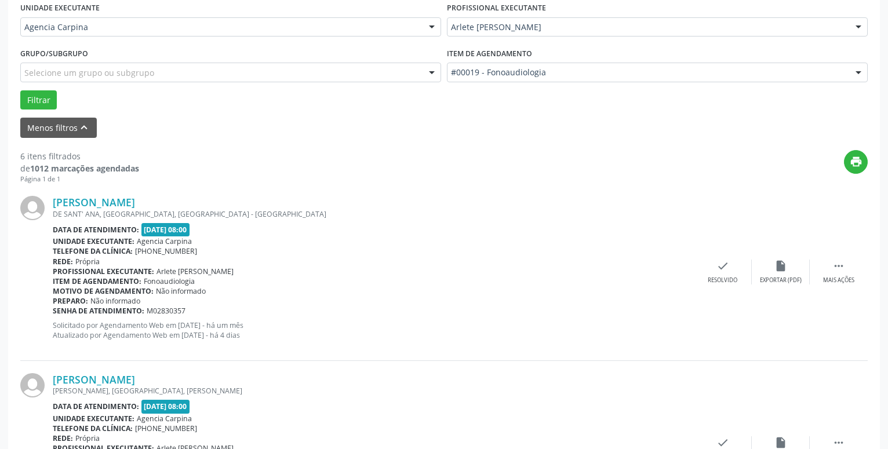
scroll to position [281, 0]
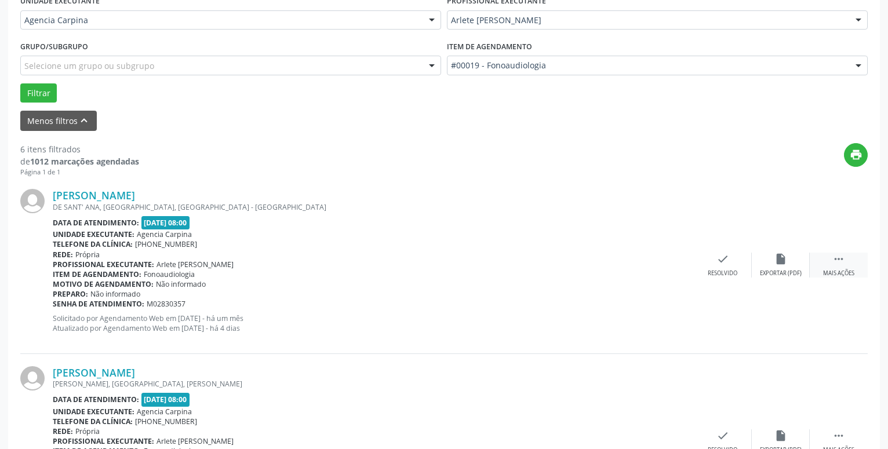
click at [839, 258] on icon "" at bounding box center [839, 259] width 13 height 13
click at [775, 266] on icon "alarm_off" at bounding box center [781, 259] width 13 height 13
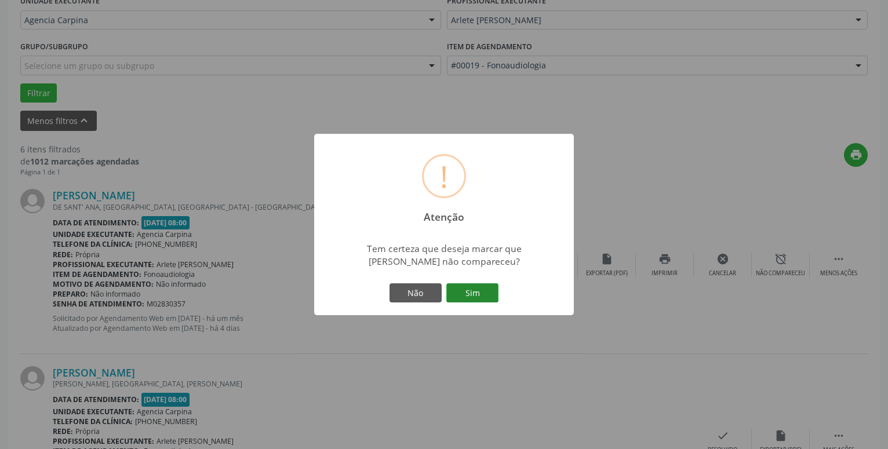
click at [480, 291] on button "Sim" at bounding box center [472, 294] width 52 height 20
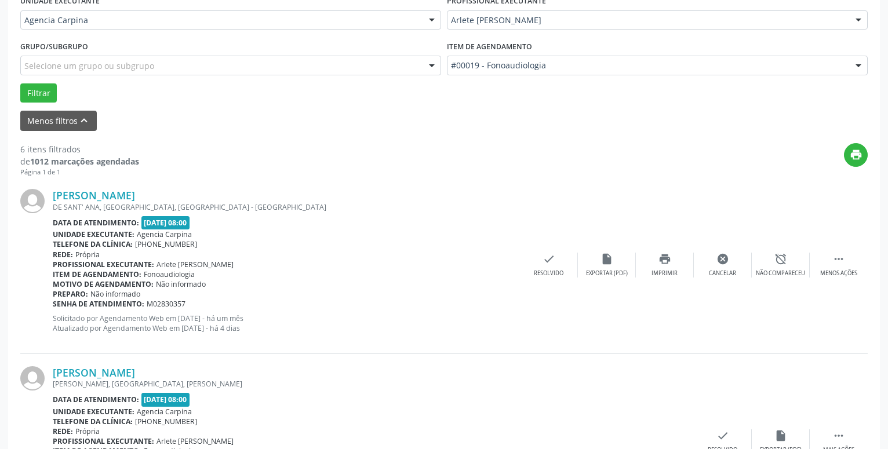
scroll to position [57, 0]
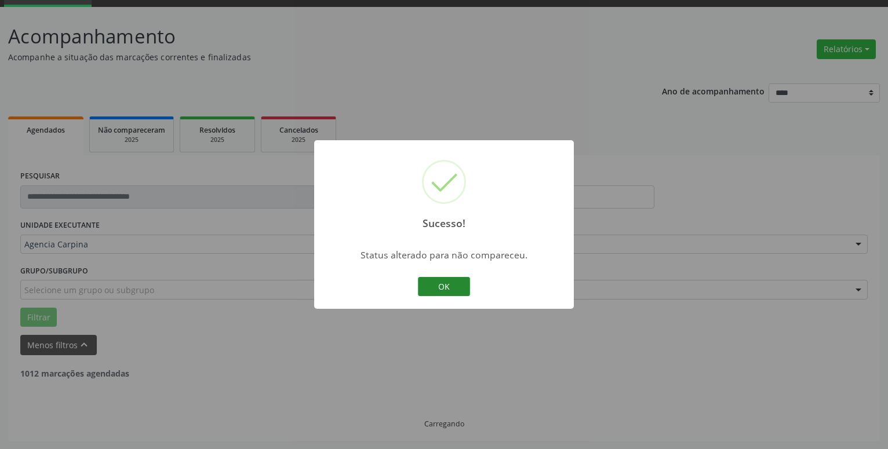
click at [440, 288] on button "OK" at bounding box center [444, 287] width 52 height 20
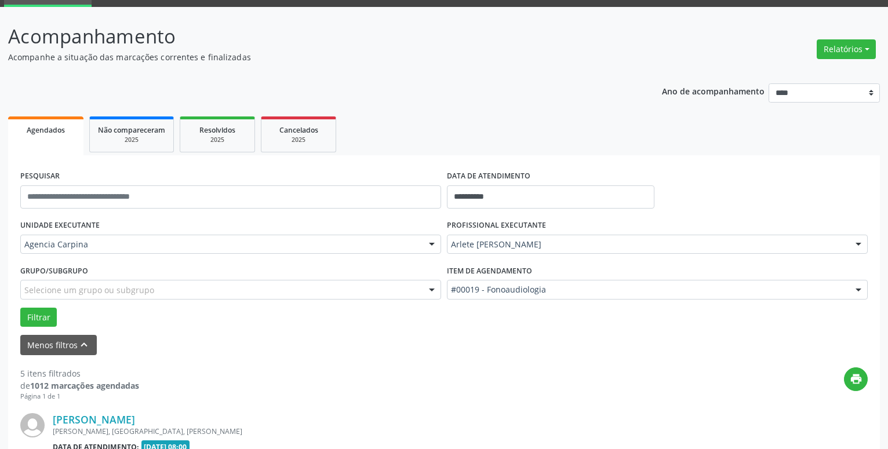
scroll to position [116, 0]
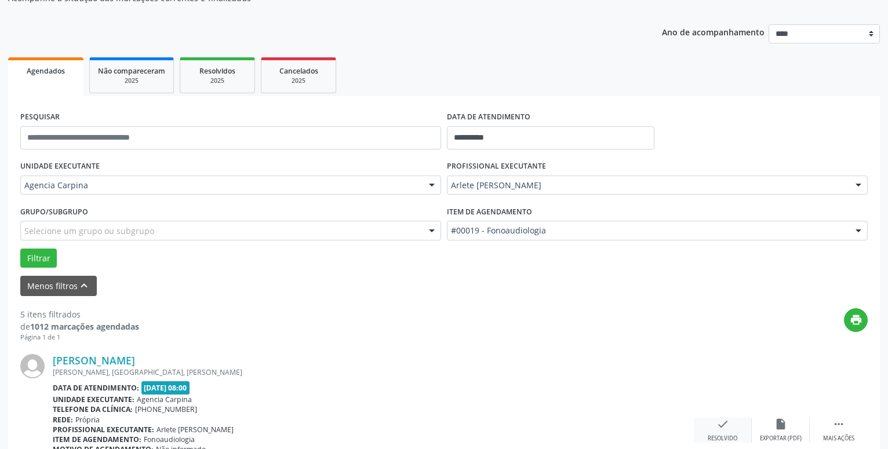
click at [719, 428] on icon "check" at bounding box center [723, 424] width 13 height 13
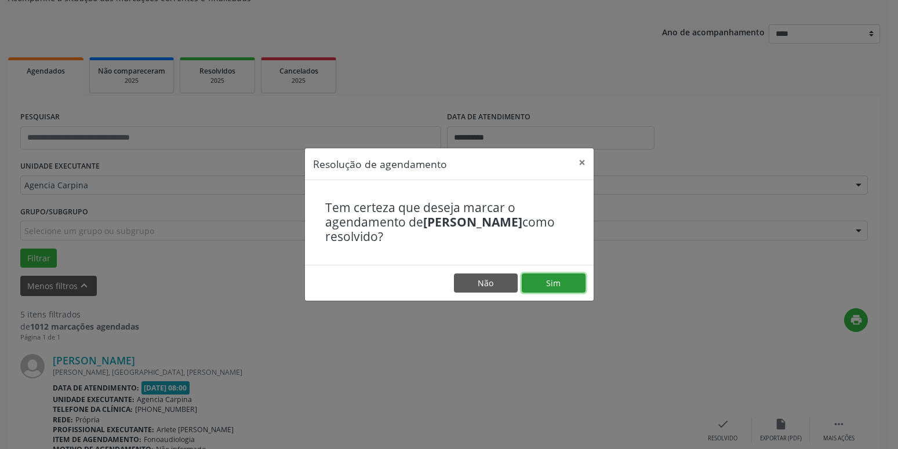
click at [562, 279] on button "Sim" at bounding box center [554, 284] width 64 height 20
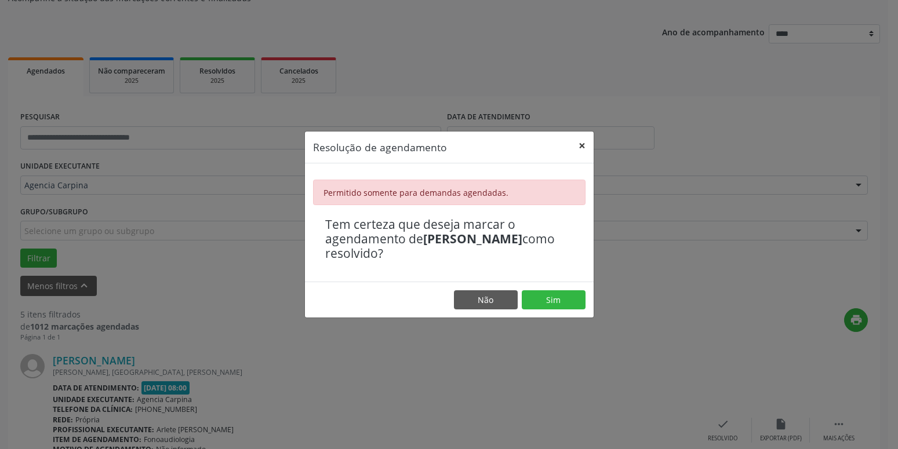
click at [584, 141] on button "×" at bounding box center [582, 146] width 23 height 28
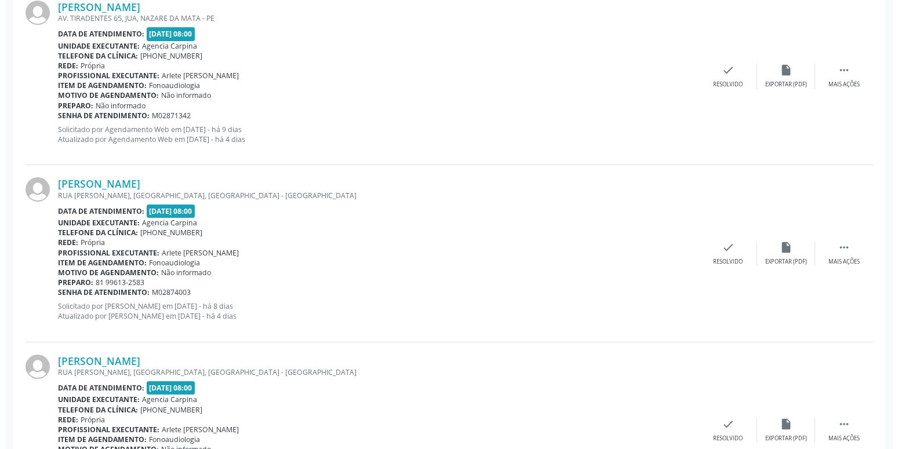
scroll to position [648, 0]
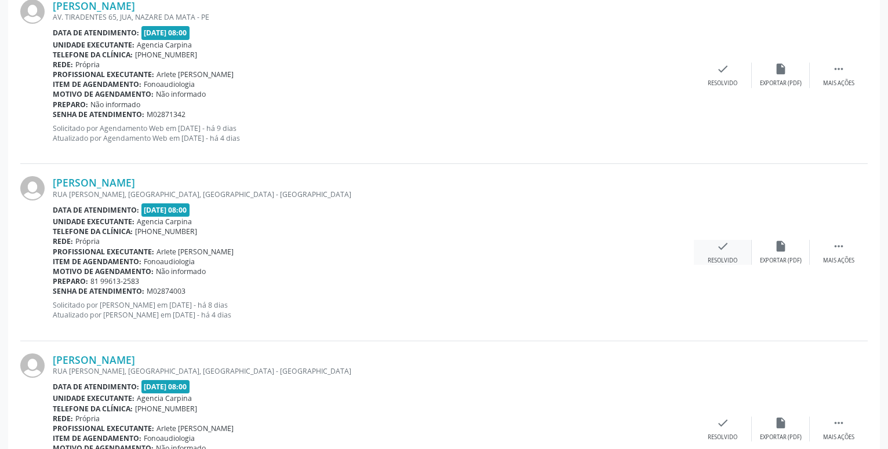
click at [720, 252] on icon "check" at bounding box center [723, 246] width 13 height 13
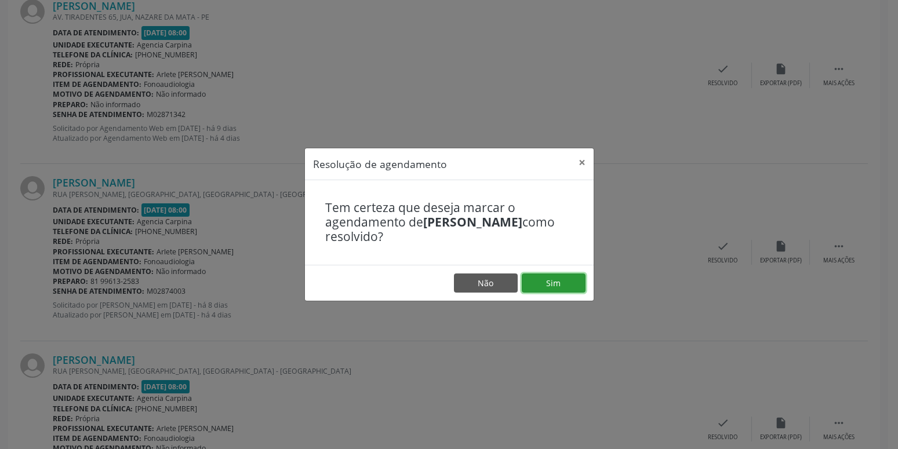
click at [551, 285] on button "Sim" at bounding box center [554, 284] width 64 height 20
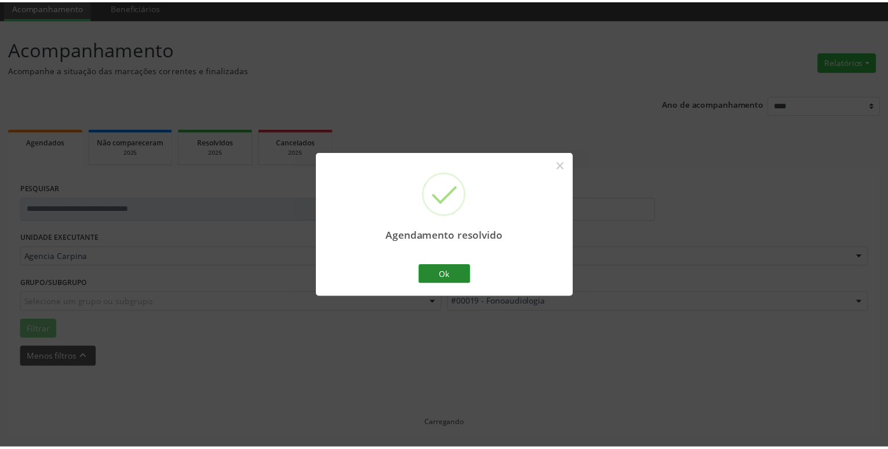
scroll to position [45, 0]
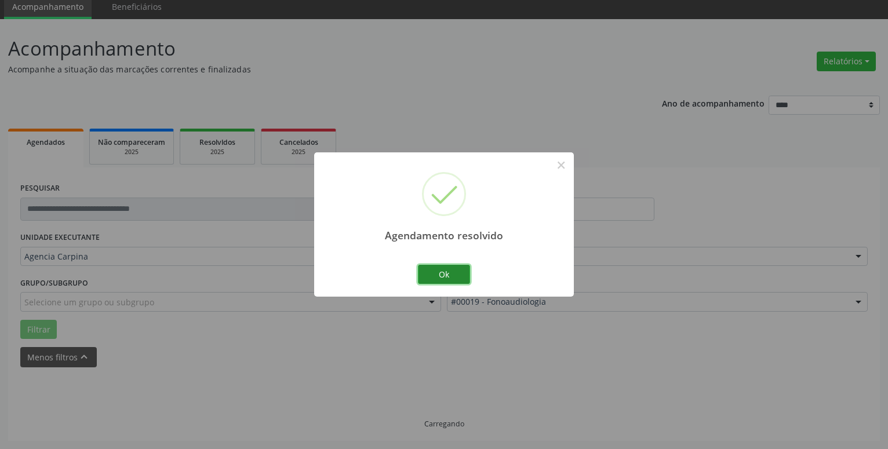
click at [452, 274] on button "Ok" at bounding box center [444, 275] width 52 height 20
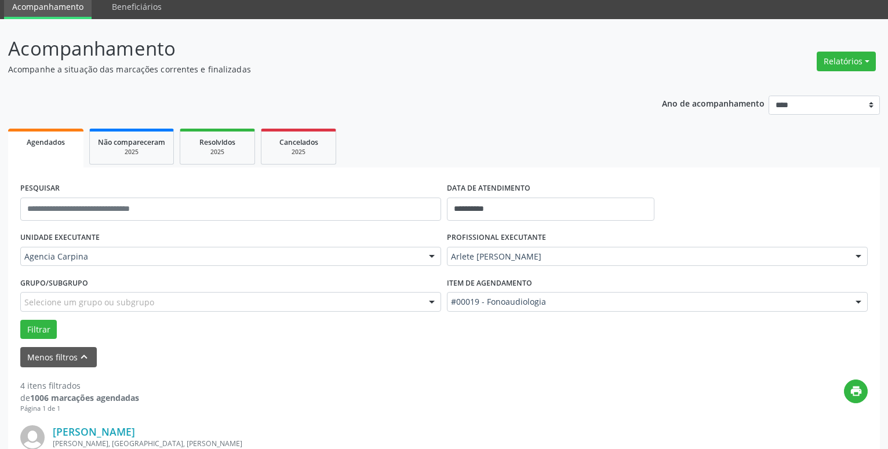
scroll to position [222, 0]
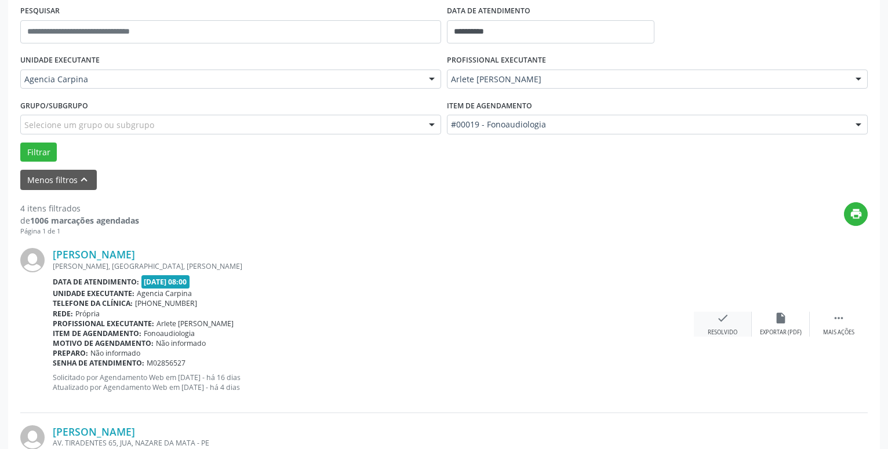
click at [719, 322] on icon "check" at bounding box center [723, 318] width 13 height 13
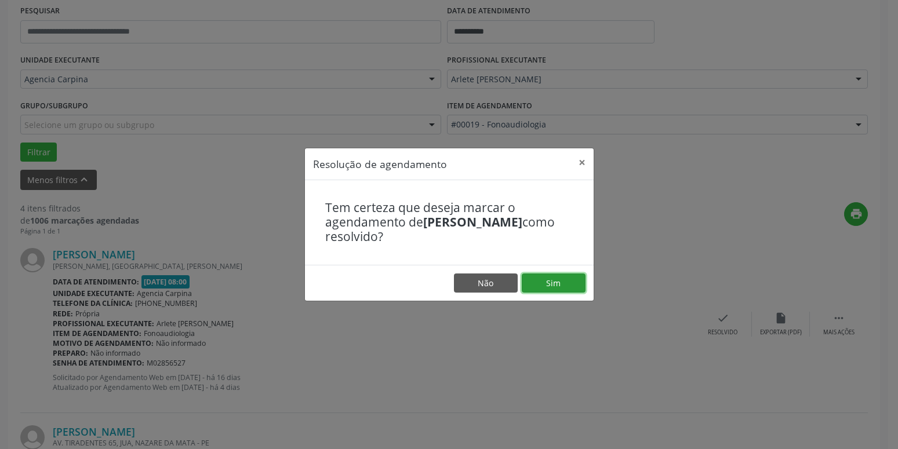
click at [555, 282] on button "Sim" at bounding box center [554, 284] width 64 height 20
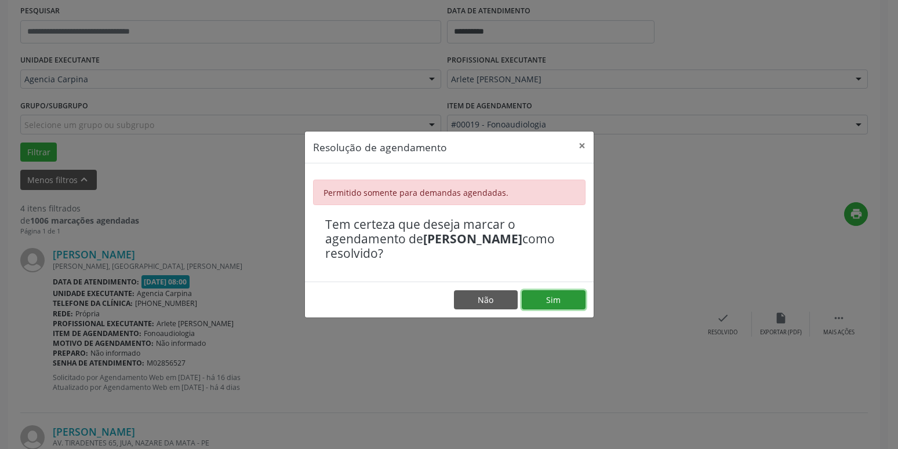
click at [564, 302] on button "Sim" at bounding box center [554, 300] width 64 height 20
click at [564, 297] on button "Sim" at bounding box center [554, 300] width 64 height 20
click at [564, 296] on button "Sim" at bounding box center [554, 300] width 64 height 20
click at [580, 144] on button "×" at bounding box center [582, 146] width 23 height 28
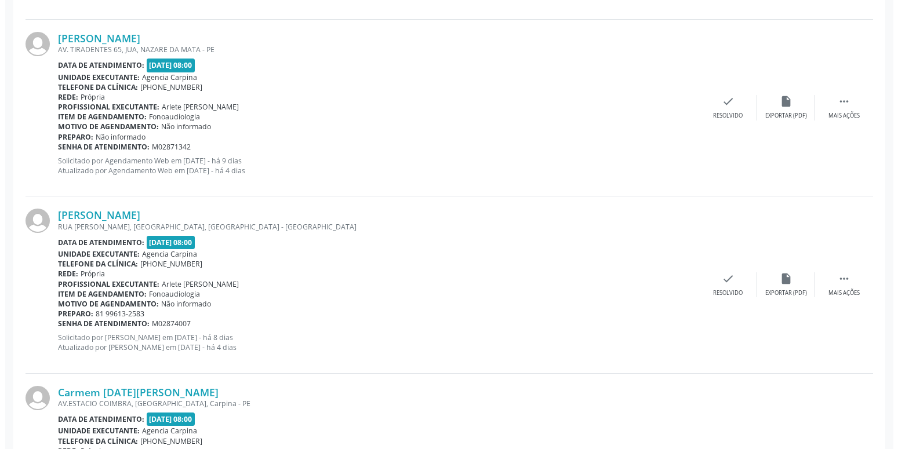
scroll to position [636, 0]
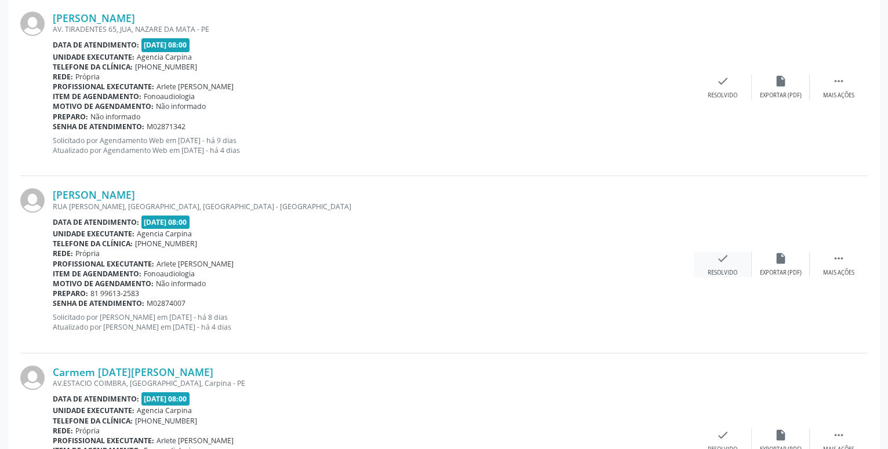
click at [719, 263] on icon "check" at bounding box center [723, 258] width 13 height 13
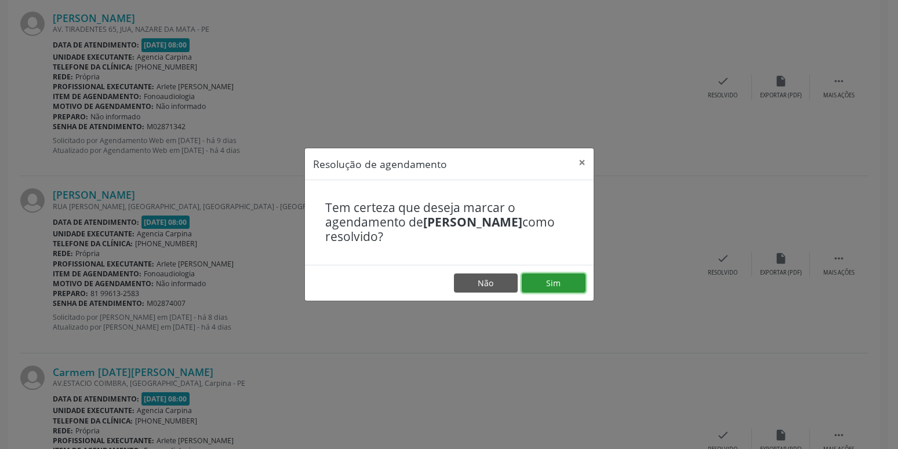
click at [572, 285] on button "Sim" at bounding box center [554, 284] width 64 height 20
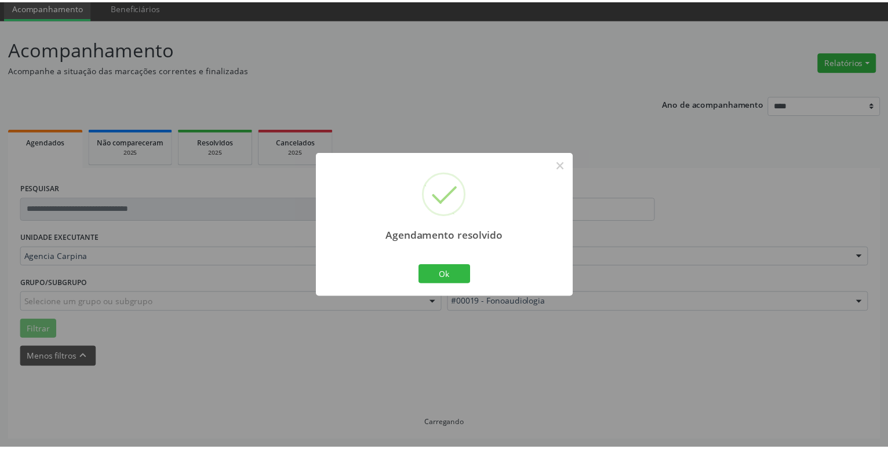
scroll to position [45, 0]
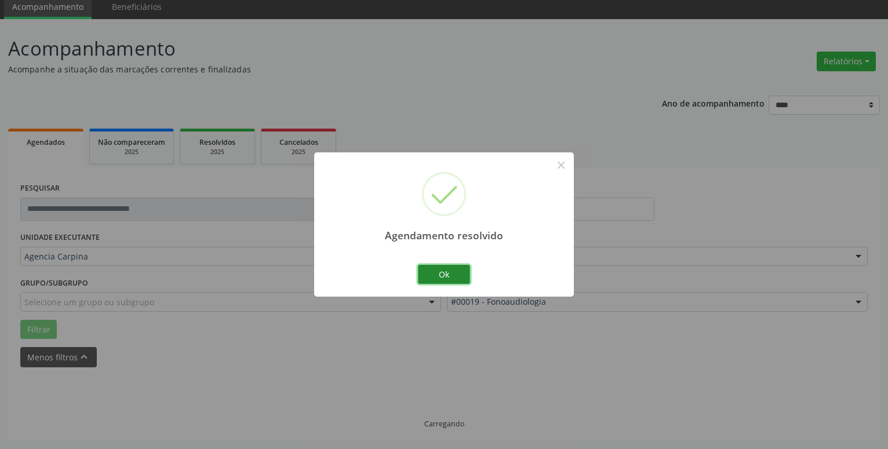
click at [456, 274] on button "Ok" at bounding box center [444, 275] width 52 height 20
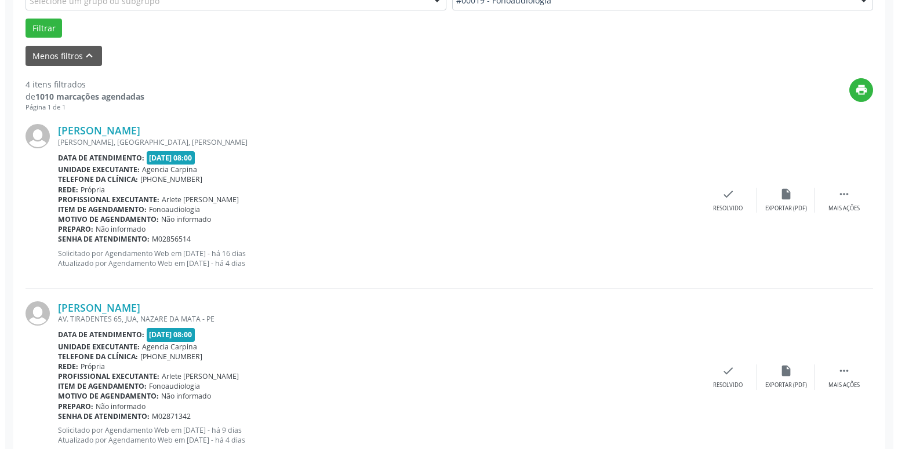
scroll to position [400, 0]
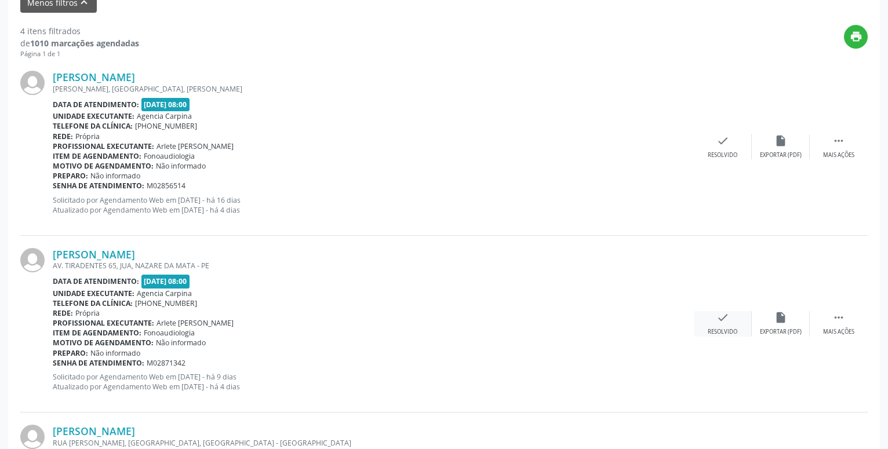
click at [716, 323] on div "check Resolvido" at bounding box center [723, 323] width 58 height 25
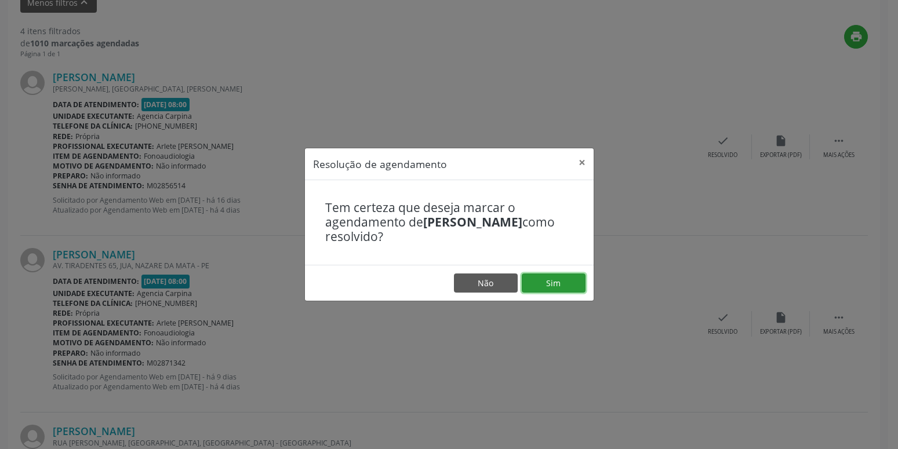
click at [575, 283] on button "Sim" at bounding box center [554, 284] width 64 height 20
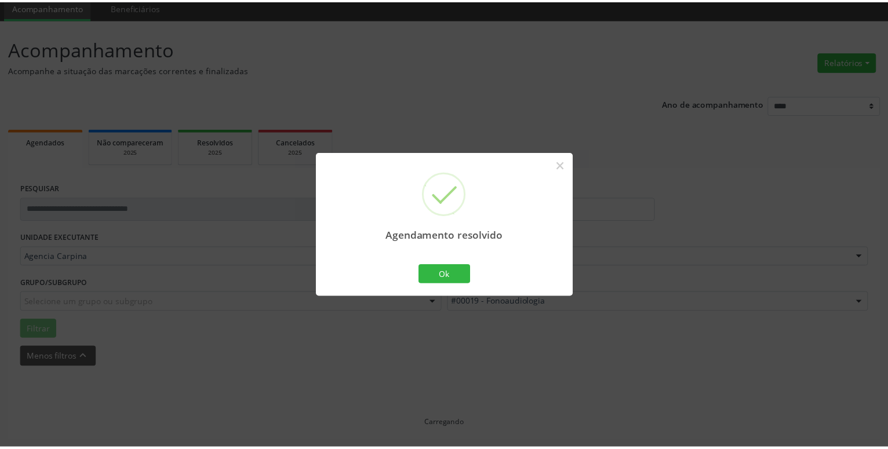
scroll to position [45, 0]
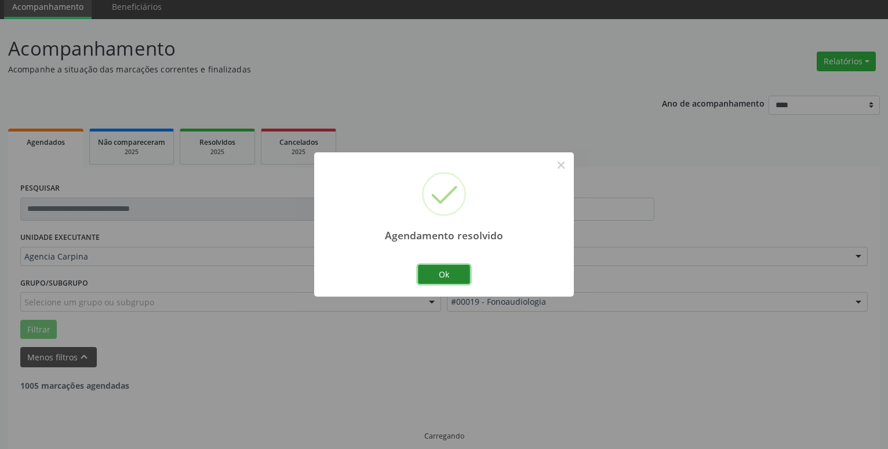
click at [453, 277] on button "Ok" at bounding box center [444, 275] width 52 height 20
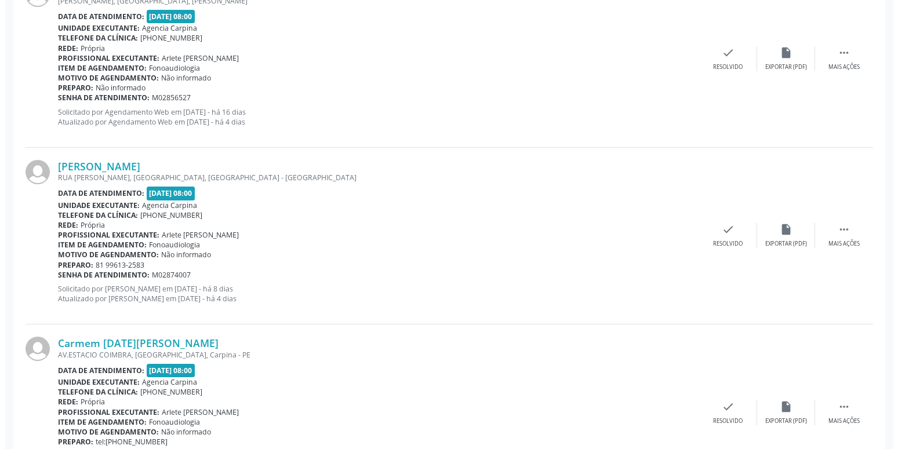
scroll to position [560, 0]
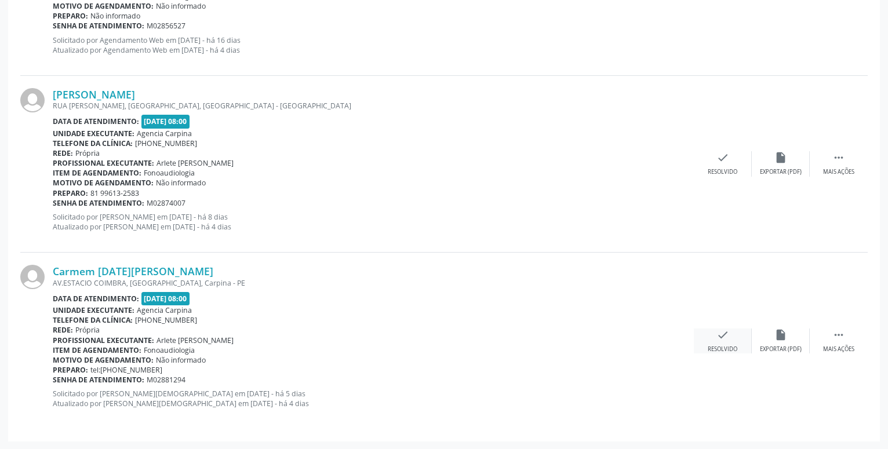
click at [725, 337] on icon "check" at bounding box center [723, 335] width 13 height 13
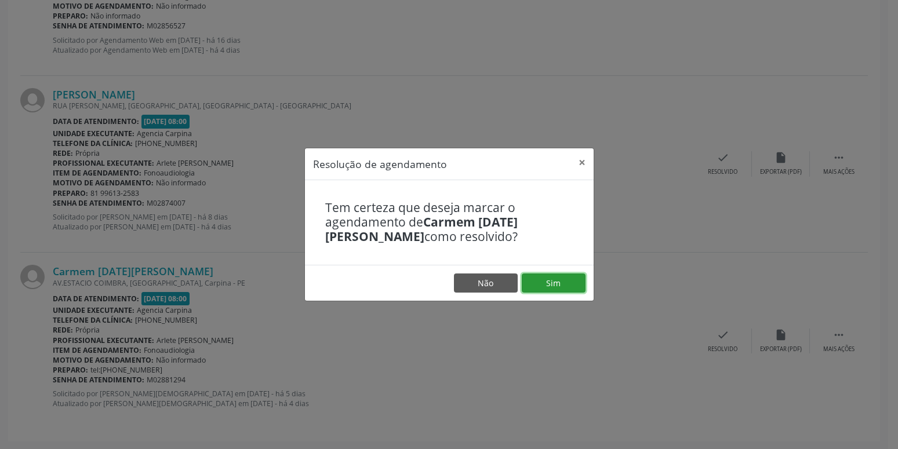
click at [565, 281] on button "Sim" at bounding box center [554, 284] width 64 height 20
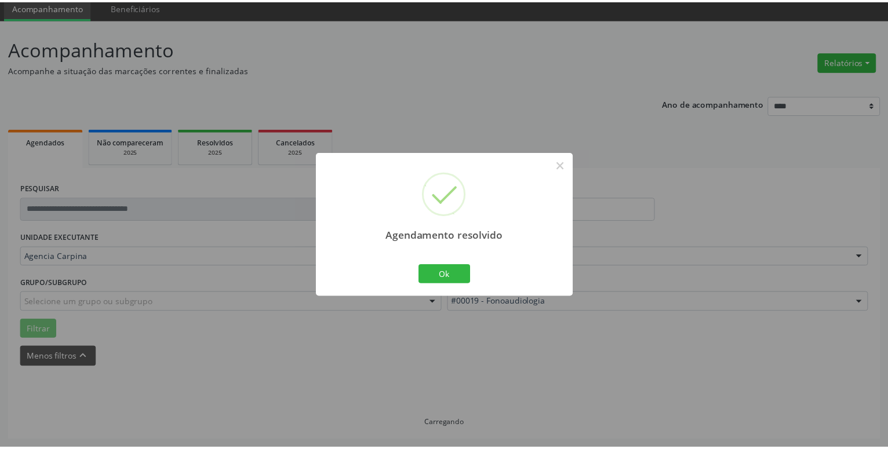
scroll to position [45, 0]
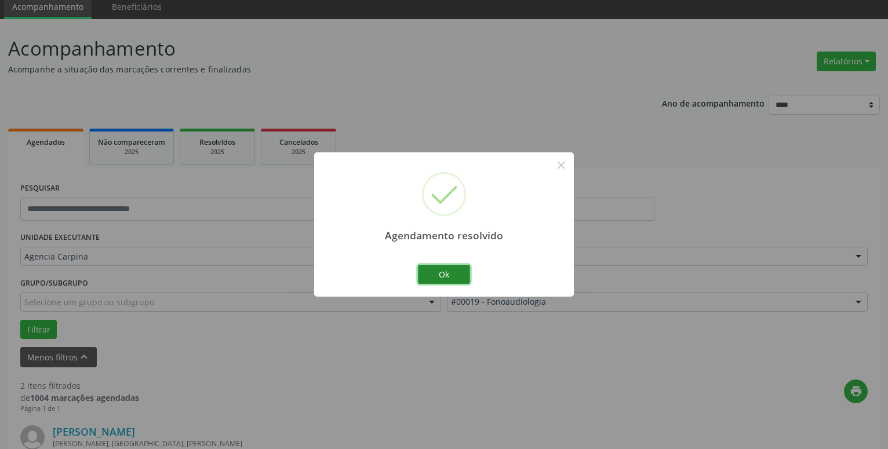
click at [453, 269] on button "Ok" at bounding box center [444, 275] width 52 height 20
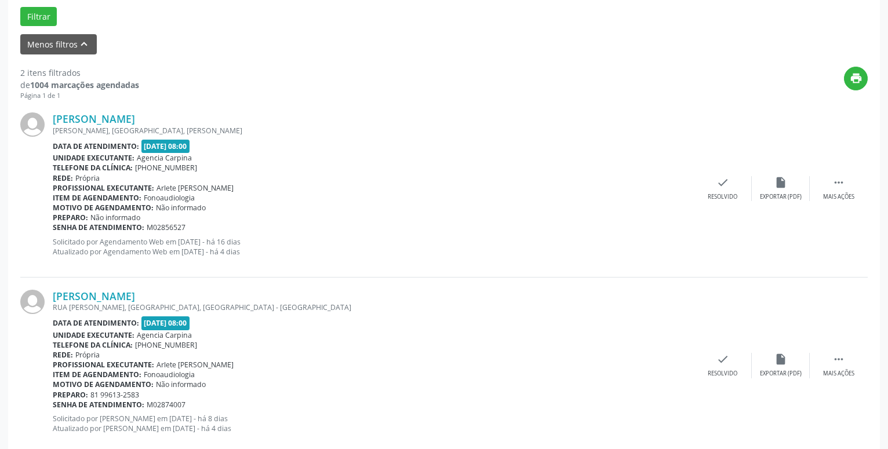
scroll to position [383, 0]
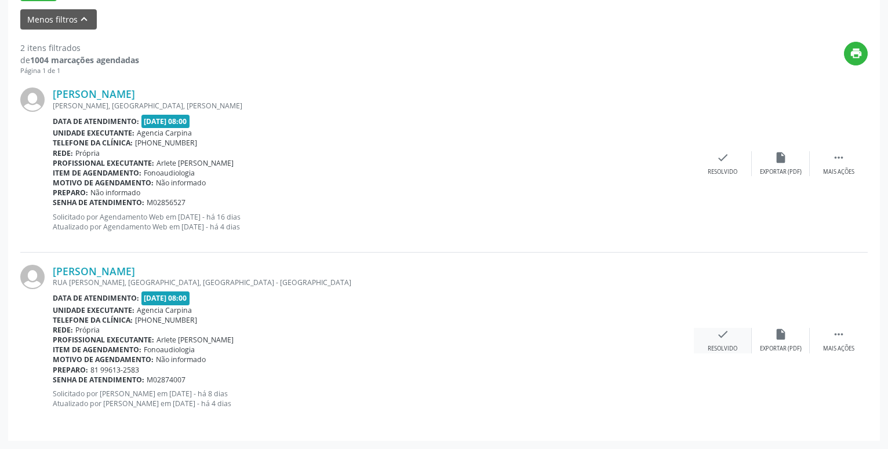
click at [722, 336] on icon "check" at bounding box center [723, 334] width 13 height 13
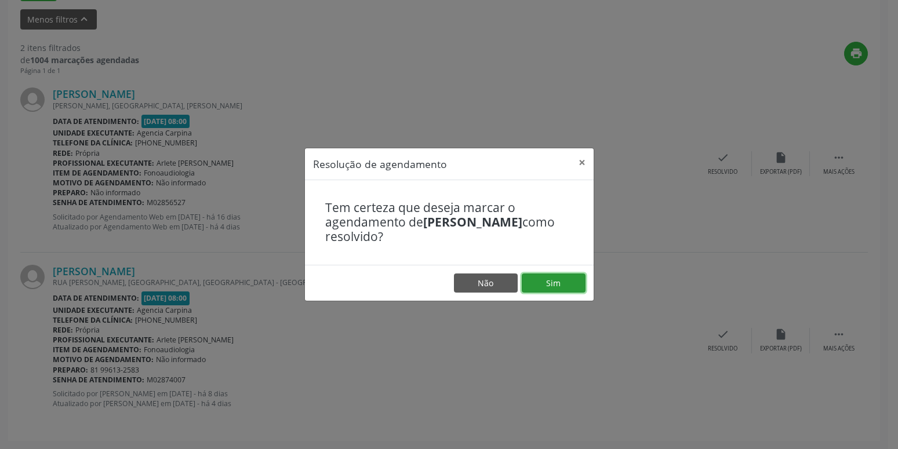
click at [541, 281] on button "Sim" at bounding box center [554, 284] width 64 height 20
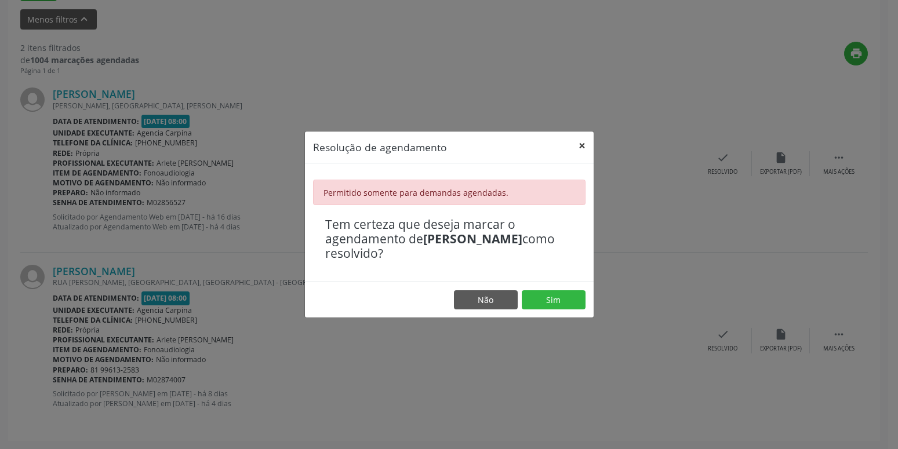
click at [585, 140] on button "×" at bounding box center [582, 146] width 23 height 28
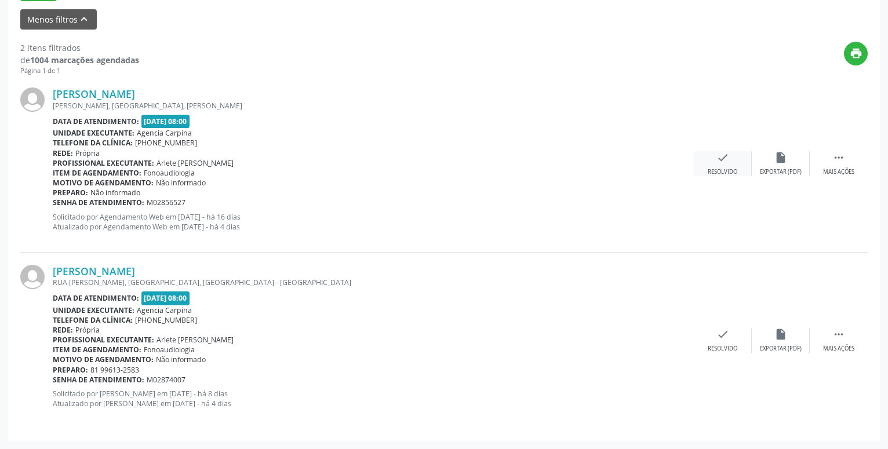
click at [717, 160] on icon "check" at bounding box center [723, 157] width 13 height 13
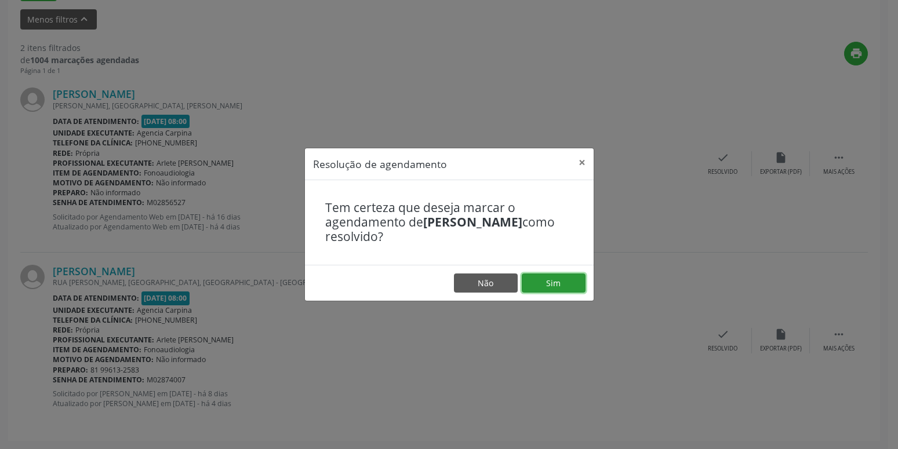
click at [549, 282] on button "Sim" at bounding box center [554, 284] width 64 height 20
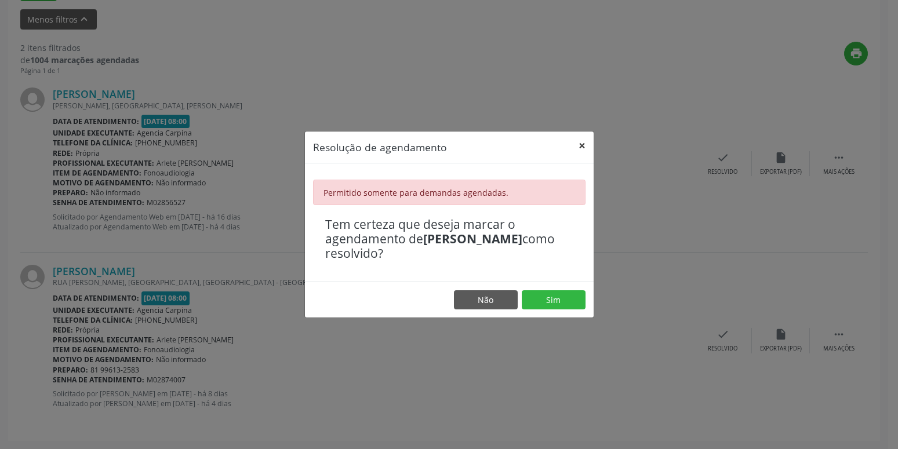
click at [585, 146] on button "×" at bounding box center [582, 146] width 23 height 28
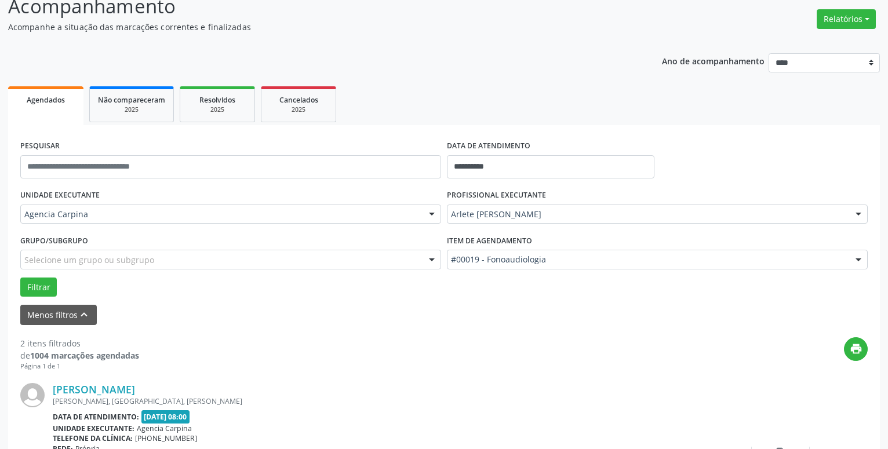
scroll to position [0, 0]
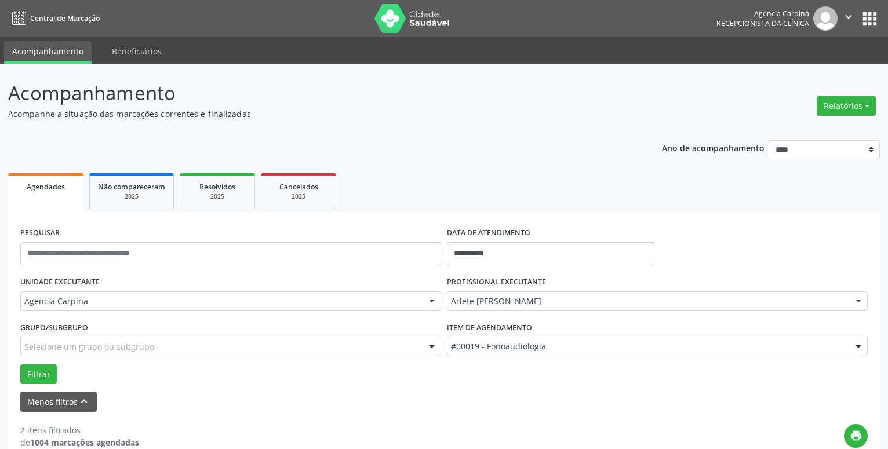
click at [847, 19] on icon "" at bounding box center [848, 16] width 13 height 13
click at [803, 71] on link "Sair" at bounding box center [819, 71] width 80 height 16
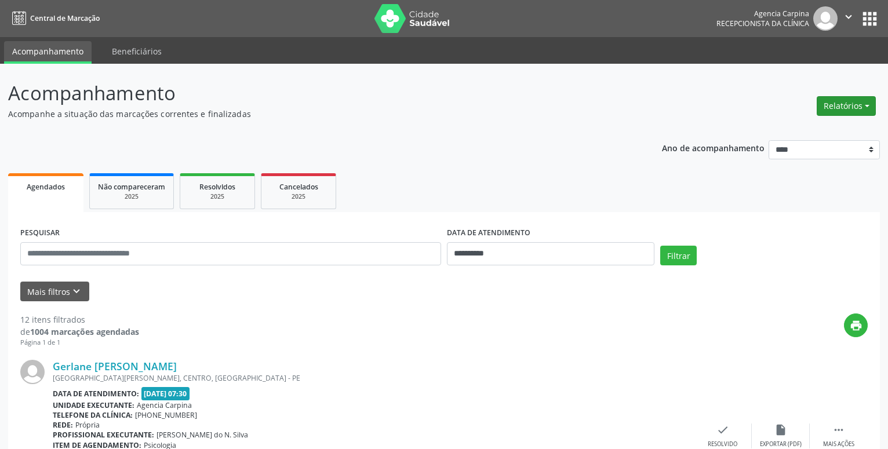
click at [848, 104] on button "Relatórios" at bounding box center [846, 106] width 59 height 20
click at [828, 130] on link "Agendamentos" at bounding box center [814, 131] width 125 height 16
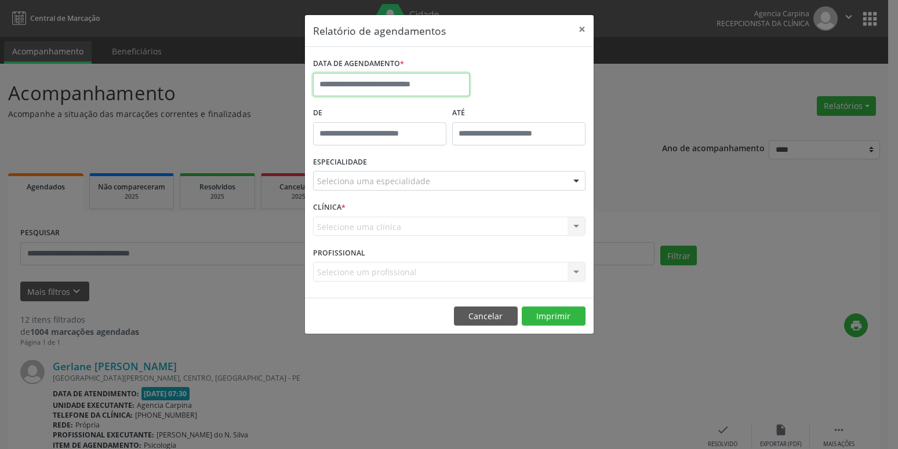
click at [423, 90] on input "text" at bounding box center [391, 84] width 157 height 23
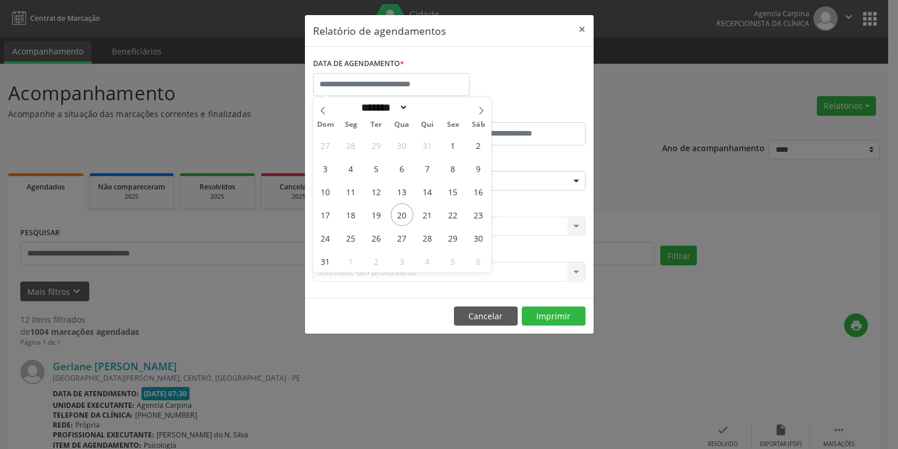
click at [417, 219] on div "27 28 29 30 31 1 2 3 4 5 6 7 8 9 10 11 12 13 14 15 16 17 18 19 20 21 22 23 24 2…" at bounding box center [402, 202] width 179 height 139
click at [423, 217] on span "21" at bounding box center [427, 215] width 23 height 23
type input "**********"
click at [423, 217] on span "21" at bounding box center [427, 215] width 23 height 23
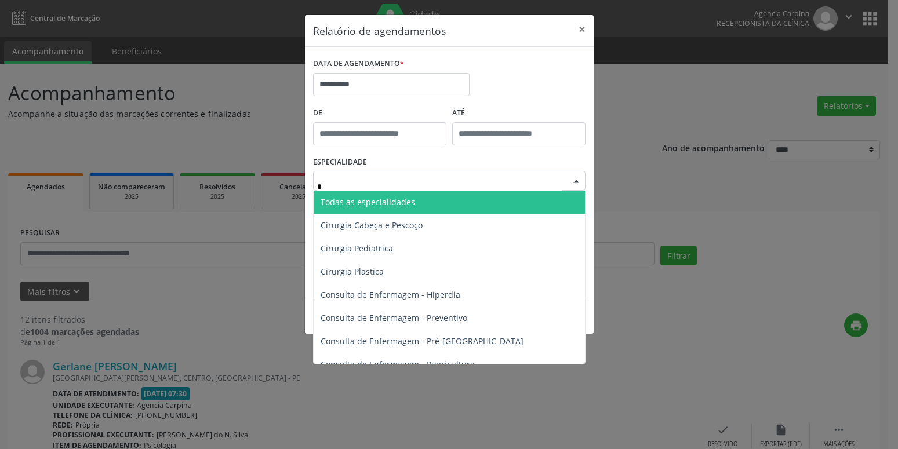
type input "**"
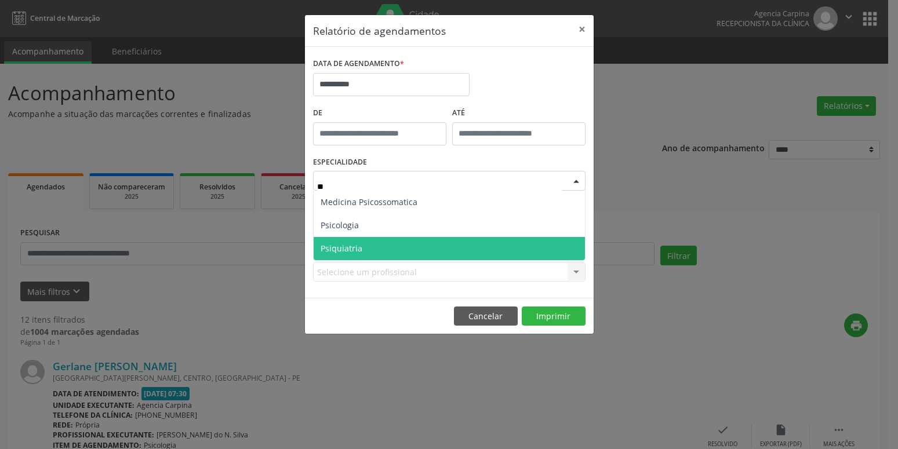
click at [406, 253] on span "Psiquiatria" at bounding box center [449, 248] width 271 height 23
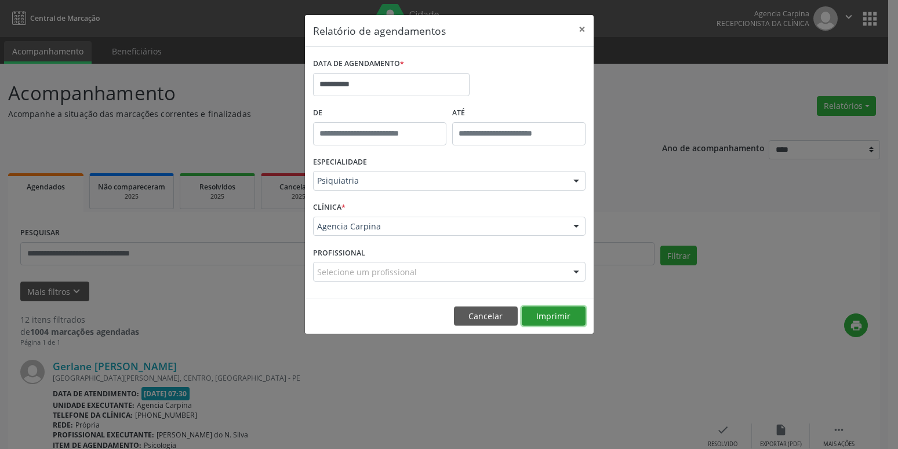
click at [555, 313] on button "Imprimir" at bounding box center [554, 317] width 64 height 20
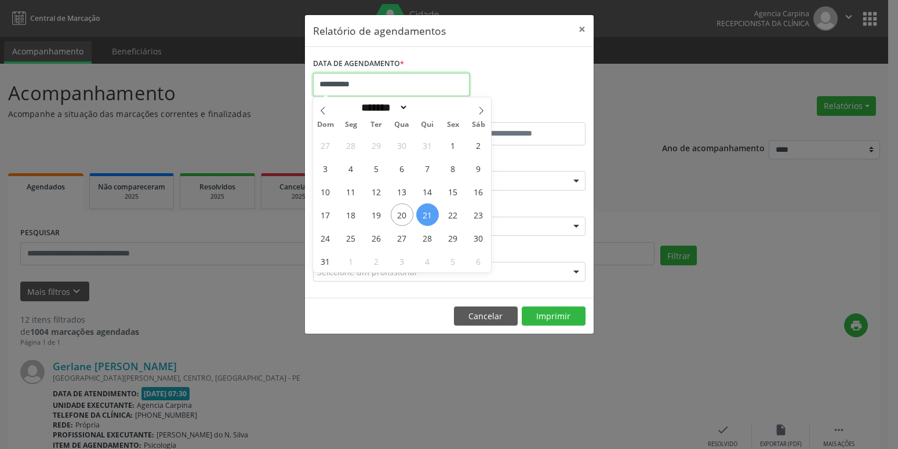
click at [357, 92] on input "**********" at bounding box center [391, 84] width 157 height 23
click at [459, 221] on span "22" at bounding box center [453, 215] width 23 height 23
type input "**********"
click at [459, 221] on span "22" at bounding box center [453, 215] width 23 height 23
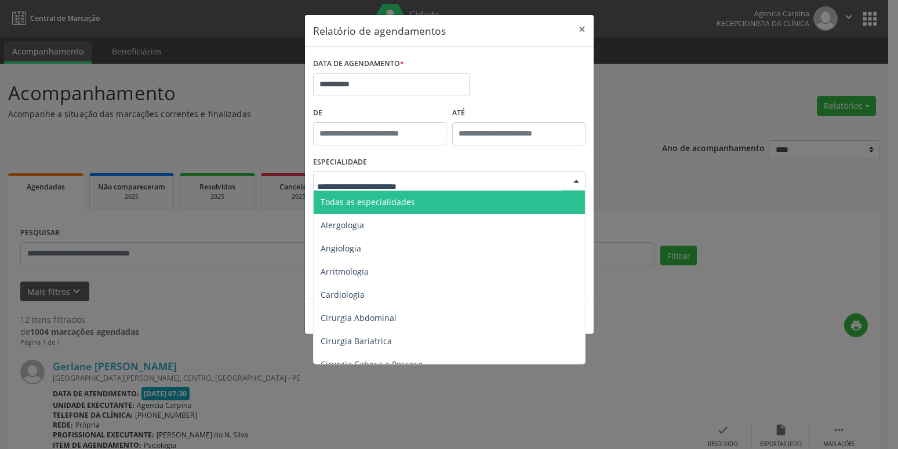
click at [402, 207] on span "Todas as especialidades" at bounding box center [368, 202] width 95 height 11
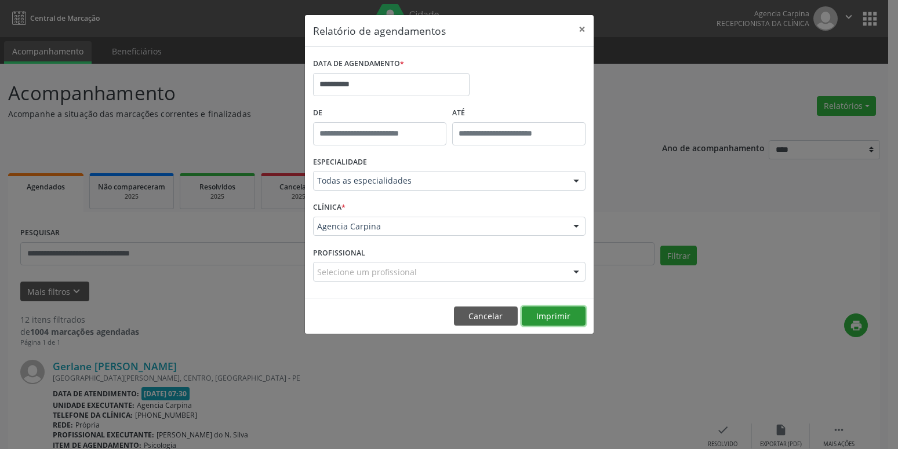
click at [539, 313] on button "Imprimir" at bounding box center [554, 317] width 64 height 20
click at [371, 82] on input "**********" at bounding box center [391, 84] width 157 height 23
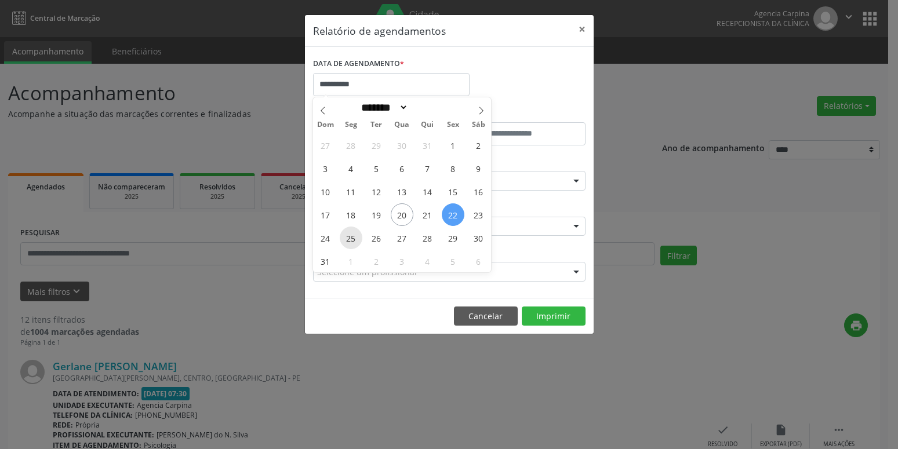
click at [356, 242] on span "25" at bounding box center [351, 238] width 23 height 23
type input "**********"
click at [356, 242] on span "25" at bounding box center [351, 238] width 23 height 23
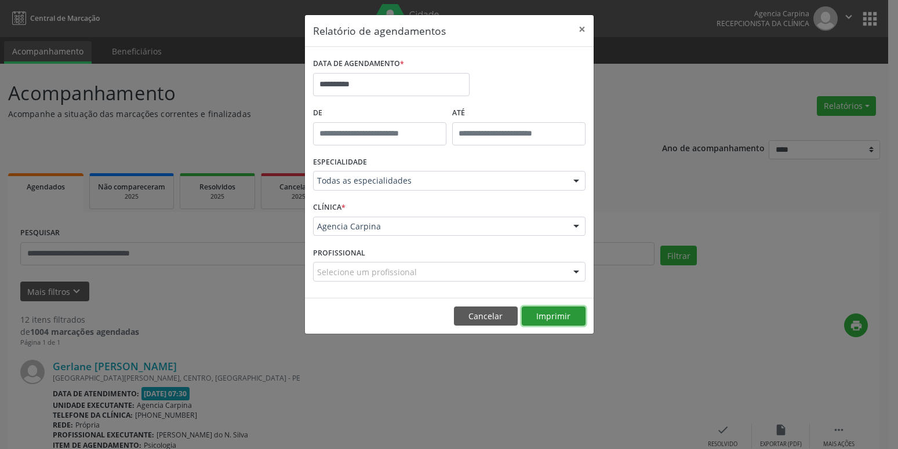
click at [539, 311] on button "Imprimir" at bounding box center [554, 317] width 64 height 20
click at [379, 79] on input "**********" at bounding box center [391, 84] width 157 height 23
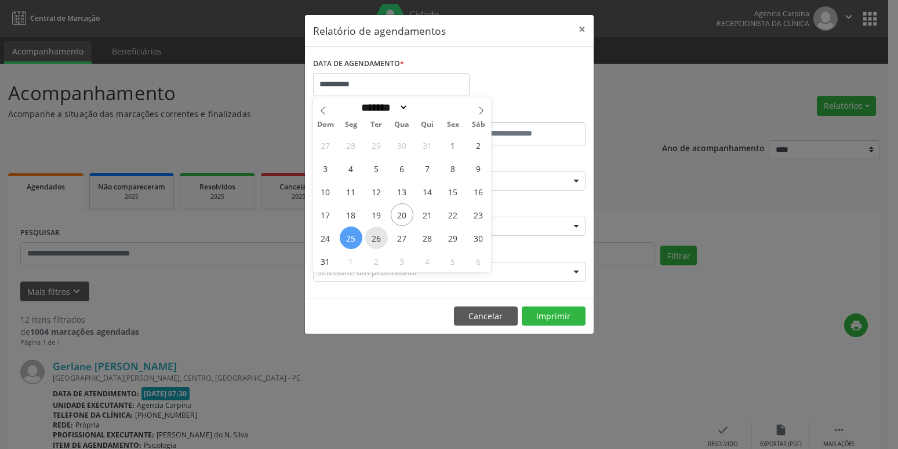
click at [372, 246] on span "26" at bounding box center [376, 238] width 23 height 23
type input "**********"
click at [372, 246] on span "26" at bounding box center [376, 238] width 23 height 23
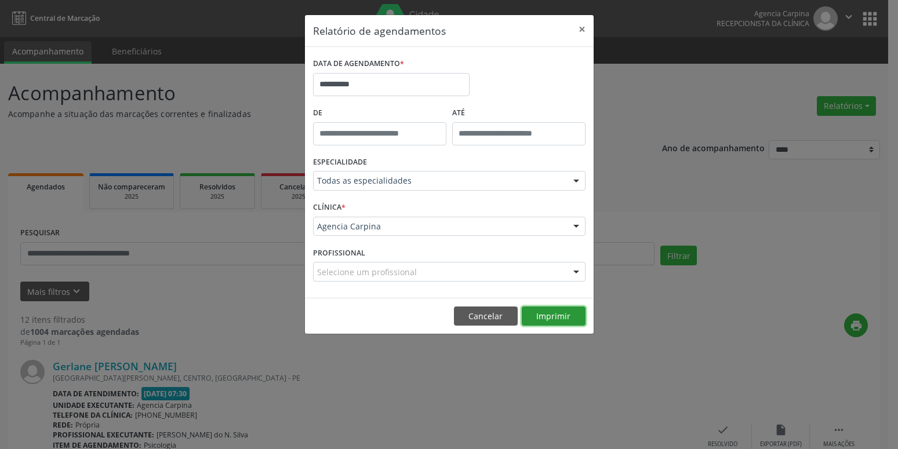
click at [568, 319] on button "Imprimir" at bounding box center [554, 317] width 64 height 20
click at [387, 89] on input "**********" at bounding box center [391, 84] width 157 height 23
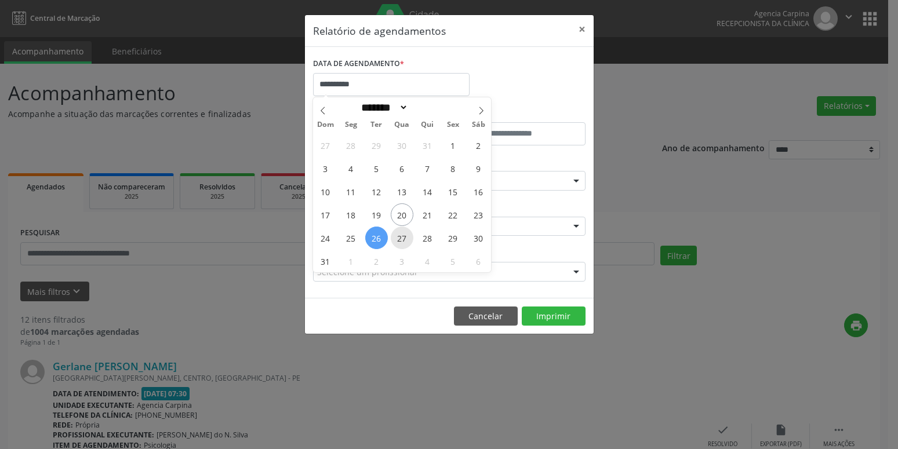
click at [409, 239] on span "27" at bounding box center [402, 238] width 23 height 23
type input "**********"
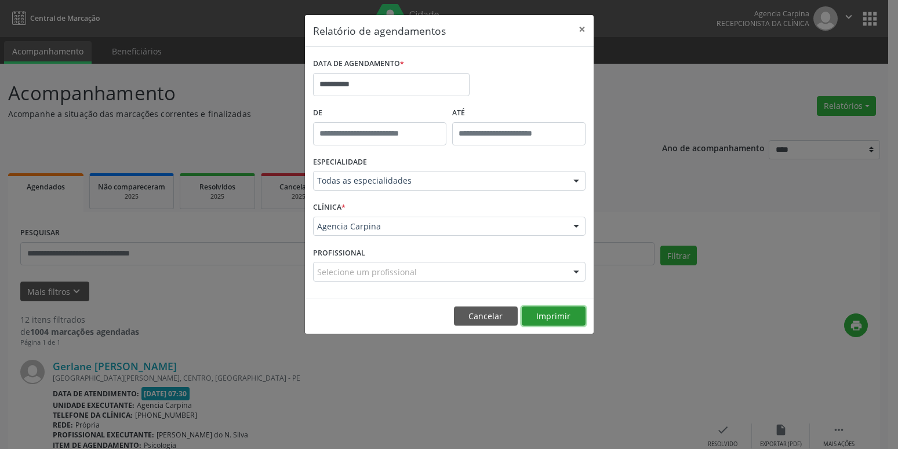
click at [561, 318] on button "Imprimir" at bounding box center [554, 317] width 64 height 20
click at [582, 27] on button "×" at bounding box center [582, 29] width 23 height 28
